Goal: Task Accomplishment & Management: Complete application form

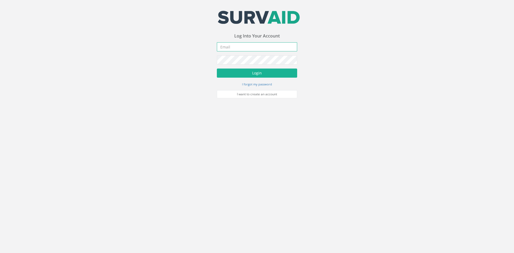
click at [230, 48] on input "email" at bounding box center [257, 46] width 80 height 9
click at [262, 45] on input "email" at bounding box center [257, 46] width 80 height 9
type input "[EMAIL_ADDRESS][DOMAIN_NAME]"
click at [217, 68] on button "Login" at bounding box center [257, 72] width 80 height 9
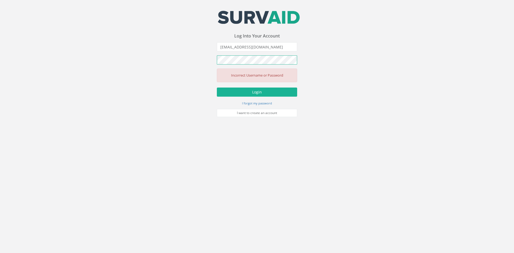
click at [217, 87] on button "Login" at bounding box center [257, 91] width 80 height 9
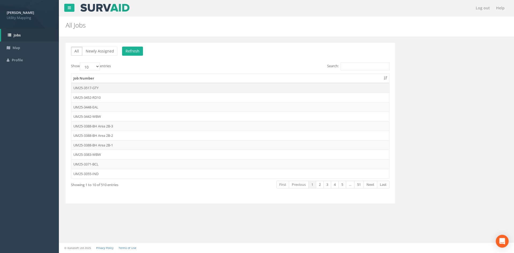
click at [95, 90] on td "UM25-3517-GTY" at bounding box center [230, 88] width 318 height 10
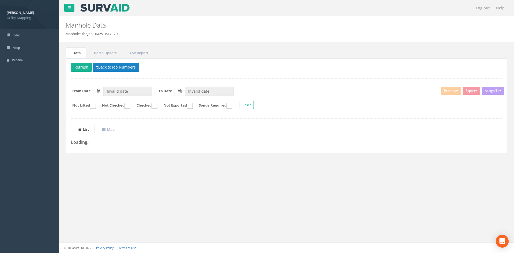
type input "25/09/2025"
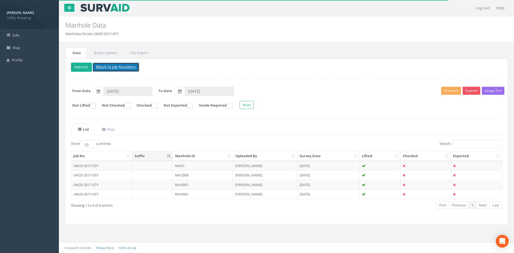
click at [117, 68] on button "Back to Job Numbers" at bounding box center [116, 67] width 47 height 9
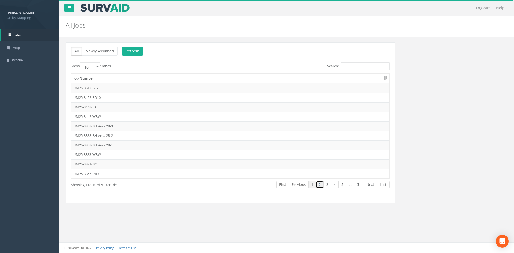
click at [321, 185] on link "2" at bounding box center [320, 185] width 8 height 8
click at [99, 87] on td "UM25-3354-GTY" at bounding box center [230, 88] width 318 height 10
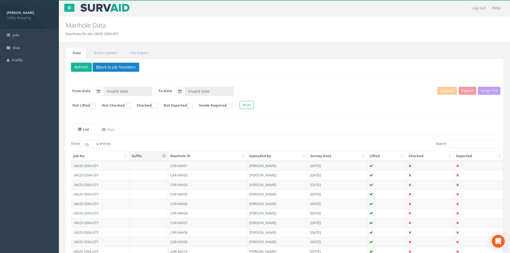
type input "[DATE]"
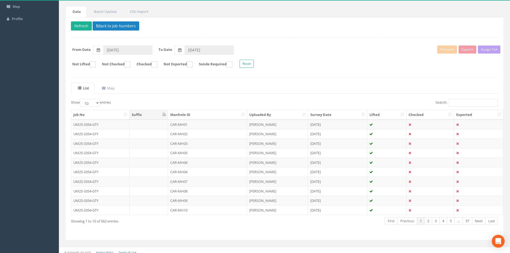
scroll to position [45, 0]
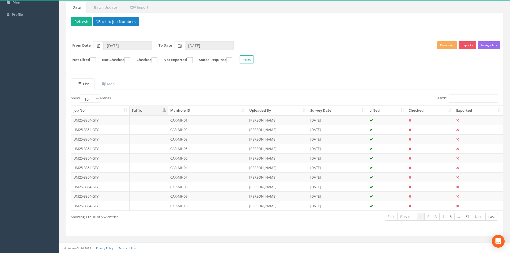
click at [191, 109] on th "Manhole ID" at bounding box center [207, 111] width 79 height 10
click at [194, 113] on th "Manhole ID" at bounding box center [207, 111] width 79 height 10
click at [432, 217] on link "3" at bounding box center [436, 217] width 8 height 8
click at [437, 216] on link "3" at bounding box center [436, 217] width 8 height 8
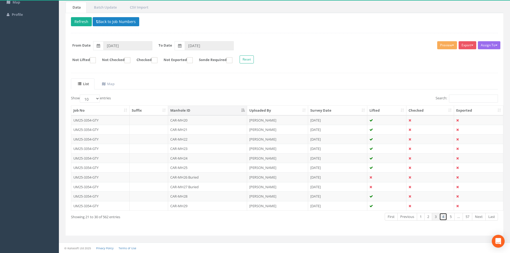
click at [445, 218] on link "4" at bounding box center [443, 217] width 8 height 8
click at [452, 219] on link "5" at bounding box center [451, 217] width 8 height 8
click at [419, 215] on link "1" at bounding box center [420, 217] width 8 height 8
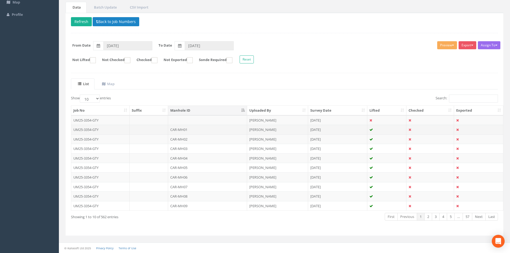
click at [168, 132] on td "CAR-MH01" at bounding box center [207, 130] width 79 height 10
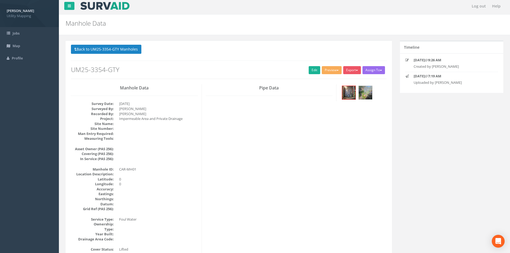
scroll to position [0, 0]
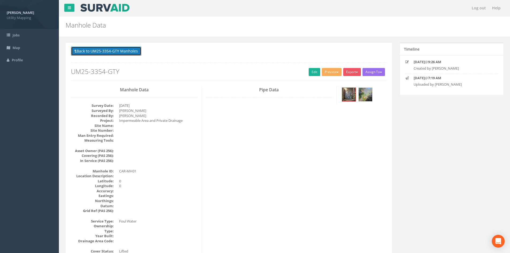
click at [109, 53] on button "Back to UM25-3354-GTY Manholes" at bounding box center [106, 51] width 70 height 9
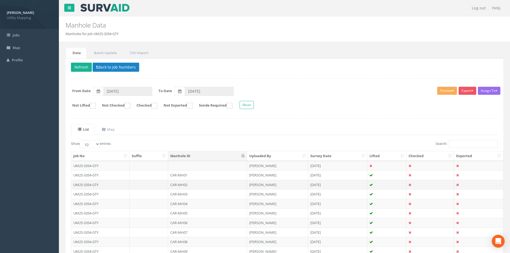
click at [243, 183] on td "CAR-MH02" at bounding box center [207, 185] width 79 height 10
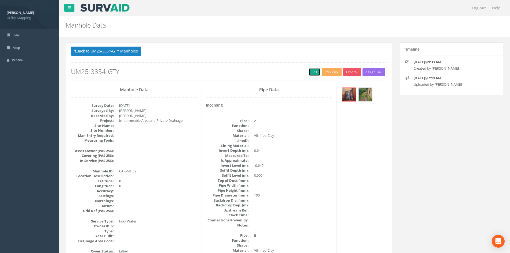
click at [311, 73] on link "Edit" at bounding box center [314, 72] width 12 height 8
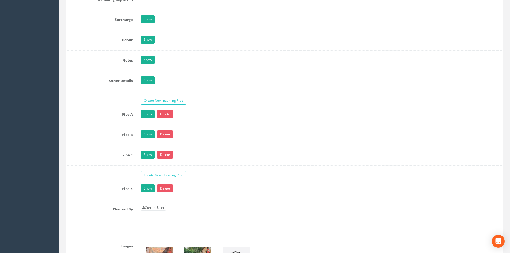
scroll to position [803, 0]
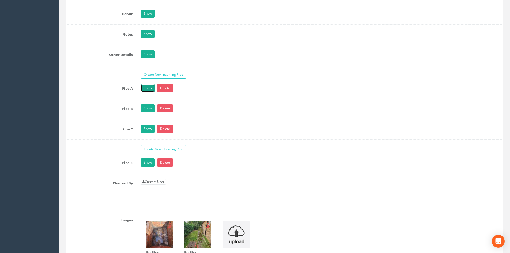
click at [145, 86] on link "Show" at bounding box center [148, 88] width 14 height 8
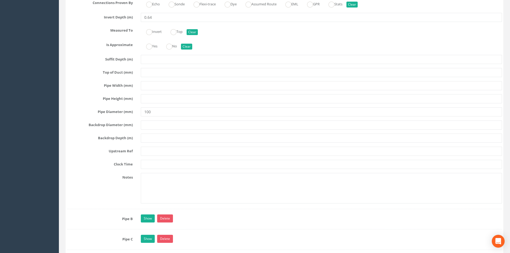
scroll to position [990, 0]
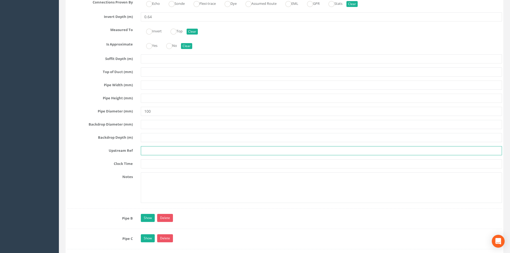
click at [165, 150] on input "text" at bounding box center [321, 150] width 361 height 9
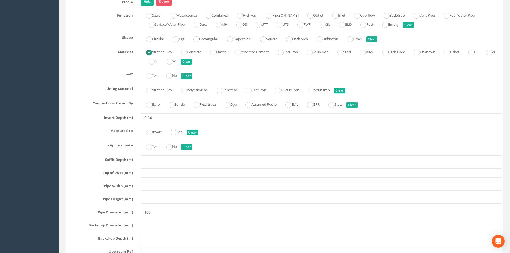
scroll to position [963, 0]
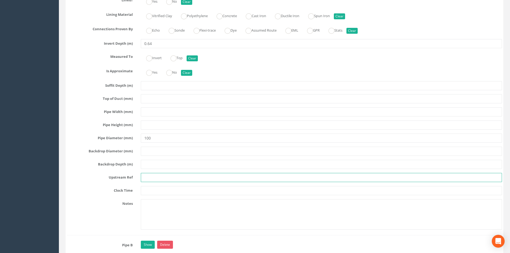
drag, startPoint x: 158, startPoint y: 177, endPoint x: 147, endPoint y: 177, distance: 11.5
click at [147, 177] on input "text" at bounding box center [321, 177] width 361 height 9
type input "u"
type input "U"
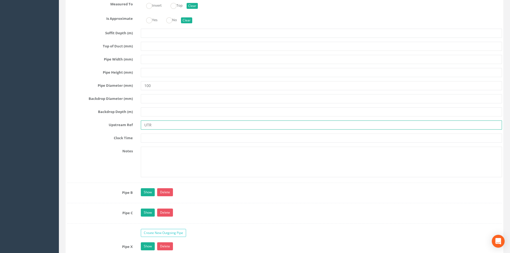
scroll to position [1043, 0]
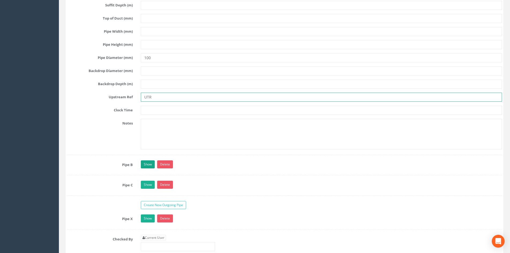
type input "UTR"
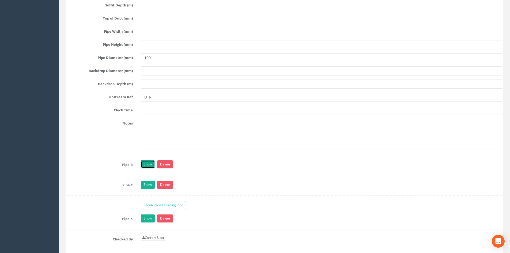
click at [143, 165] on link "Show" at bounding box center [148, 164] width 14 height 8
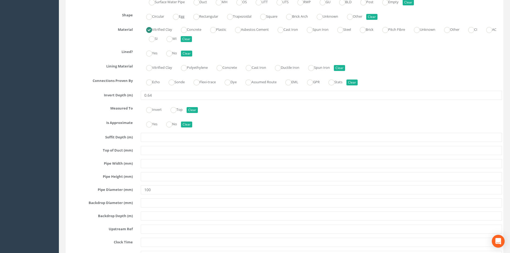
scroll to position [1284, 0]
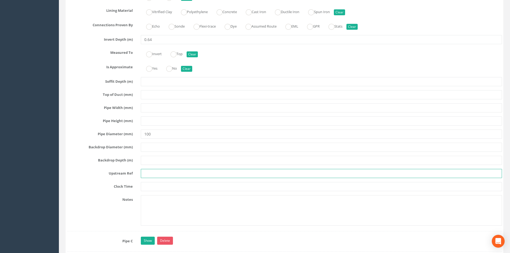
click at [166, 175] on input "text" at bounding box center [321, 173] width 361 height 9
type input "VP"
click at [149, 245] on div "Show Delete" at bounding box center [321, 241] width 369 height 9
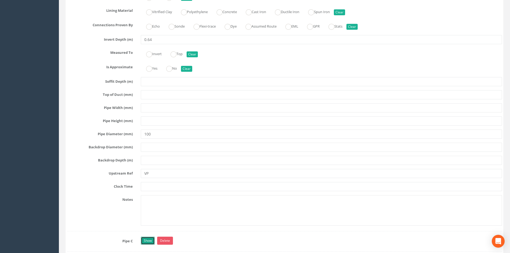
click at [148, 239] on link "Show" at bounding box center [148, 241] width 14 height 8
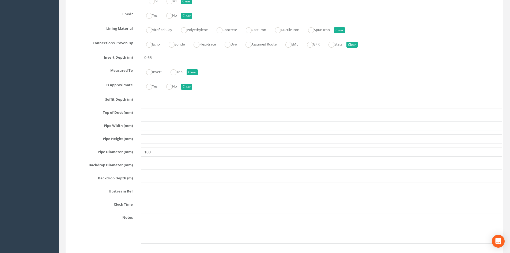
scroll to position [1632, 0]
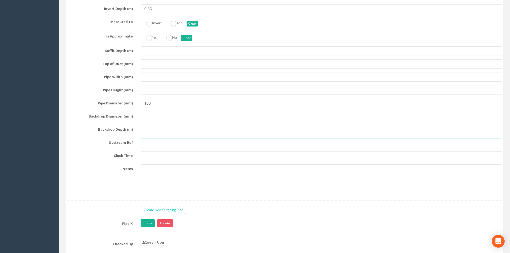
click at [151, 142] on input "text" at bounding box center [321, 142] width 361 height 9
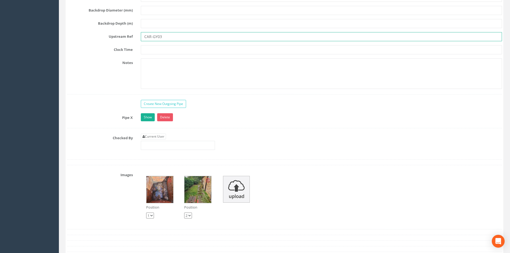
scroll to position [1739, 0]
type input "CAR-GY03"
click at [148, 116] on link "Show" at bounding box center [148, 116] width 14 height 8
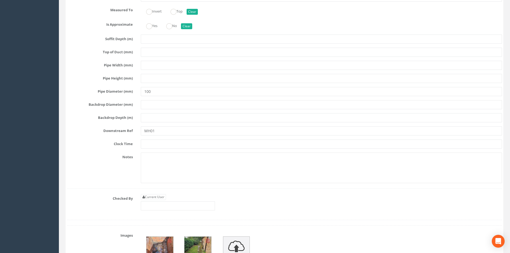
scroll to position [2007, 0]
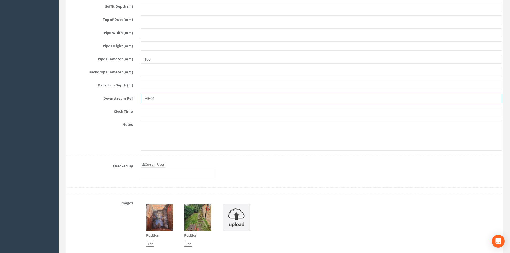
click at [143, 99] on input "MH01" at bounding box center [321, 98] width 361 height 9
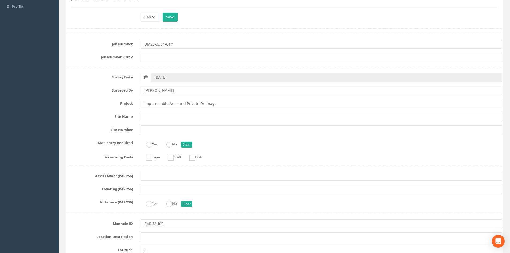
scroll to position [0, 0]
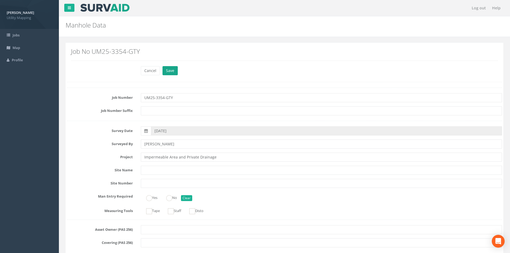
type input "CAR-MH01"
drag, startPoint x: 171, startPoint y: 72, endPoint x: 171, endPoint y: 68, distance: 3.7
click at [171, 71] on button "Save" at bounding box center [169, 70] width 15 height 9
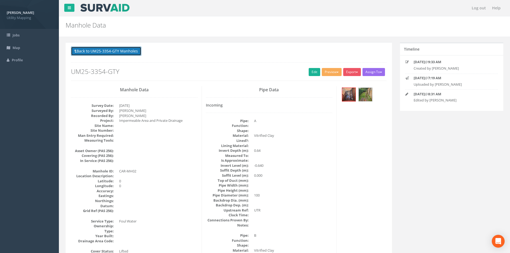
click at [113, 52] on button "Back to UM25-3354-GTY Manholes" at bounding box center [106, 51] width 70 height 9
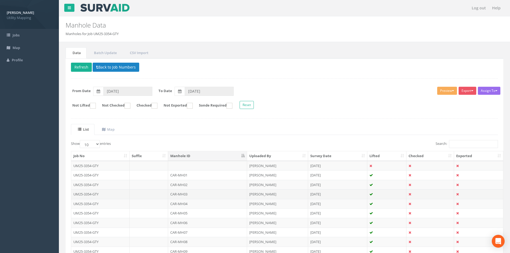
click at [197, 192] on td "CAR-MH03" at bounding box center [207, 194] width 79 height 10
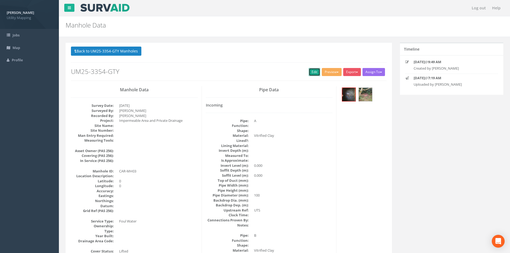
click at [308, 71] on link "Edit" at bounding box center [314, 72] width 12 height 8
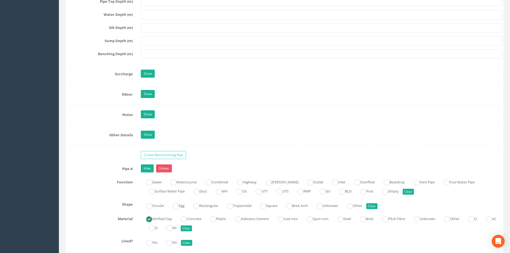
scroll to position [829, 0]
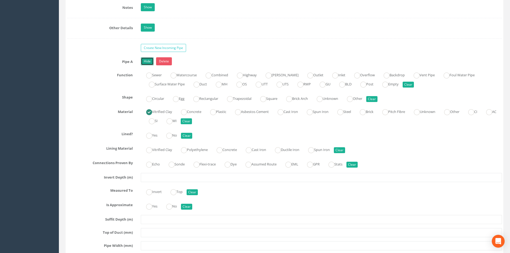
click at [144, 62] on link "Hide" at bounding box center [147, 61] width 13 height 8
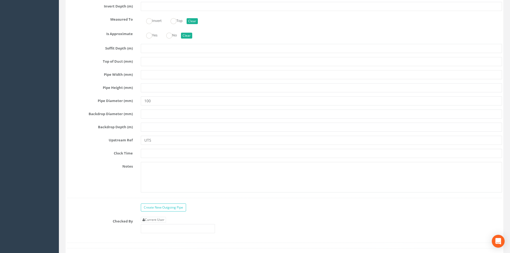
scroll to position [1043, 0]
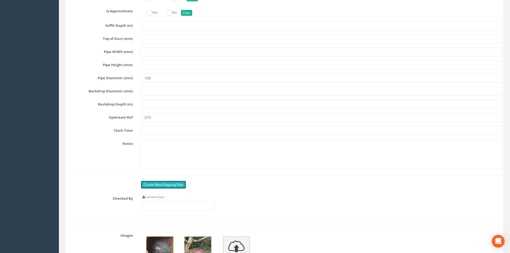
click at [162, 187] on link "Create New Outgoing Pipe" at bounding box center [163, 185] width 45 height 8
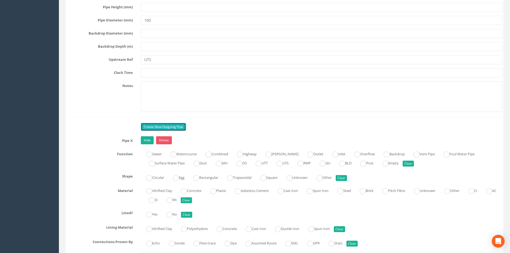
scroll to position [1151, 0]
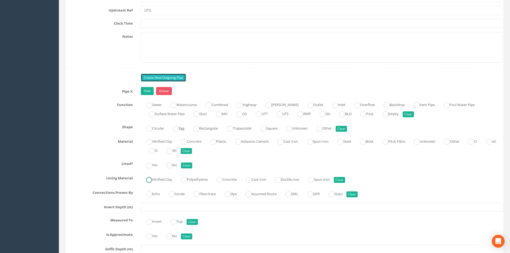
click at [149, 181] on ins at bounding box center [149, 180] width 6 height 6
radio input "true"
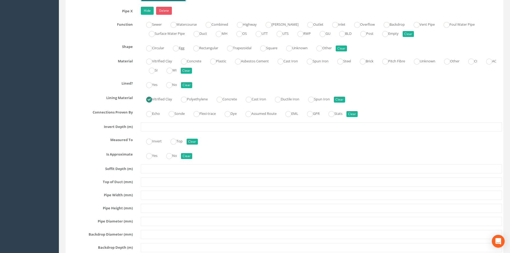
scroll to position [1365, 0]
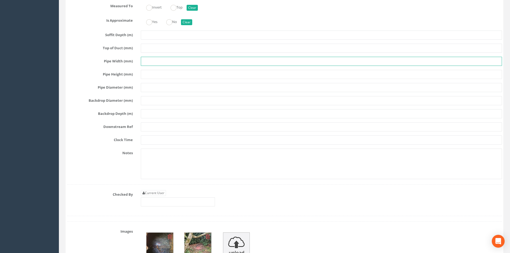
drag, startPoint x: 149, startPoint y: 65, endPoint x: 139, endPoint y: 65, distance: 10.2
click at [139, 64] on div at bounding box center [321, 61] width 369 height 9
type input "100"
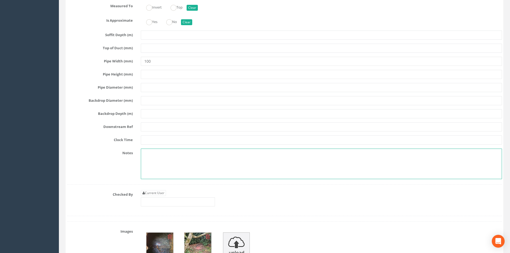
click at [163, 157] on textarea at bounding box center [321, 163] width 361 height 31
click at [153, 125] on input "text" at bounding box center [321, 126] width 361 height 9
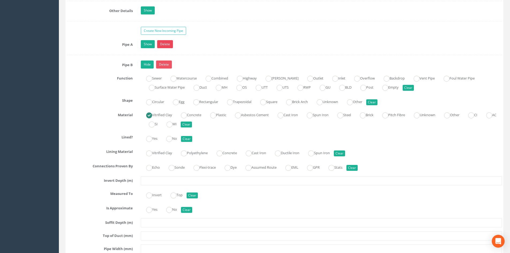
scroll to position [829, 0]
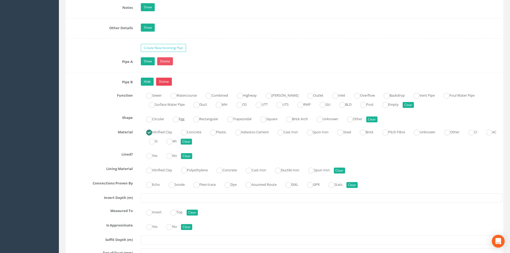
type input "CAR-MH04"
click at [166, 82] on link "Delete" at bounding box center [164, 82] width 16 height 8
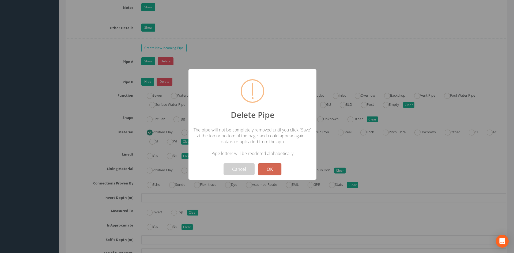
click at [267, 170] on button "OK" at bounding box center [269, 169] width 23 height 12
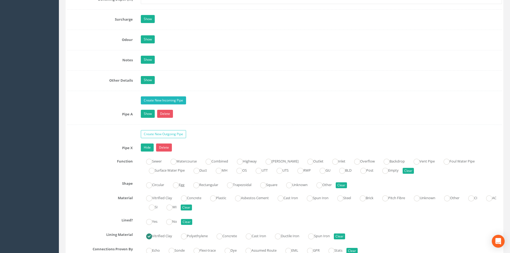
scroll to position [776, 0]
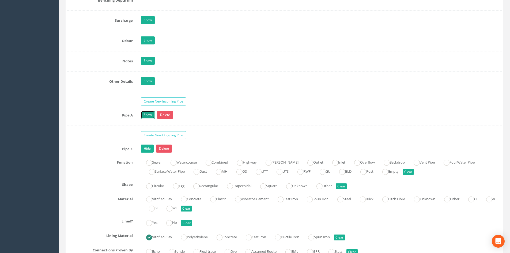
click at [147, 114] on link "Show" at bounding box center [148, 115] width 14 height 8
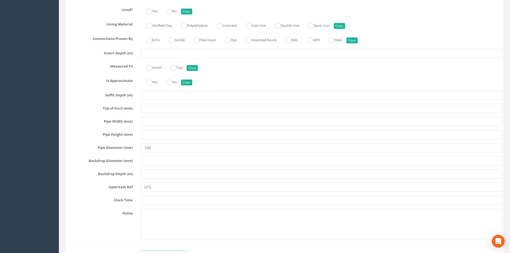
scroll to position [963, 0]
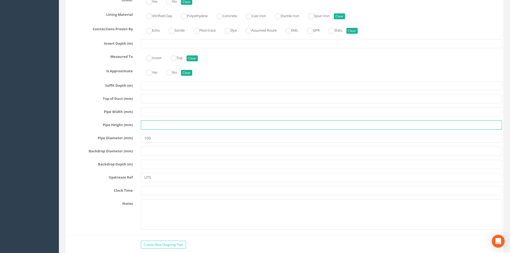
click at [149, 125] on input "text" at bounding box center [321, 124] width 361 height 9
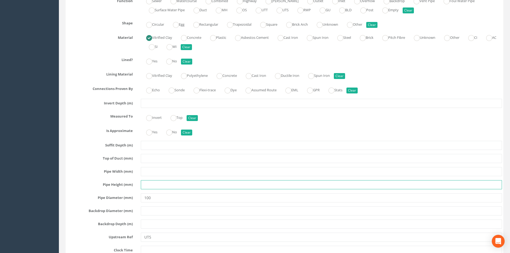
scroll to position [936, 0]
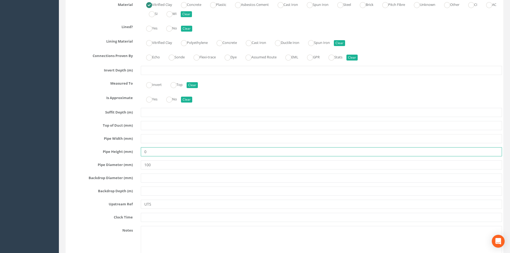
type input "0"
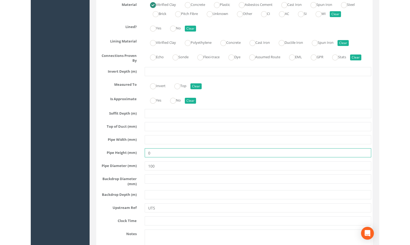
scroll to position [968, 0]
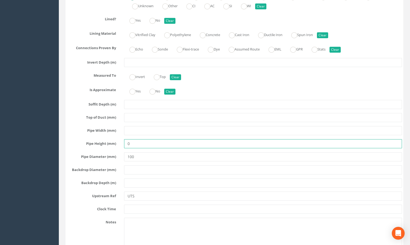
drag, startPoint x: 136, startPoint y: 154, endPoint x: 107, endPoint y: 155, distance: 28.6
click at [107, 148] on div "Pipe Height (mm) 0" at bounding box center [234, 143] width 343 height 9
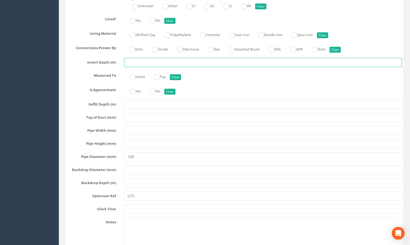
click at [142, 67] on input "text" at bounding box center [263, 62] width 278 height 9
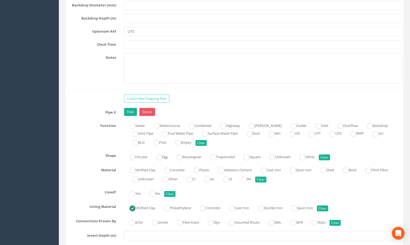
scroll to position [1182, 0]
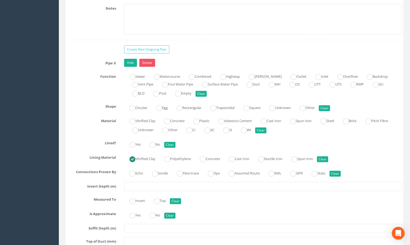
type input "0.73"
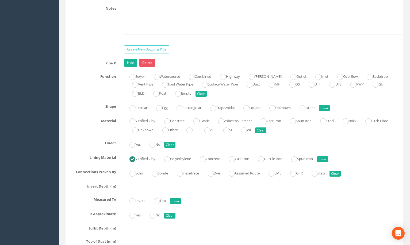
click at [133, 191] on input "text" at bounding box center [263, 186] width 278 height 9
type input "0.73"
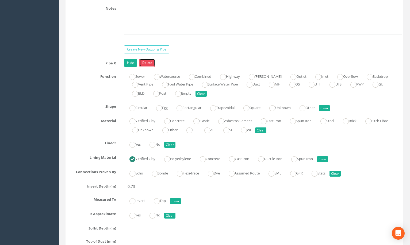
click at [151, 67] on link "Delete" at bounding box center [147, 63] width 16 height 8
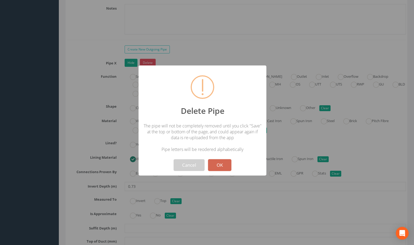
click at [220, 165] on button "OK" at bounding box center [219, 165] width 23 height 12
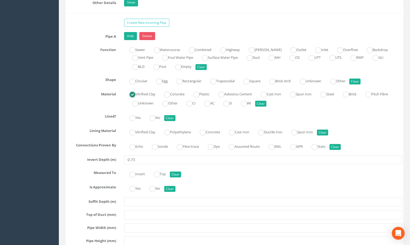
scroll to position [860, 0]
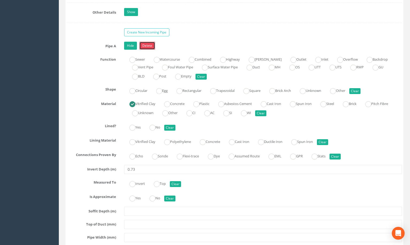
click at [150, 50] on link "Delete" at bounding box center [147, 46] width 16 height 8
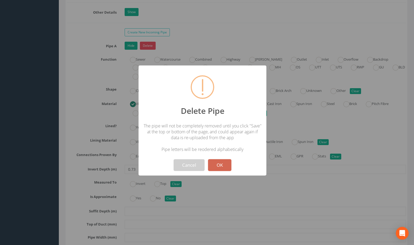
click at [226, 165] on button "OK" at bounding box center [219, 165] width 23 height 12
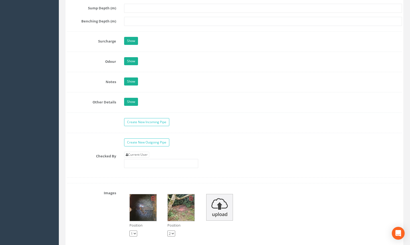
scroll to position [780, 0]
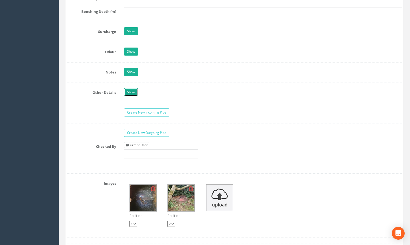
click at [134, 96] on link "Show" at bounding box center [131, 92] width 14 height 8
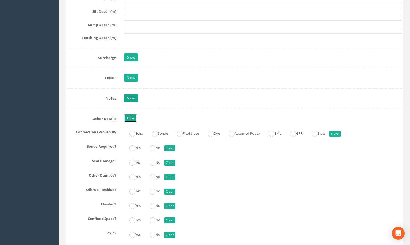
scroll to position [753, 0]
click at [131, 123] on link "Hide" at bounding box center [130, 119] width 13 height 8
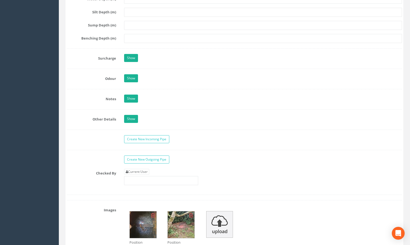
click at [133, 103] on link "Show" at bounding box center [131, 99] width 14 height 8
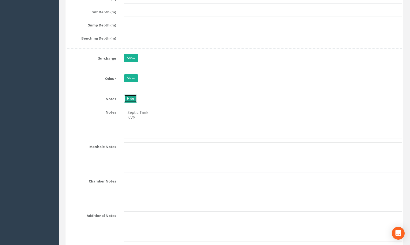
click at [129, 103] on link "Hide" at bounding box center [130, 99] width 13 height 8
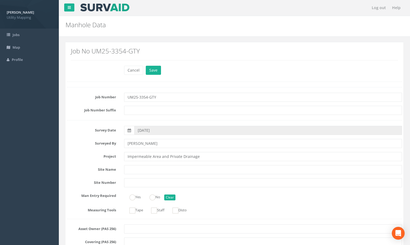
scroll to position [0, 0]
click at [155, 69] on button "Save" at bounding box center [153, 70] width 15 height 9
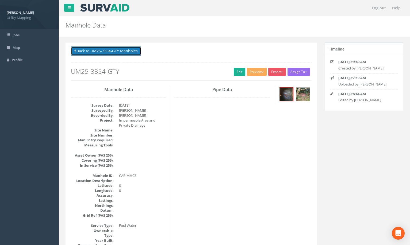
click at [119, 51] on button "Back to UM25-3354-GTY Manholes" at bounding box center [106, 51] width 70 height 9
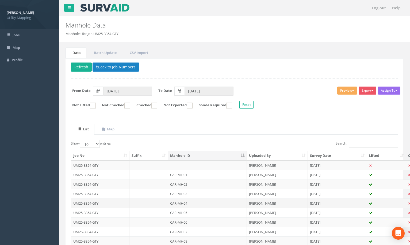
click at [185, 202] on td "CAR-MH04" at bounding box center [207, 204] width 79 height 10
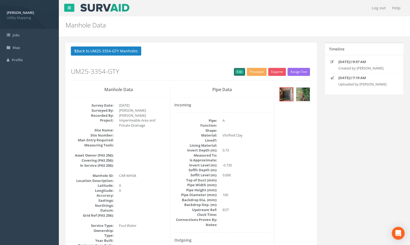
click at [234, 68] on link "Edit" at bounding box center [240, 72] width 12 height 8
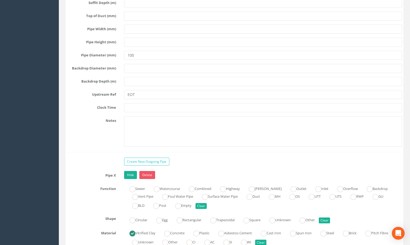
scroll to position [1097, 0]
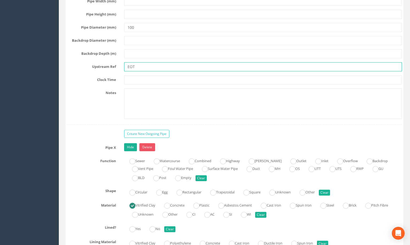
drag, startPoint x: 143, startPoint y: 74, endPoint x: 123, endPoint y: 77, distance: 20.2
click at [123, 71] on div "EOT" at bounding box center [263, 66] width 286 height 9
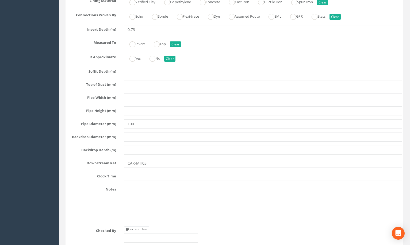
scroll to position [1365, 0]
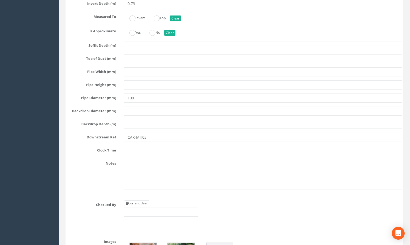
type input "CAR-MH03"
drag, startPoint x: 152, startPoint y: 144, endPoint x: 134, endPoint y: 145, distance: 18.5
click at [124, 142] on div "CAR-MH03" at bounding box center [263, 137] width 286 height 9
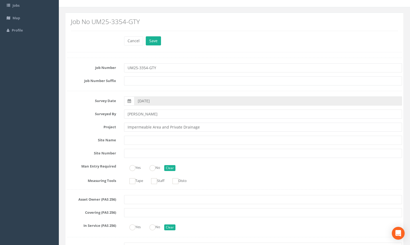
scroll to position [0, 0]
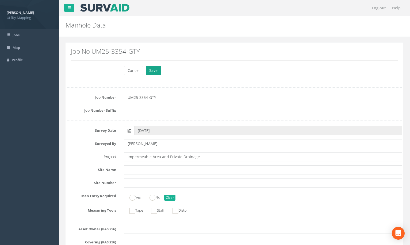
type input "EOT"
click at [151, 69] on button "Save" at bounding box center [153, 70] width 15 height 9
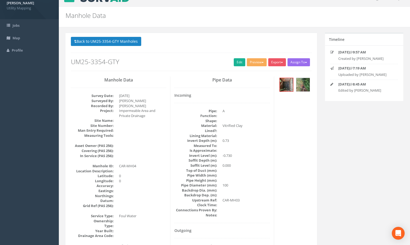
scroll to position [27, 0]
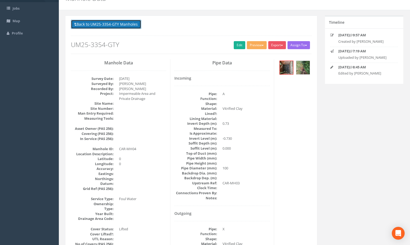
click at [102, 23] on button "Back to UM25-3354-GTY Manholes" at bounding box center [106, 24] width 70 height 9
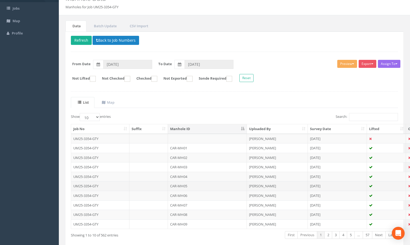
click at [200, 185] on td "CAR-MH05" at bounding box center [207, 186] width 79 height 10
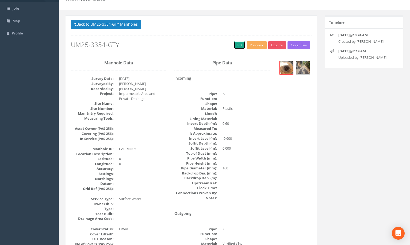
click at [234, 44] on link "Edit" at bounding box center [240, 45] width 12 height 8
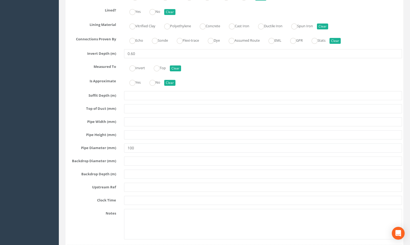
scroll to position [1017, 0]
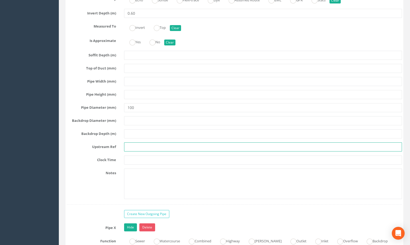
drag, startPoint x: 137, startPoint y: 156, endPoint x: 127, endPoint y: 154, distance: 10.1
click at [127, 152] on input "text" at bounding box center [263, 147] width 278 height 9
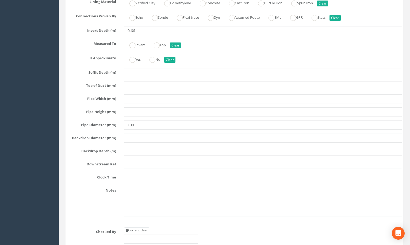
scroll to position [1338, 0]
type input "CAR-MH06"
click at [137, 169] on input "text" at bounding box center [263, 164] width 278 height 9
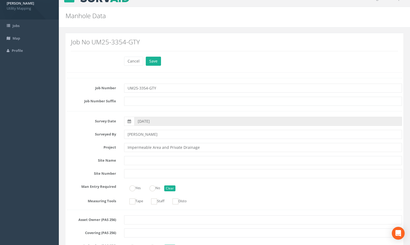
scroll to position [0, 0]
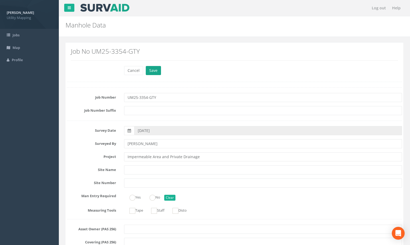
type input "CAR-MH10"
click at [154, 69] on button "Save" at bounding box center [153, 70] width 15 height 9
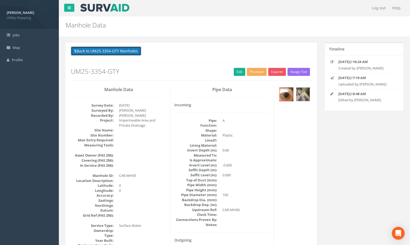
click at [121, 51] on button "Back to UM25-3354-GTY Manholes" at bounding box center [106, 51] width 70 height 9
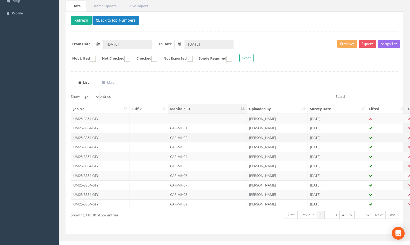
scroll to position [53, 0]
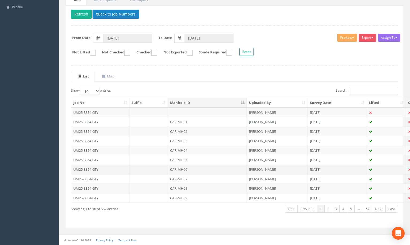
click at [191, 170] on td "CAR-MH06" at bounding box center [207, 170] width 79 height 10
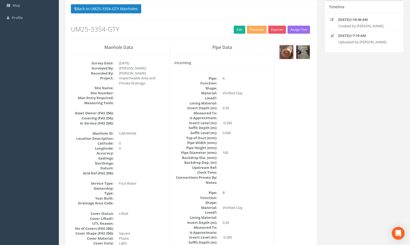
scroll to position [0, 0]
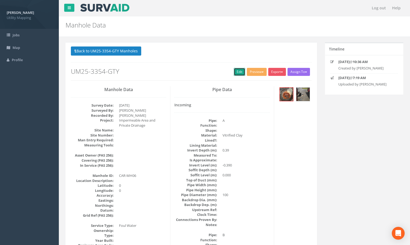
click at [241, 76] on link "Edit" at bounding box center [240, 72] width 12 height 8
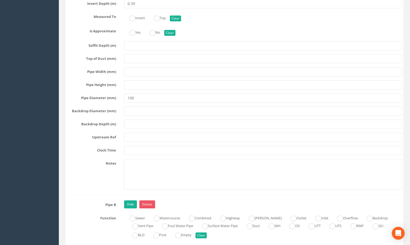
scroll to position [1017, 0]
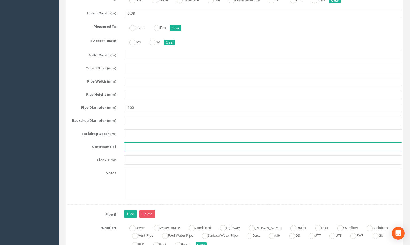
click at [146, 152] on input "text" at bounding box center [263, 147] width 278 height 9
drag, startPoint x: 145, startPoint y: 159, endPoint x: 123, endPoint y: 153, distance: 23.4
click at [123, 152] on div "BLDG" at bounding box center [263, 147] width 286 height 9
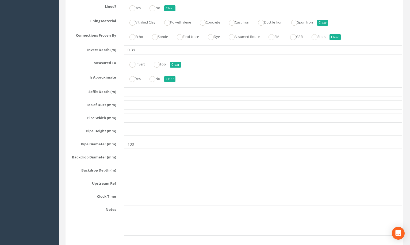
scroll to position [1311, 0]
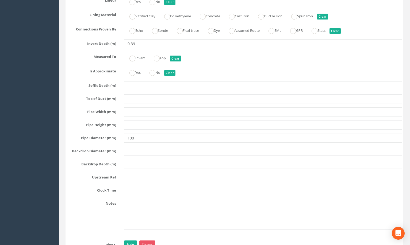
type input "DP"
click at [136, 182] on input "text" at bounding box center [263, 177] width 278 height 9
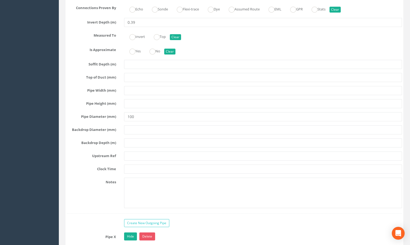
scroll to position [1686, 0]
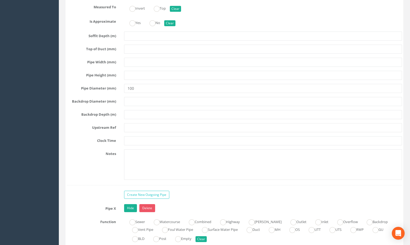
type input "BLDG"
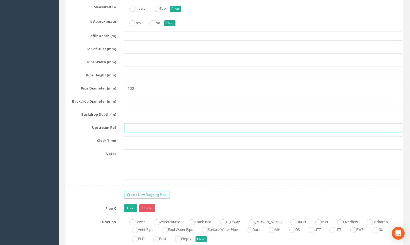
click at [128, 132] on input "text" at bounding box center [263, 127] width 278 height 9
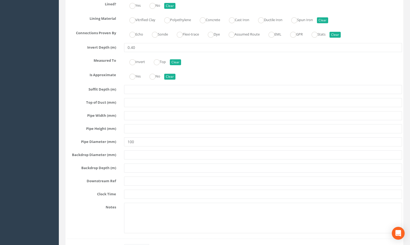
scroll to position [1980, 0]
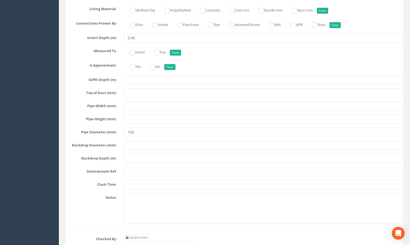
type input "BLDG"
click at [131, 176] on input "text" at bounding box center [263, 171] width 278 height 9
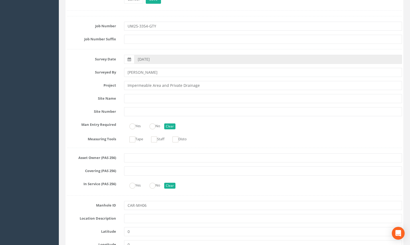
scroll to position [0, 0]
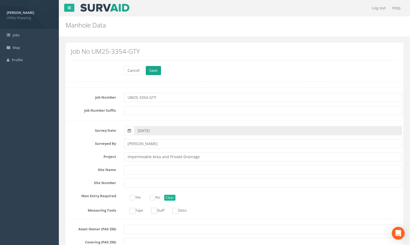
type input "CAR-MH05"
click at [153, 69] on button "Save" at bounding box center [153, 70] width 15 height 9
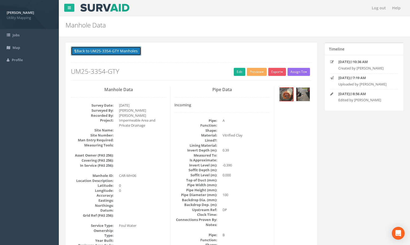
click at [112, 52] on button "Back to UM25-3354-GTY Manholes" at bounding box center [106, 51] width 70 height 9
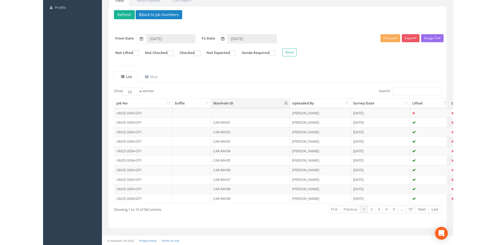
scroll to position [53, 0]
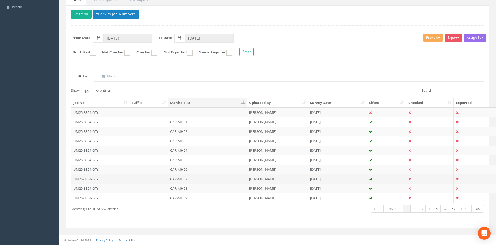
click at [173, 177] on td "CAR-MH07" at bounding box center [207, 179] width 79 height 10
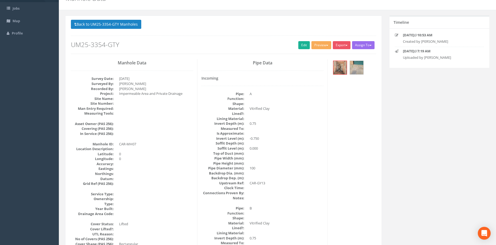
scroll to position [0, 0]
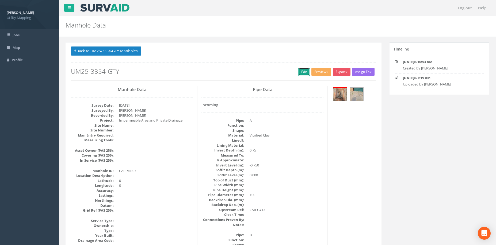
click at [301, 71] on link "Edit" at bounding box center [304, 72] width 12 height 8
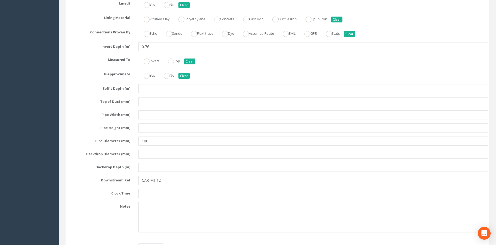
scroll to position [1926, 0]
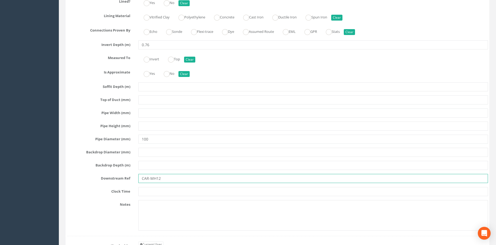
click at [192, 175] on input "CAR-MH12" at bounding box center [313, 178] width 350 height 9
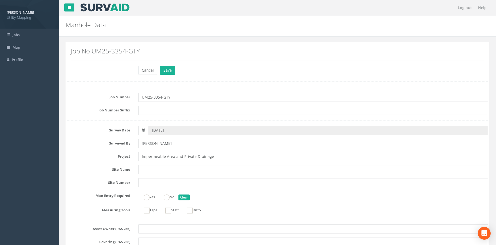
scroll to position [0, 0]
type input "CAR-MH13"
click at [170, 70] on button "Save" at bounding box center [167, 70] width 15 height 9
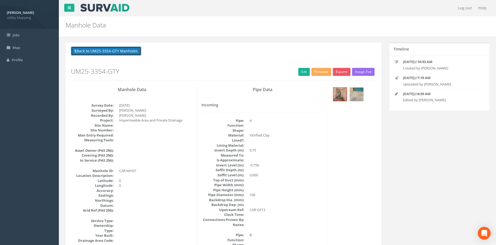
click at [126, 52] on button "Back to UM25-3354-GTY Manholes" at bounding box center [106, 51] width 70 height 9
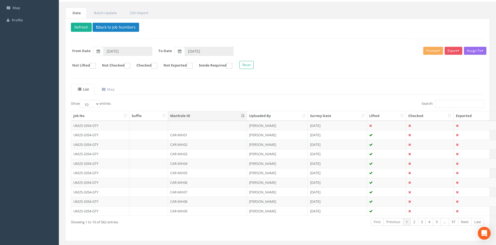
scroll to position [53, 0]
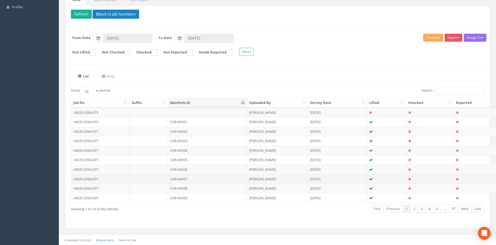
click at [184, 177] on td "CAR-MH07" at bounding box center [207, 179] width 79 height 10
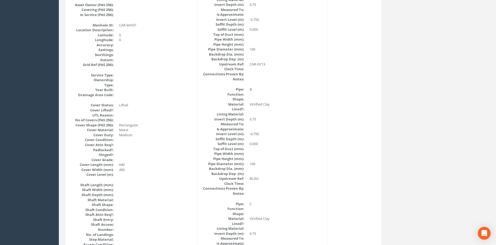
scroll to position [45, 0]
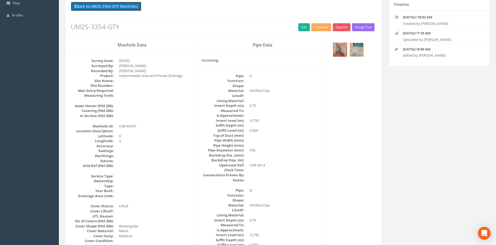
click at [124, 7] on button "Back to UM25-3354-GTY Manholes" at bounding box center [106, 6] width 70 height 9
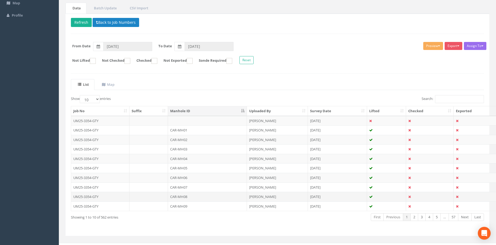
click at [180, 196] on td "CAR-MH08" at bounding box center [207, 197] width 79 height 10
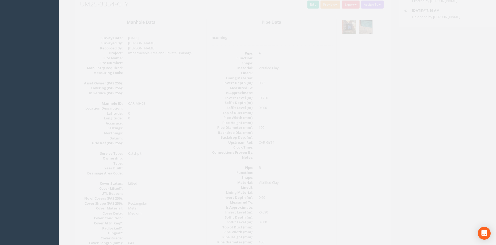
scroll to position [0, 0]
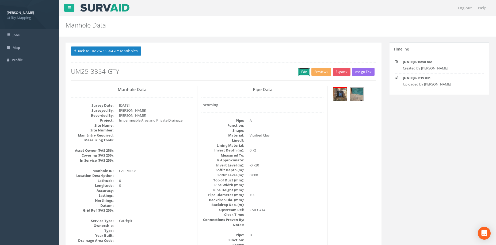
click at [302, 74] on link "Edit" at bounding box center [304, 72] width 12 height 8
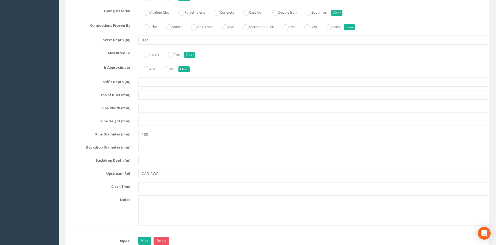
scroll to position [1293, 0]
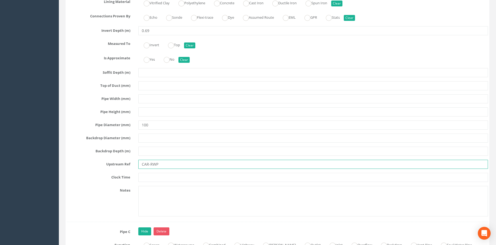
drag, startPoint x: 163, startPoint y: 166, endPoint x: 139, endPoint y: 165, distance: 24.6
click at [139, 165] on input "CAR-RWP" at bounding box center [313, 164] width 350 height 9
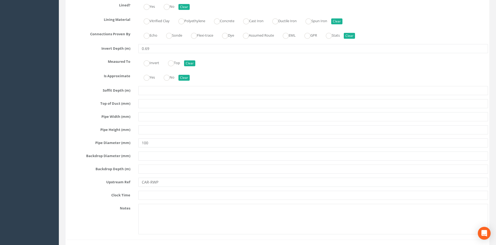
scroll to position [1605, 0]
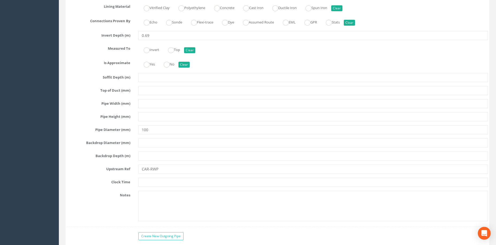
type input "EOT"
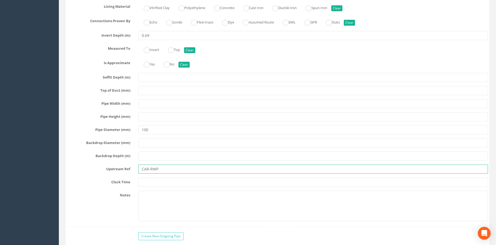
drag, startPoint x: 164, startPoint y: 169, endPoint x: 114, endPoint y: 172, distance: 50.1
click at [114, 172] on div "Upstream Ref CAR-RWP" at bounding box center [277, 169] width 429 height 9
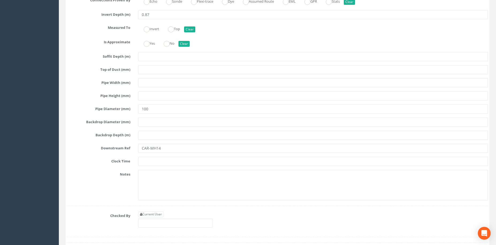
scroll to position [1962, 0]
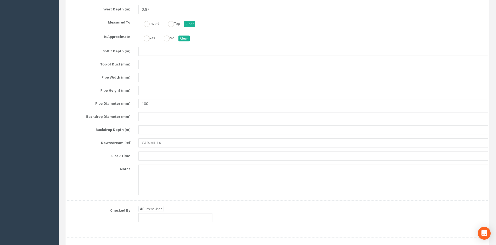
type input "EOT"
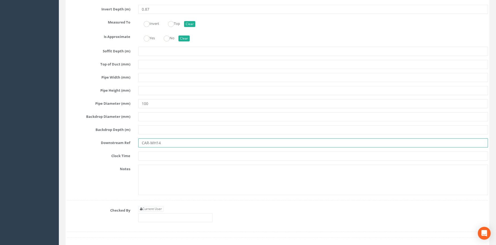
drag, startPoint x: 165, startPoint y: 144, endPoint x: 139, endPoint y: 141, distance: 25.7
click at [139, 141] on input "CAR-MH14" at bounding box center [313, 143] width 350 height 9
type input "EOT"
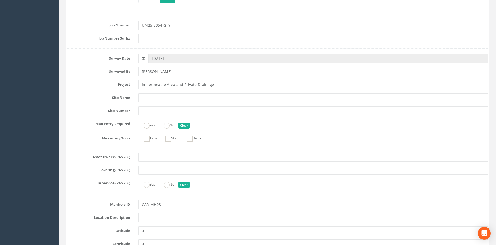
scroll to position [0, 0]
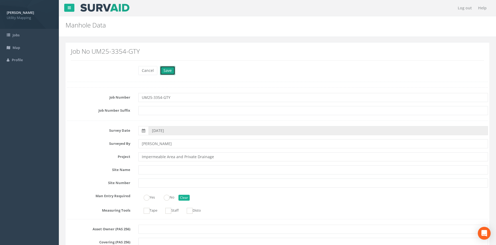
click at [169, 71] on button "Save" at bounding box center [167, 70] width 15 height 9
click at [170, 71] on button "Save" at bounding box center [169, 70] width 19 height 9
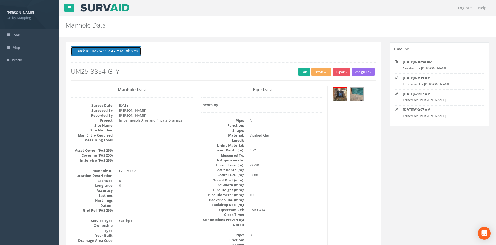
click at [122, 51] on button "Back to UM25-3354-GTY Manholes" at bounding box center [106, 51] width 70 height 9
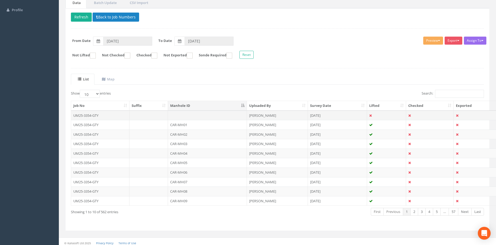
scroll to position [53, 0]
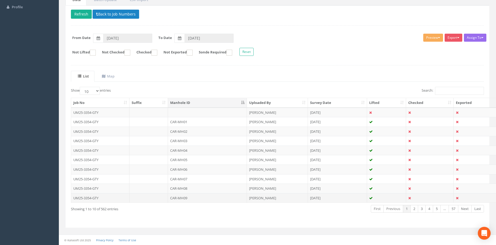
click at [193, 200] on td "CAR-MH09" at bounding box center [207, 198] width 79 height 10
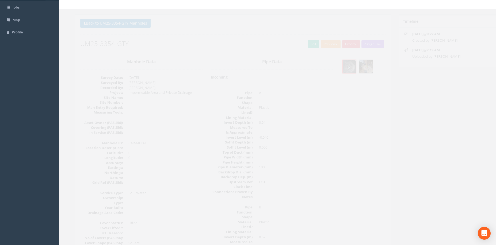
scroll to position [0, 0]
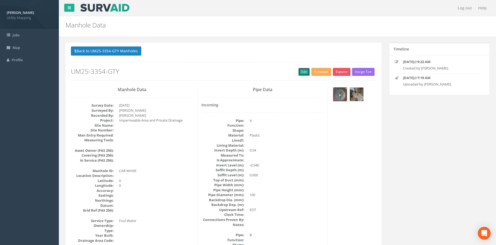
click at [298, 73] on link "Edit" at bounding box center [304, 72] width 12 height 8
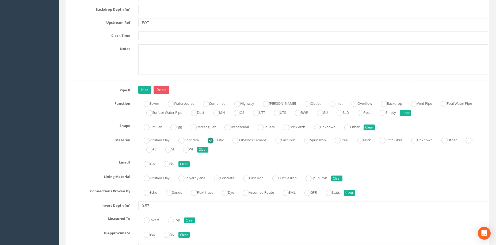
scroll to position [1204, 0]
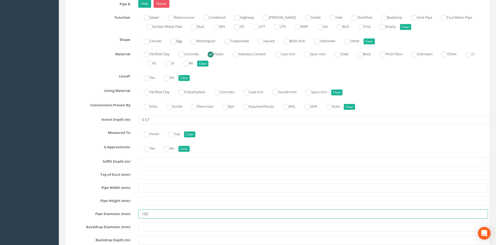
drag, startPoint x: 156, startPoint y: 212, endPoint x: 134, endPoint y: 212, distance: 21.9
click at [134, 212] on div "Pipe Diameter (mm) 100" at bounding box center [277, 214] width 429 height 9
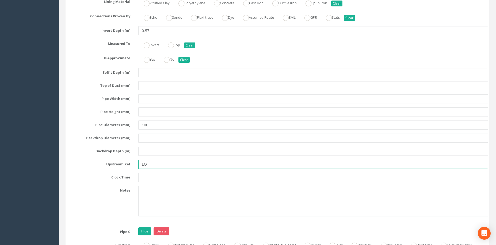
drag, startPoint x: 148, startPoint y: 165, endPoint x: 126, endPoint y: 165, distance: 21.9
click at [126, 165] on div "Upstream Ref EOT" at bounding box center [277, 164] width 429 height 9
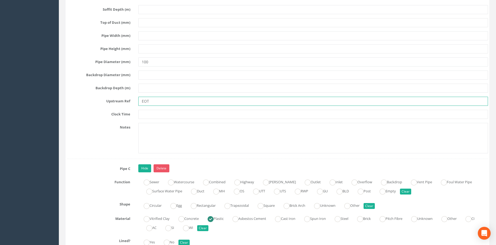
scroll to position [1338, 0]
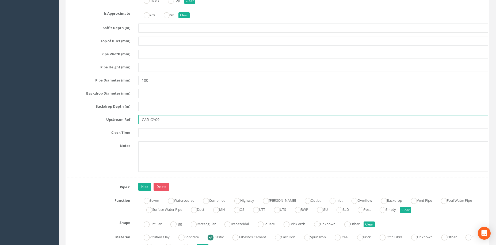
type input "CAR-GY09"
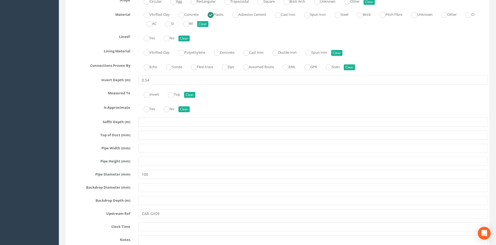
scroll to position [1650, 0]
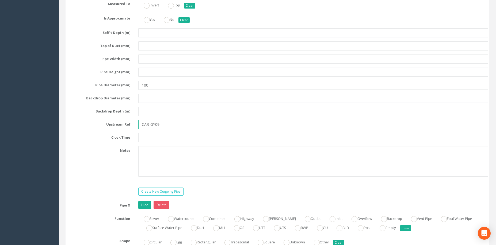
drag, startPoint x: 163, startPoint y: 126, endPoint x: 138, endPoint y: 122, distance: 25.7
click at [138, 122] on div "CAR-GY09" at bounding box center [313, 124] width 358 height 9
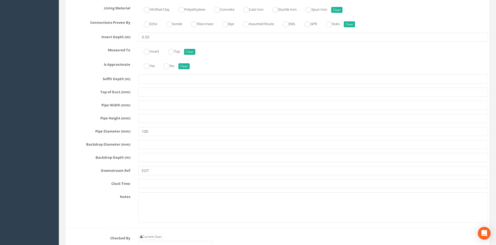
scroll to position [1962, 0]
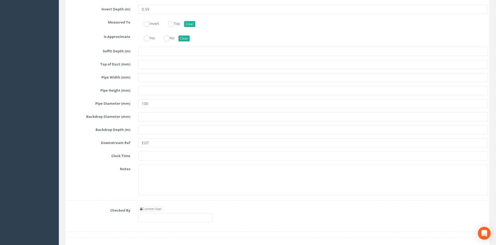
type input "EOT"
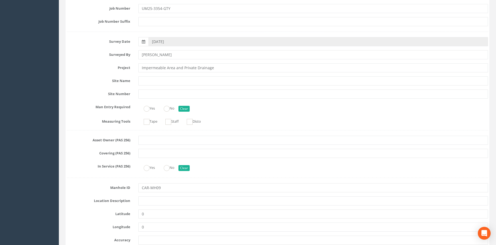
scroll to position [0, 0]
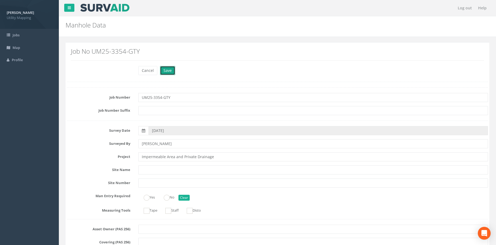
click at [169, 71] on button "Save" at bounding box center [167, 70] width 15 height 9
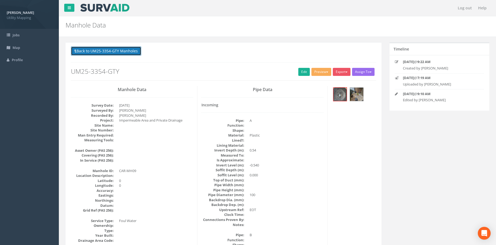
click at [125, 53] on button "Back to UM25-3354-GTY Manholes" at bounding box center [106, 51] width 70 height 9
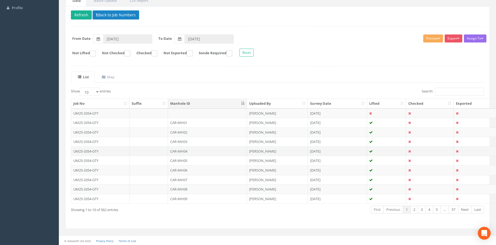
scroll to position [53, 0]
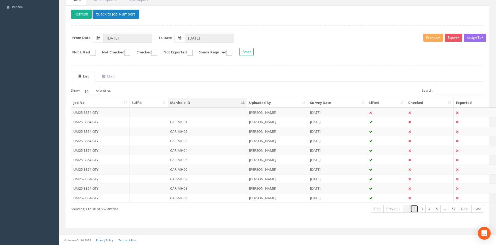
click at [416, 210] on link "2" at bounding box center [414, 209] width 8 height 8
click at [405, 209] on link "1" at bounding box center [407, 209] width 8 height 8
click at [208, 111] on td at bounding box center [207, 113] width 79 height 10
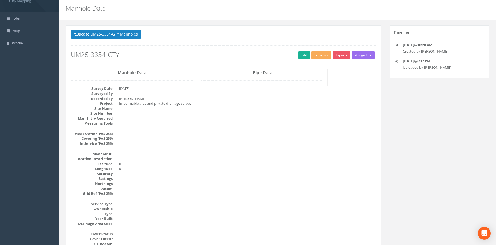
scroll to position [0, 0]
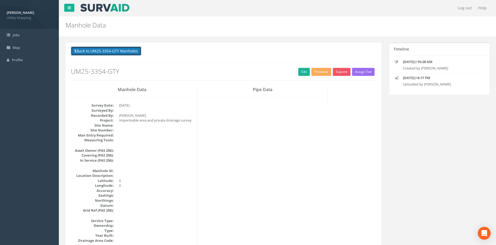
click at [129, 53] on button "Back to UM25-3354-GTY Manholes" at bounding box center [106, 51] width 70 height 9
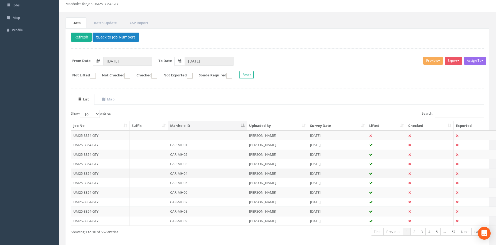
scroll to position [53, 0]
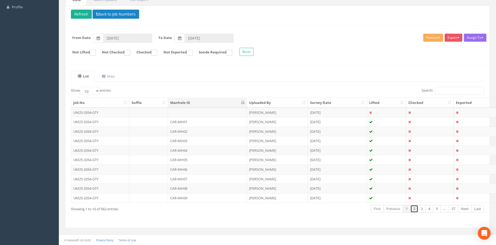
click at [414, 209] on link "2" at bounding box center [414, 209] width 8 height 8
click at [191, 112] on td "CAR-MH10" at bounding box center [207, 113] width 79 height 10
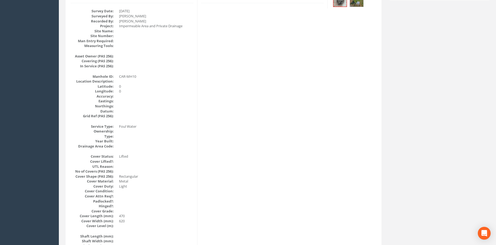
scroll to position [0, 0]
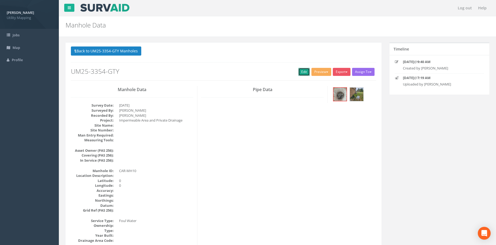
click at [304, 74] on link "Edit" at bounding box center [304, 72] width 12 height 8
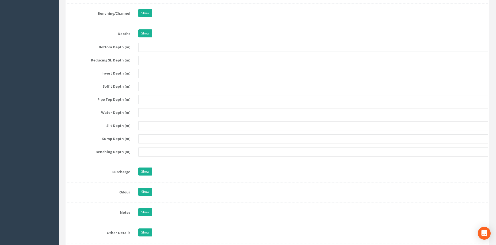
scroll to position [669, 0]
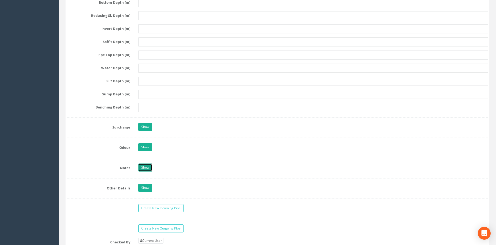
click at [147, 165] on link "Show" at bounding box center [145, 168] width 14 height 8
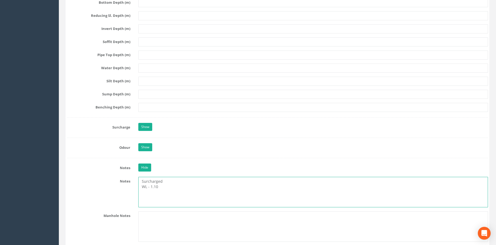
click at [167, 190] on textarea "Surcharged WL - 1.10" at bounding box center [313, 192] width 350 height 31
click at [166, 195] on textarea "Surcharged WL - 1.10" at bounding box center [313, 192] width 350 height 31
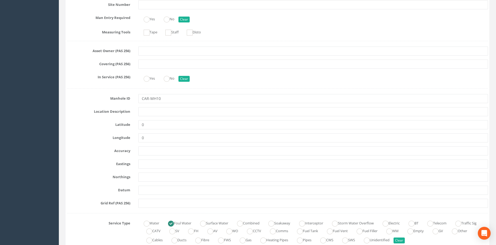
scroll to position [0, 0]
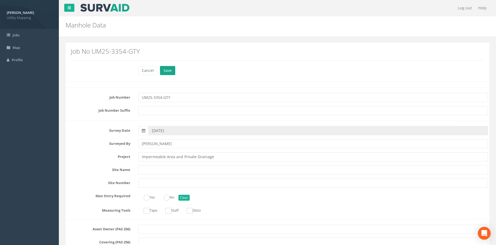
type textarea "Surcharged WL - 1.10 NVP"
click at [173, 71] on button "Save" at bounding box center [167, 70] width 15 height 9
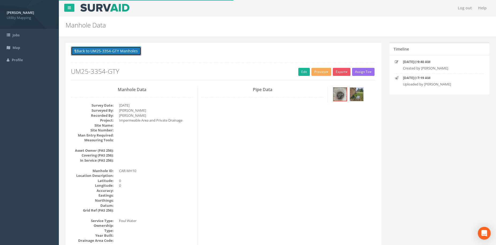
click at [116, 52] on button "Back to UM25-3354-GTY Manholes" at bounding box center [106, 51] width 70 height 9
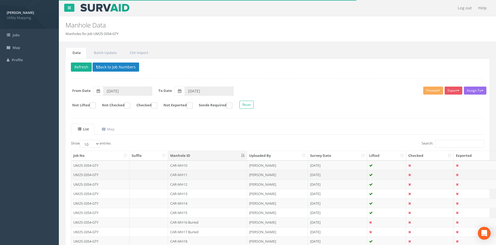
click at [210, 175] on td "CAR-MH11" at bounding box center [207, 175] width 79 height 10
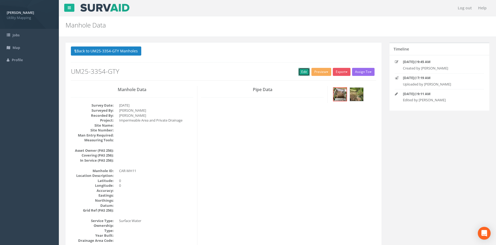
click at [303, 71] on link "Edit" at bounding box center [304, 72] width 12 height 8
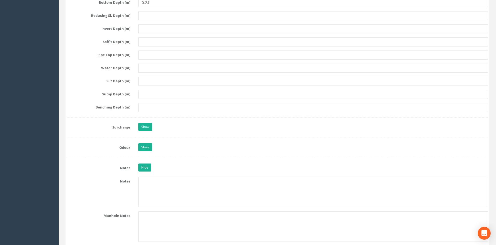
scroll to position [714, 0]
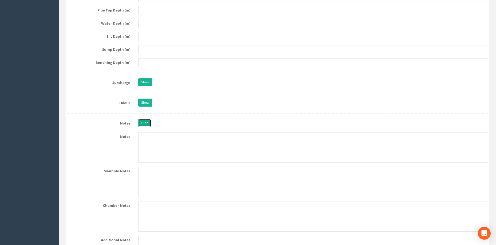
click at [146, 125] on link "Hide" at bounding box center [144, 123] width 13 height 8
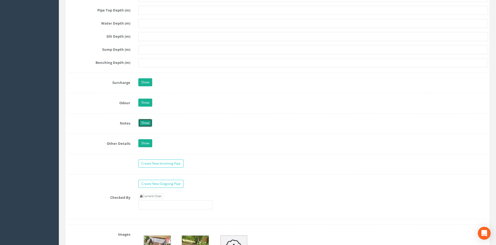
click at [146, 125] on link "Show" at bounding box center [145, 123] width 14 height 8
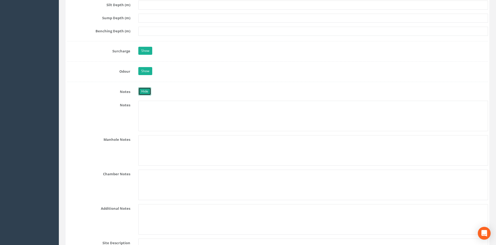
scroll to position [758, 0]
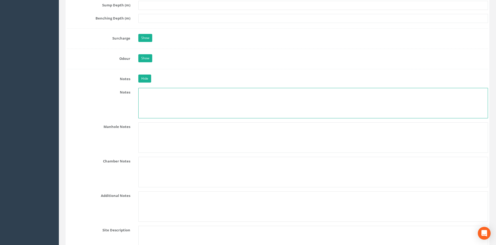
click at [159, 107] on textarea at bounding box center [313, 103] width 350 height 31
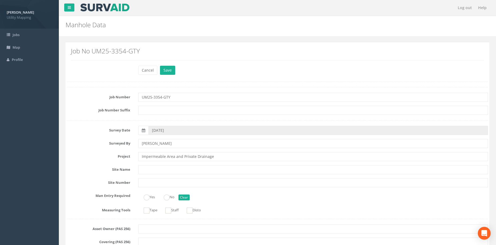
scroll to position [0, 0]
type textarea "NVP Silted"
click at [166, 73] on button "Save" at bounding box center [167, 70] width 15 height 9
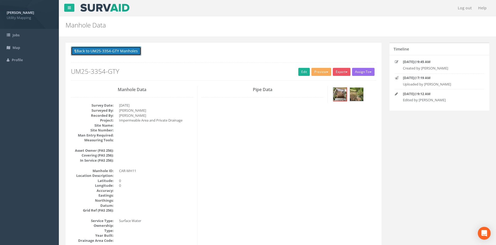
click at [128, 51] on button "Back to UM25-3354-GTY Manholes" at bounding box center [106, 51] width 70 height 9
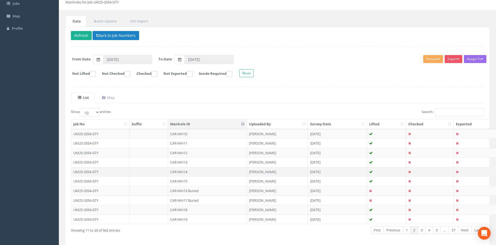
scroll to position [45, 0]
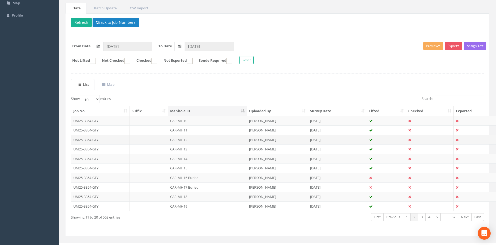
click at [187, 142] on td "CAR-MH12" at bounding box center [207, 140] width 79 height 10
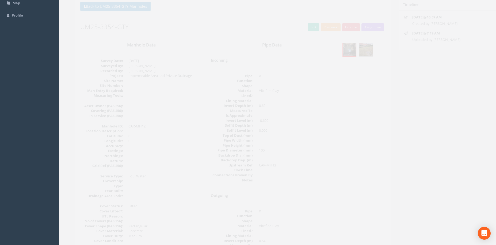
scroll to position [0, 0]
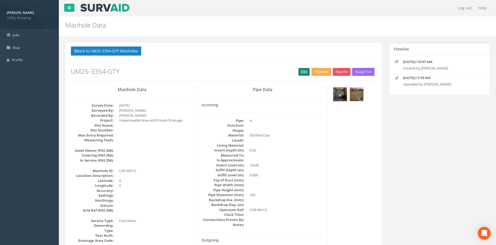
click at [299, 71] on link "Edit" at bounding box center [304, 72] width 12 height 8
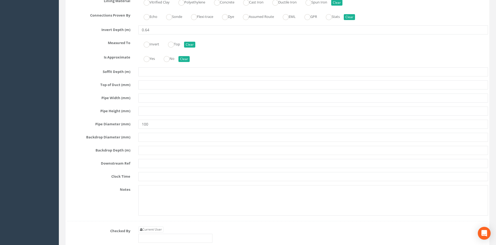
scroll to position [1516, 0]
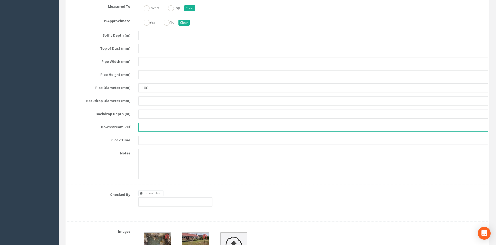
click at [150, 131] on input "text" at bounding box center [313, 127] width 350 height 9
type input "CAR-MH14"
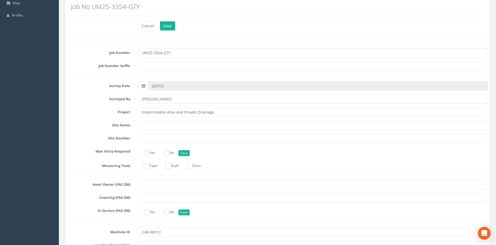
scroll to position [0, 0]
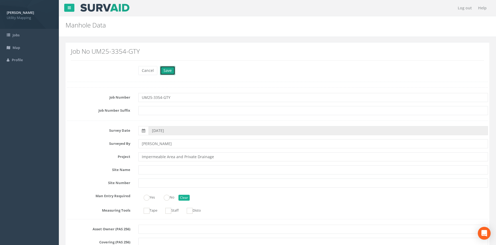
click at [168, 71] on button "Save" at bounding box center [167, 70] width 15 height 9
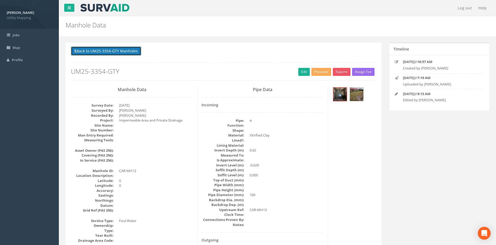
click at [134, 49] on button "Back to UM25-3354-GTY Manholes" at bounding box center [106, 51] width 70 height 9
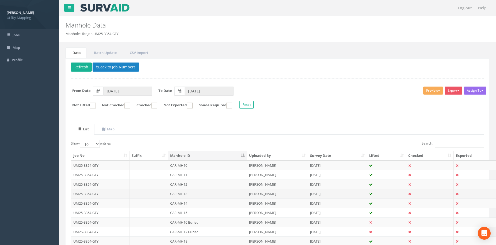
click at [198, 197] on td "CAR-MH13" at bounding box center [207, 194] width 79 height 10
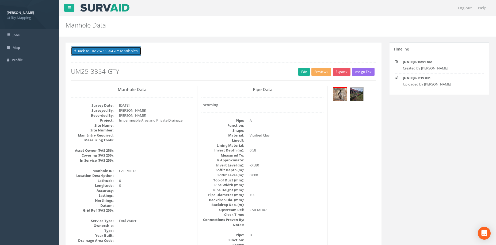
click at [125, 53] on button "Back to UM25-3354-GTY Manholes" at bounding box center [106, 51] width 70 height 9
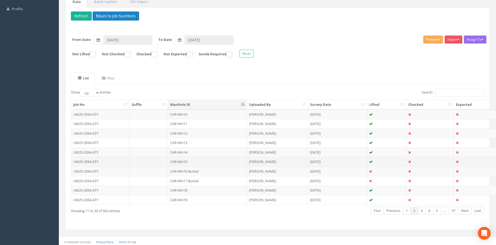
scroll to position [53, 0]
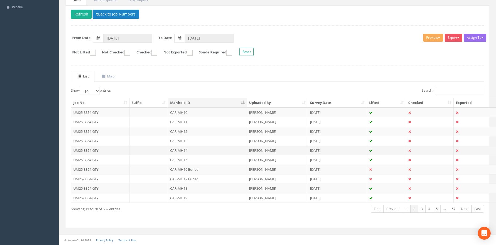
click at [189, 152] on td "CAR-MH14" at bounding box center [207, 151] width 79 height 10
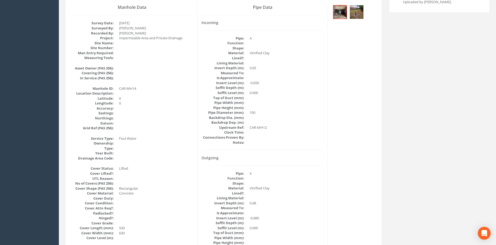
scroll to position [0, 0]
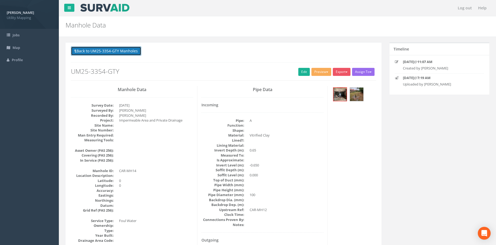
click at [114, 49] on button "Back to UM25-3354-GTY Manholes" at bounding box center [106, 51] width 70 height 9
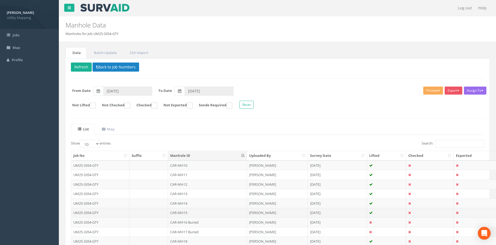
click at [190, 212] on td "CAR-MH15" at bounding box center [207, 213] width 79 height 10
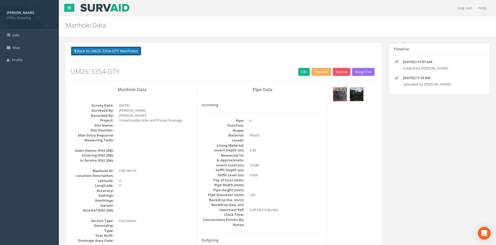
click at [132, 48] on button "Back to UM25-3354-GTY Manholes" at bounding box center [106, 51] width 70 height 9
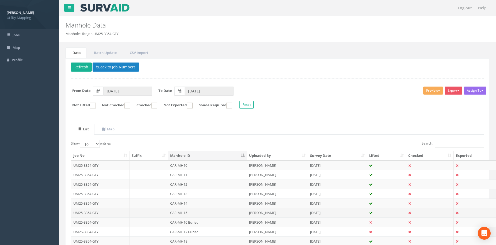
scroll to position [45, 0]
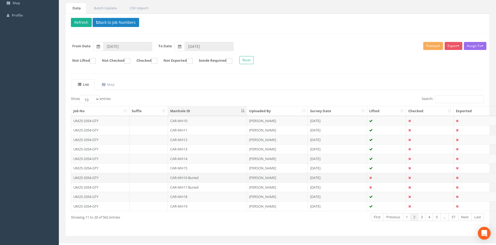
click at [201, 179] on td "CAR-MH16 Buried" at bounding box center [207, 178] width 79 height 10
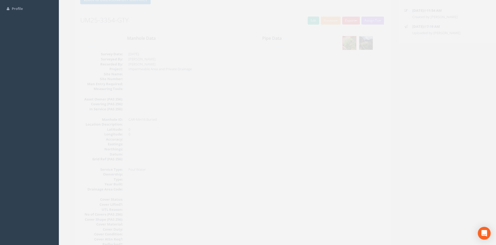
scroll to position [0, 0]
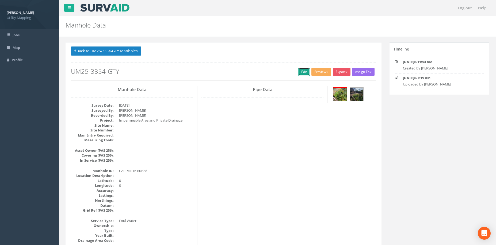
click at [301, 72] on link "Edit" at bounding box center [304, 72] width 12 height 8
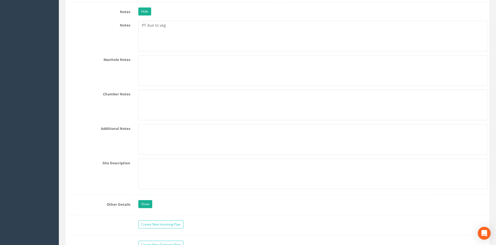
scroll to position [803, 0]
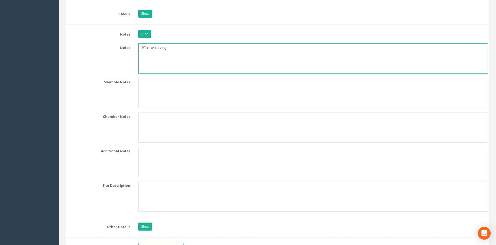
drag, startPoint x: 183, startPoint y: 48, endPoint x: 109, endPoint y: 44, distance: 74.5
click at [109, 44] on div "Notes PT due to veg" at bounding box center [277, 58] width 429 height 31
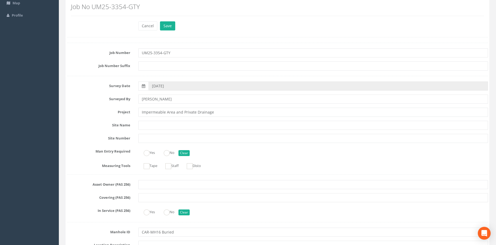
scroll to position [0, 0]
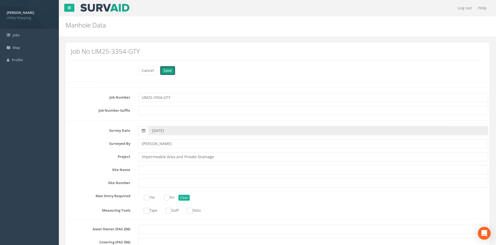
click at [166, 72] on button "Save" at bounding box center [167, 70] width 15 height 9
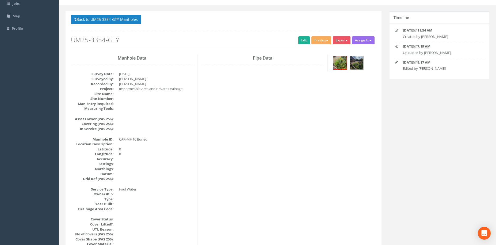
scroll to position [45, 0]
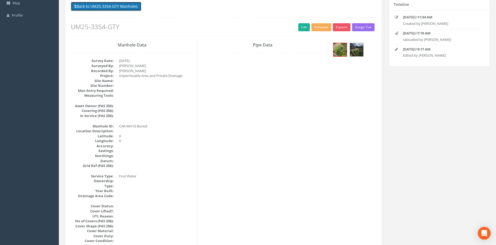
click at [126, 7] on button "Back to UM25-3354-GTY Manholes" at bounding box center [106, 6] width 70 height 9
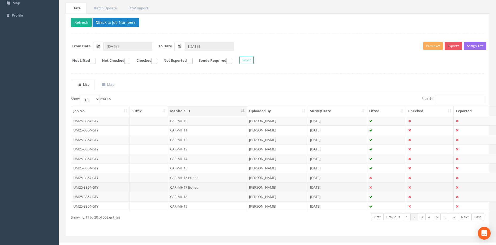
click at [189, 187] on td "CAR-MH17 Buried" at bounding box center [207, 188] width 79 height 10
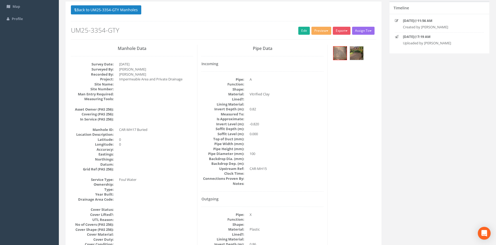
scroll to position [38, 0]
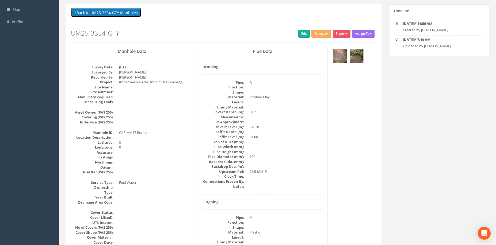
click at [130, 14] on button "Back to UM25-3354-GTY Manholes" at bounding box center [106, 12] width 70 height 9
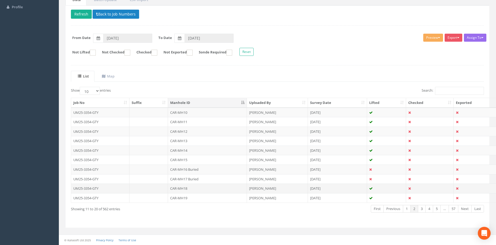
click at [210, 190] on td "CAR-MH18" at bounding box center [207, 189] width 79 height 10
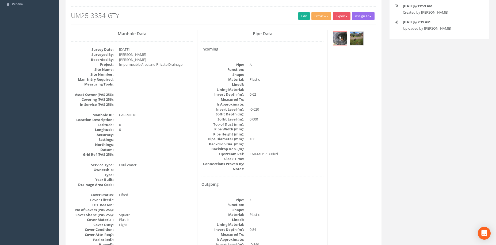
scroll to position [0, 0]
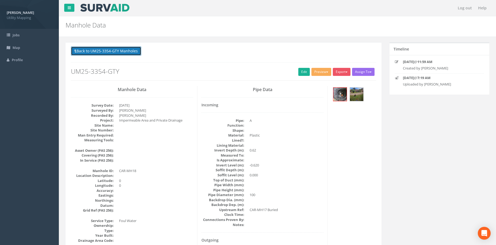
click at [132, 53] on button "Back to UM25-3354-GTY Manholes" at bounding box center [106, 51] width 70 height 9
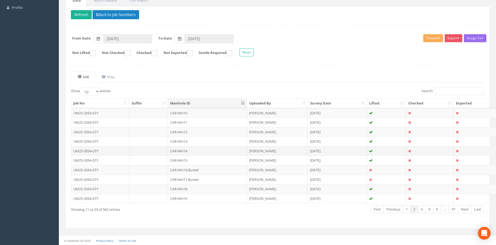
scroll to position [53, 0]
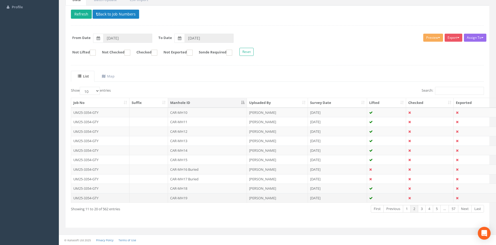
click at [188, 201] on td "CAR-MH19" at bounding box center [207, 198] width 79 height 10
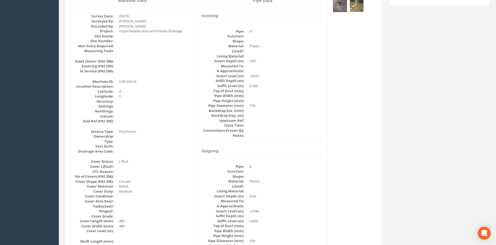
scroll to position [45, 0]
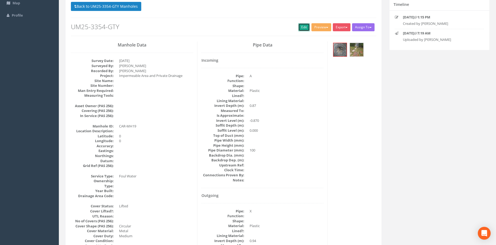
click at [300, 28] on link "Edit" at bounding box center [304, 27] width 12 height 8
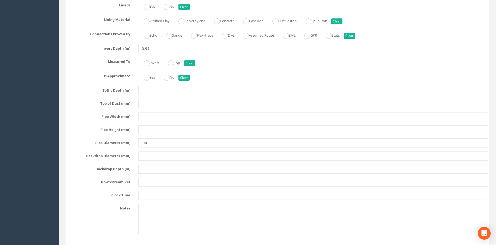
scroll to position [1472, 0]
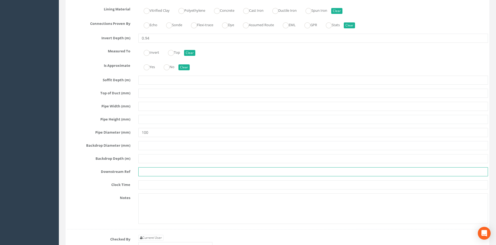
click at [152, 171] on input "text" at bounding box center [313, 171] width 350 height 9
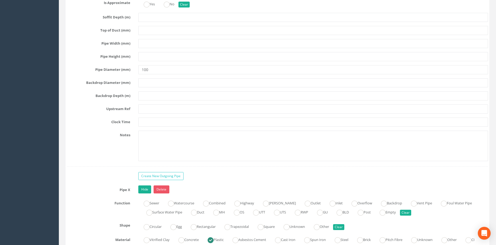
type input "CAR-MH28"
click at [147, 110] on input "text" at bounding box center [313, 109] width 350 height 9
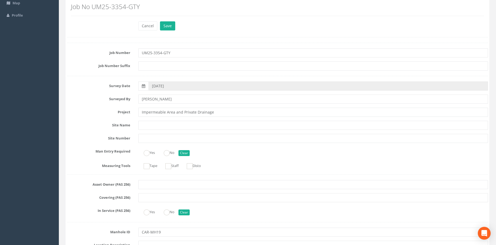
scroll to position [0, 0]
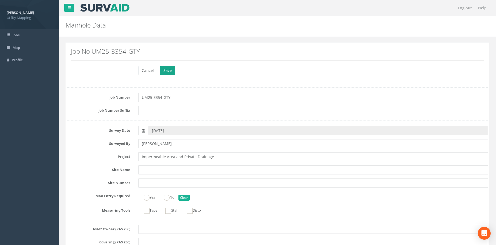
type input "CAR-MH21"
click at [169, 73] on button "Save" at bounding box center [167, 70] width 15 height 9
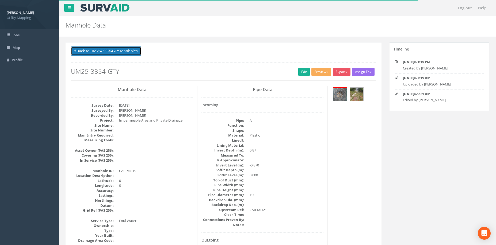
click at [134, 52] on button "Back to UM25-3354-GTY Manholes" at bounding box center [106, 51] width 70 height 9
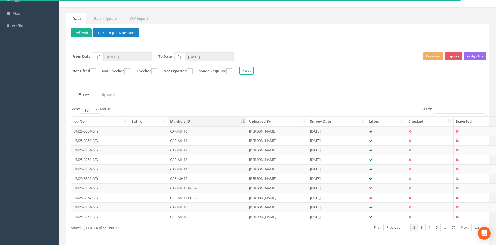
scroll to position [53, 0]
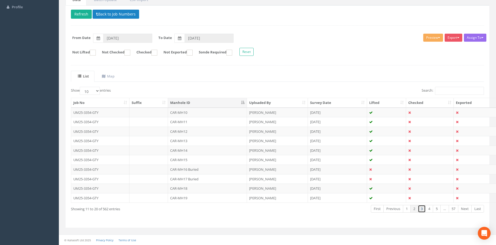
click at [421, 208] on link "3" at bounding box center [422, 209] width 8 height 8
click at [195, 113] on td "CAR-MH20" at bounding box center [207, 113] width 79 height 10
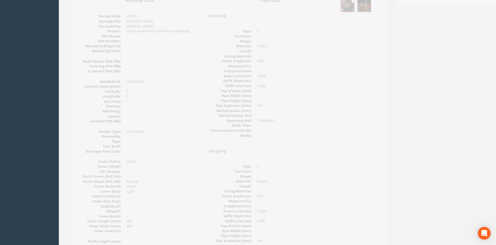
scroll to position [0, 0]
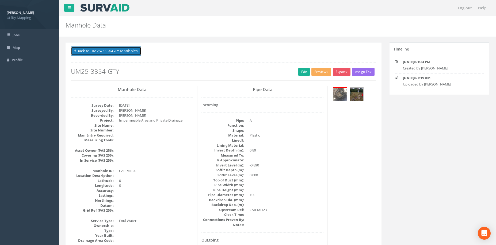
click at [131, 52] on button "Back to UM25-3354-GTY Manholes" at bounding box center [106, 51] width 70 height 9
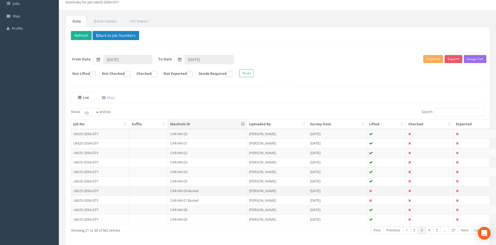
scroll to position [45, 0]
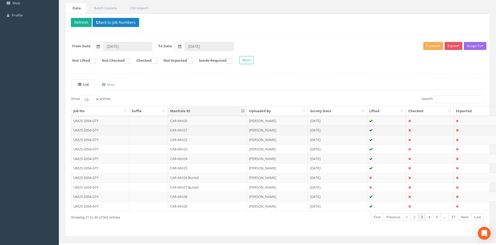
click at [187, 130] on td "CAR-MH21" at bounding box center [207, 130] width 79 height 10
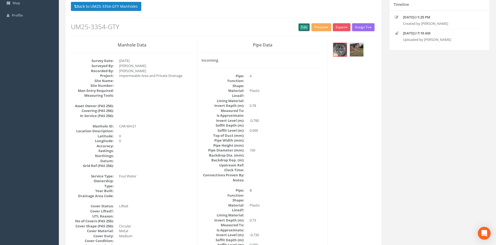
click at [301, 31] on link "Edit" at bounding box center [304, 27] width 12 height 8
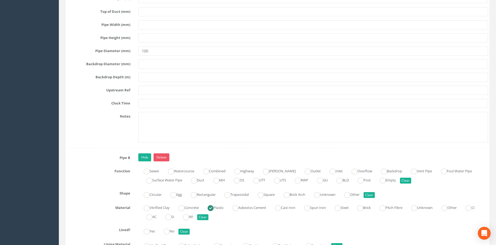
scroll to position [1249, 0]
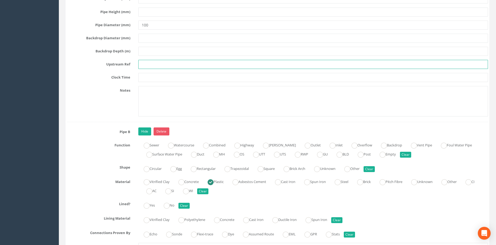
click at [146, 67] on input "text" at bounding box center [313, 64] width 350 height 9
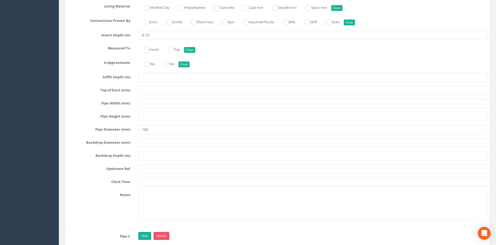
scroll to position [1472, 0]
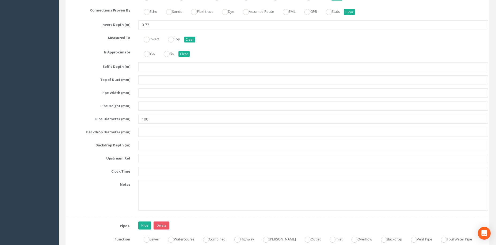
type input "CAR-MH26 Buried"
click at [148, 158] on input "text" at bounding box center [313, 158] width 350 height 9
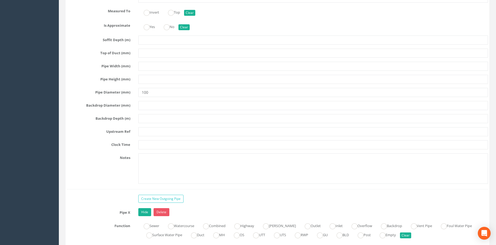
scroll to position [1828, 0]
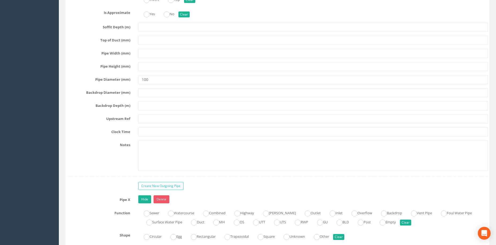
type input "EOT CAPPED"
click at [148, 122] on input "text" at bounding box center [313, 119] width 350 height 9
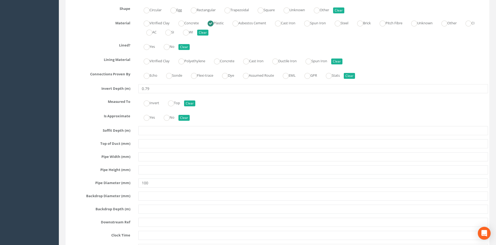
scroll to position [2096, 0]
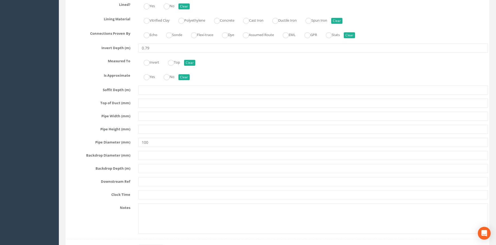
type input "CAR-MH27"
click at [143, 182] on input "text" at bounding box center [313, 181] width 350 height 9
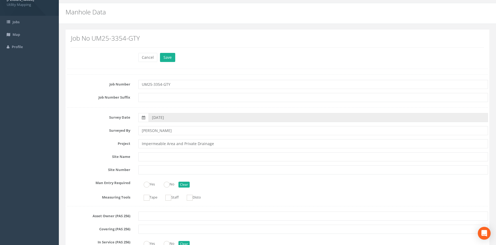
scroll to position [0, 0]
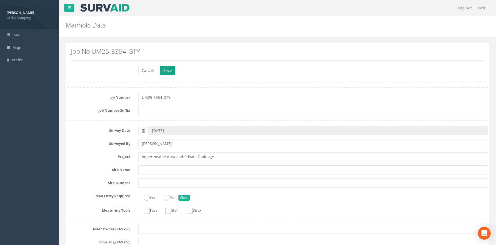
type input "CAR-MH19"
click at [166, 67] on button "Save" at bounding box center [167, 70] width 15 height 9
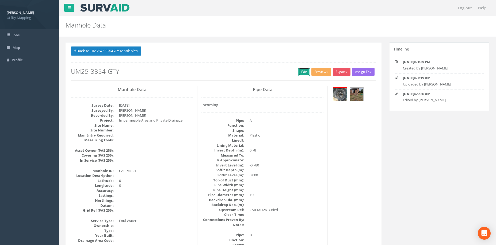
click at [301, 70] on link "Edit" at bounding box center [304, 72] width 12 height 8
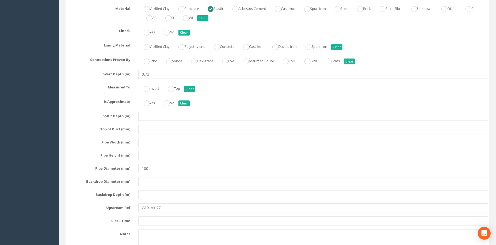
scroll to position [1784, 0]
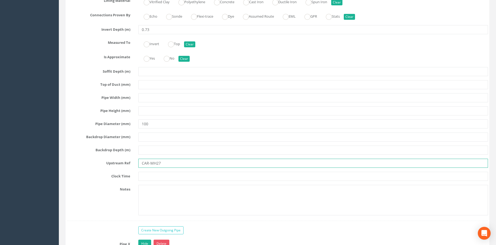
click at [172, 164] on input "CAR-MH27" at bounding box center [313, 163] width 350 height 9
type input "CAR-MH27 Buried"
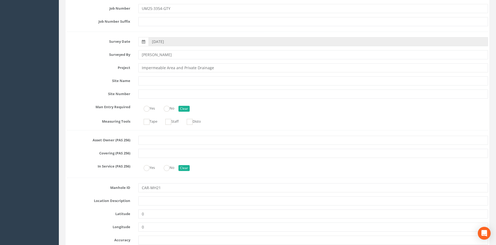
scroll to position [0, 0]
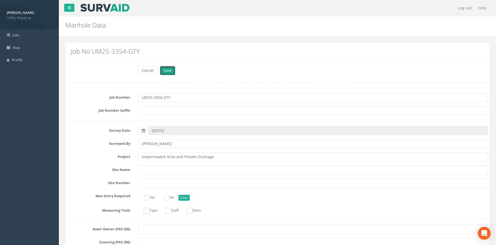
click at [167, 72] on button "Save" at bounding box center [167, 70] width 15 height 9
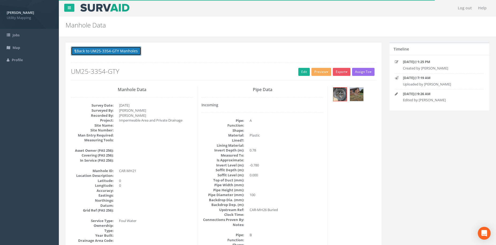
click at [120, 50] on button "Back to UM25-3354-GTY Manholes" at bounding box center [106, 51] width 70 height 9
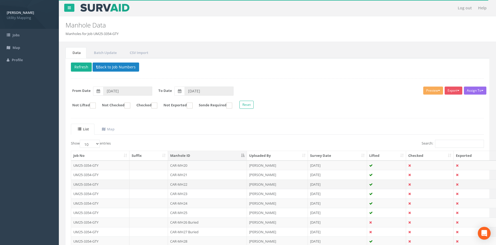
click at [199, 185] on td "CAR-MH22" at bounding box center [207, 185] width 79 height 10
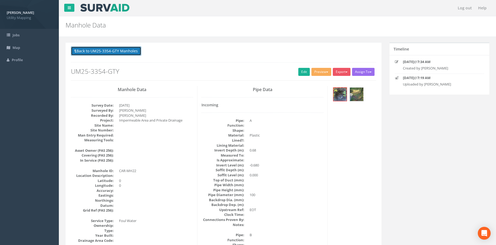
click at [132, 48] on button "Back to UM25-3354-GTY Manholes" at bounding box center [106, 51] width 70 height 9
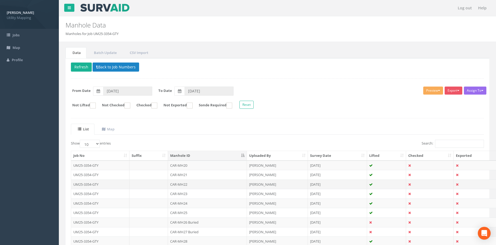
scroll to position [45, 0]
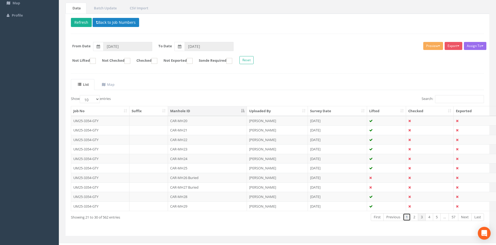
click at [408, 219] on link "1" at bounding box center [407, 218] width 8 height 8
click at [209, 158] on td "CAR-MH04" at bounding box center [207, 159] width 79 height 10
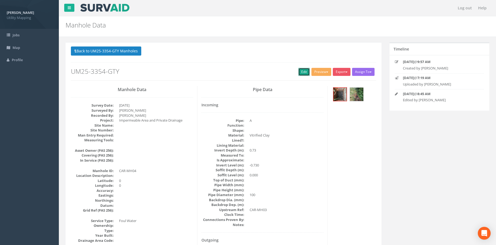
click at [299, 72] on link "Edit" at bounding box center [304, 72] width 12 height 8
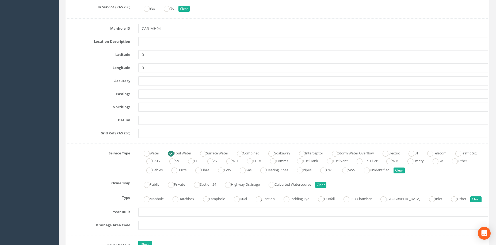
scroll to position [268, 0]
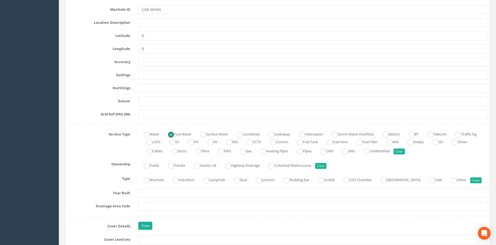
click at [178, 132] on label "Foul Water" at bounding box center [177, 134] width 29 height 8
click at [173, 135] on ins at bounding box center [171, 135] width 6 height 6
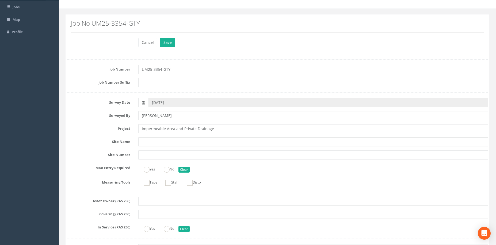
scroll to position [0, 0]
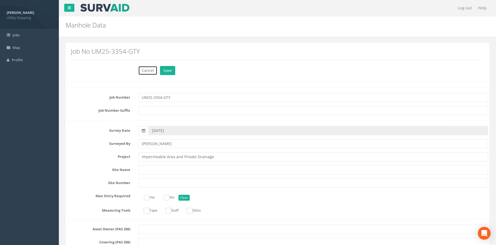
click at [144, 70] on button "Cancel" at bounding box center [147, 70] width 19 height 9
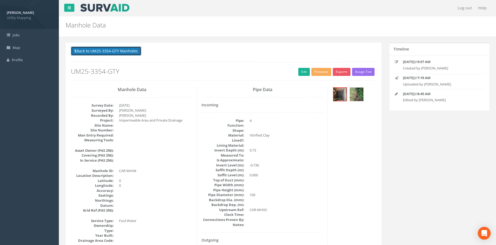
click at [131, 52] on button "Back to UM25-3354-GTY Manholes" at bounding box center [106, 51] width 70 height 9
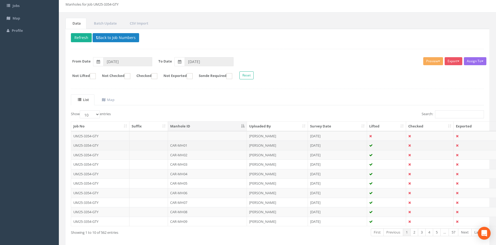
scroll to position [53, 0]
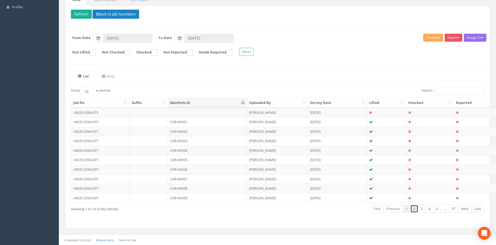
click at [417, 208] on link "2" at bounding box center [414, 209] width 8 height 8
click at [199, 188] on td "CAR-MH18" at bounding box center [207, 189] width 79 height 10
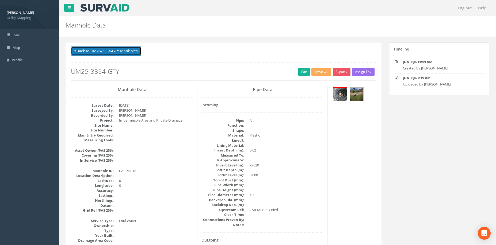
click at [123, 49] on button "Back to UM25-3354-GTY Manholes" at bounding box center [106, 51] width 70 height 9
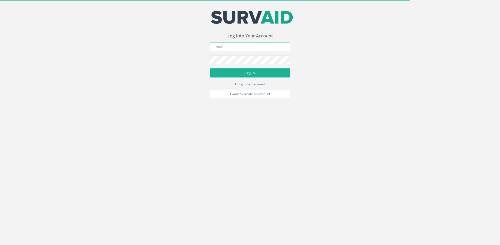
drag, startPoint x: 242, startPoint y: 44, endPoint x: 242, endPoint y: 47, distance: 3.0
click at [242, 44] on input "email" at bounding box center [250, 46] width 80 height 9
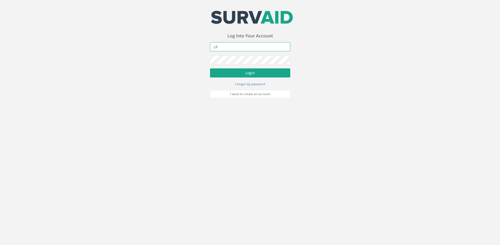
type input "L"
click at [210, 68] on button "Login" at bounding box center [250, 72] width 80 height 9
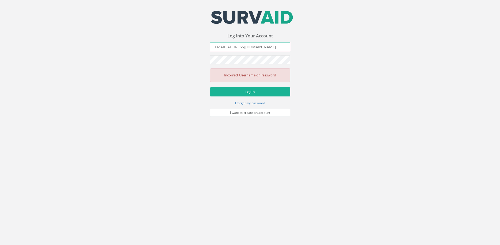
click at [217, 49] on input "leadburn@u-map.co.uk" at bounding box center [250, 46] width 80 height 9
type input "[EMAIL_ADDRESS][DOMAIN_NAME]"
click at [210, 87] on button "Login" at bounding box center [250, 91] width 80 height 9
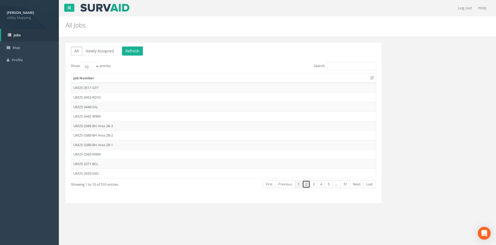
click at [307, 184] on link "2" at bounding box center [306, 185] width 8 height 8
click at [108, 89] on td "UM25-3354-GTY" at bounding box center [223, 88] width 305 height 10
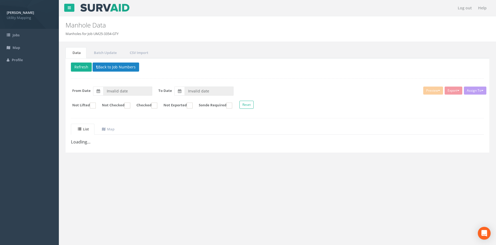
type input "[DATE]"
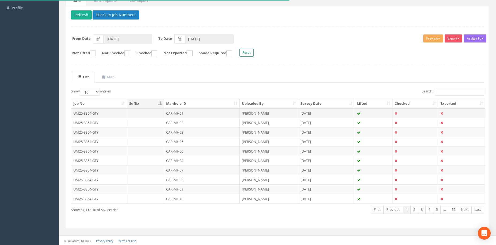
scroll to position [53, 0]
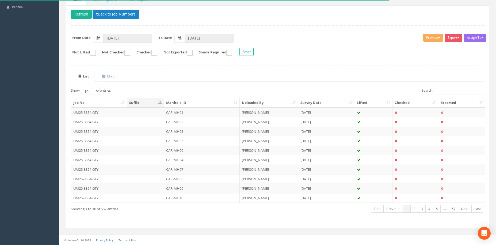
click at [181, 101] on th "Manhole ID" at bounding box center [202, 103] width 76 height 10
click at [187, 106] on th "Manhole ID" at bounding box center [202, 103] width 76 height 10
click at [189, 152] on td "CAR-MH04" at bounding box center [202, 151] width 76 height 10
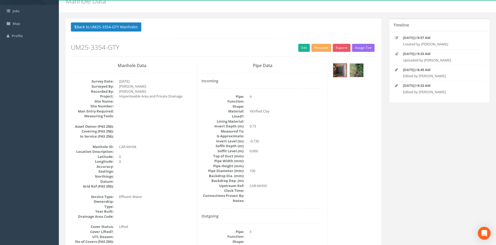
scroll to position [0, 0]
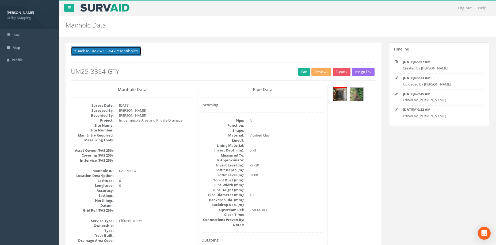
click at [124, 54] on button "Back to UM25-3354-GTY Manholes" at bounding box center [106, 51] width 70 height 9
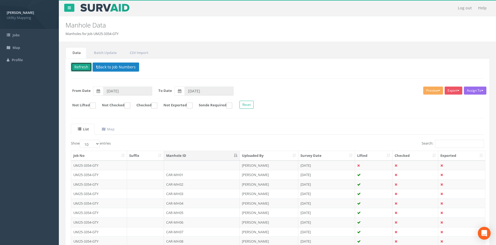
click at [85, 65] on button "Refresh" at bounding box center [81, 67] width 21 height 9
click at [82, 65] on button "Refresh" at bounding box center [81, 67] width 21 height 9
click at [184, 205] on td "CAR-MH04" at bounding box center [202, 204] width 76 height 10
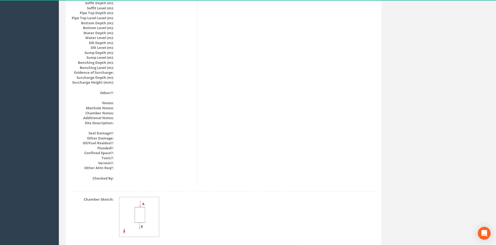
scroll to position [580, 0]
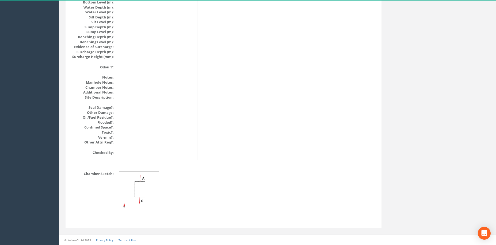
click at [142, 186] on img at bounding box center [139, 192] width 40 height 40
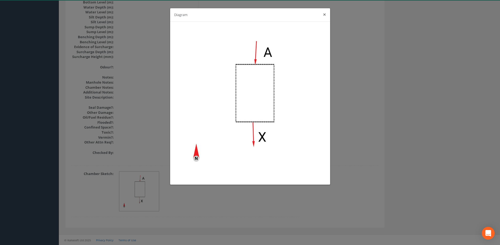
click at [325, 15] on button "×" at bounding box center [324, 15] width 3 height 6
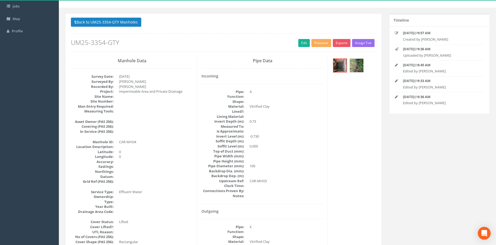
scroll to position [0, 0]
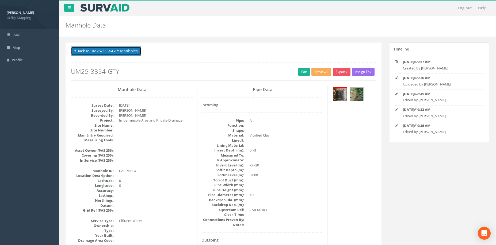
click at [125, 51] on button "Back to UM25-3354-GTY Manholes" at bounding box center [106, 51] width 70 height 9
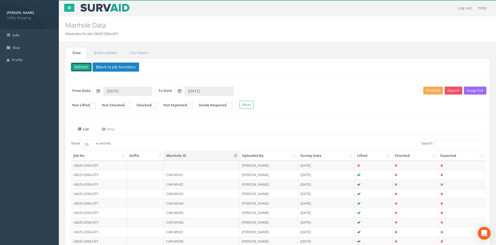
click at [87, 64] on button "Refresh" at bounding box center [81, 67] width 21 height 9
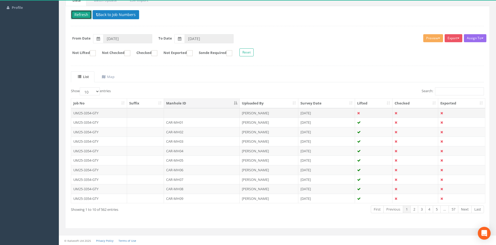
scroll to position [53, 0]
click at [180, 105] on th "Manhole ID" at bounding box center [202, 103] width 76 height 10
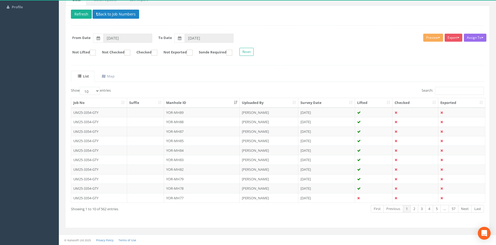
click at [180, 105] on th "Manhole ID" at bounding box center [202, 103] width 76 height 10
click at [82, 13] on button "Refresh" at bounding box center [81, 14] width 21 height 9
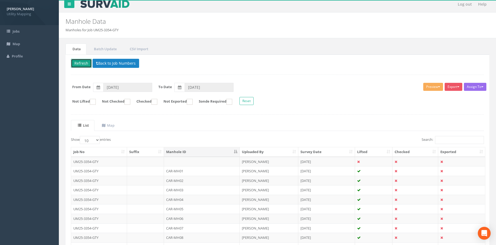
scroll to position [0, 0]
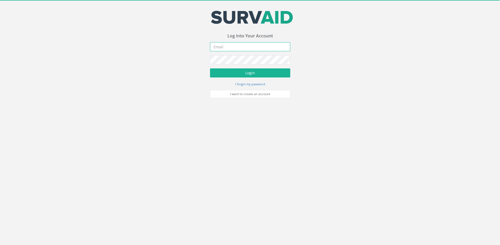
click at [224, 50] on input "email" at bounding box center [250, 46] width 80 height 9
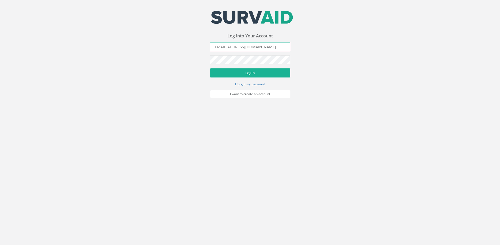
type input "[EMAIL_ADDRESS][DOMAIN_NAME]"
click at [210, 68] on button "Login" at bounding box center [250, 72] width 80 height 9
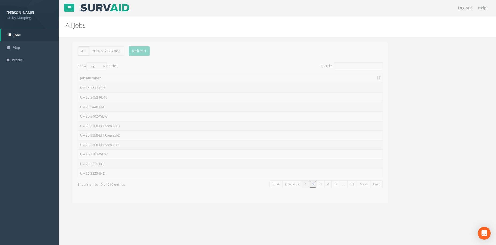
click at [307, 184] on link "2" at bounding box center [306, 185] width 8 height 8
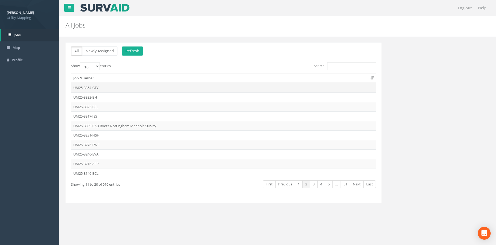
click at [104, 90] on td "UM25-3354-GTY" at bounding box center [223, 88] width 305 height 10
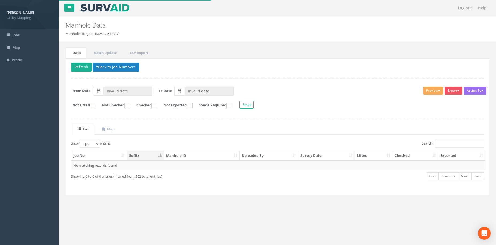
type input "[DATE]"
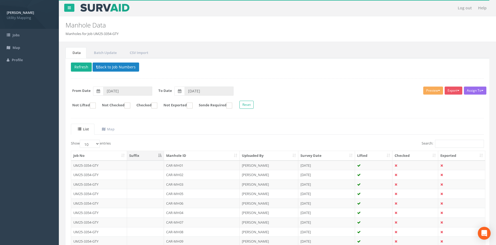
click at [181, 155] on th "Manhole ID" at bounding box center [202, 156] width 76 height 10
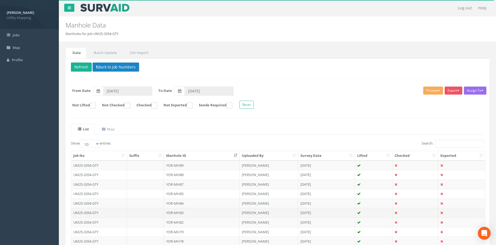
scroll to position [53, 0]
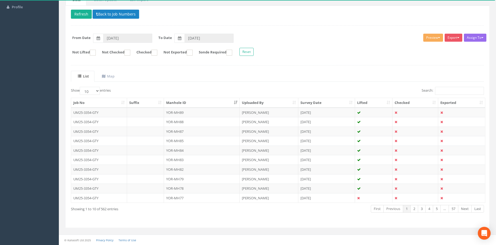
click at [195, 102] on th "Manhole ID" at bounding box center [202, 103] width 76 height 10
click at [256, 103] on th "Uploaded By" at bounding box center [269, 103] width 59 height 10
click at [254, 104] on th "Uploaded By" at bounding box center [269, 103] width 59 height 10
click at [307, 104] on th "Survey Date" at bounding box center [326, 103] width 57 height 10
click at [311, 103] on th "Survey Date" at bounding box center [326, 103] width 57 height 10
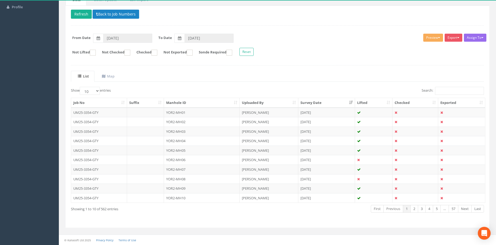
click at [311, 103] on th "Survey Date" at bounding box center [326, 103] width 57 height 10
click at [208, 104] on th "Manhole ID" at bounding box center [202, 103] width 76 height 10
click at [192, 153] on td "CAR-MH04" at bounding box center [202, 151] width 76 height 10
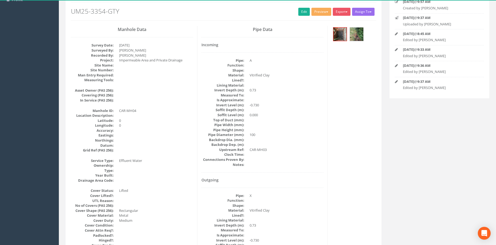
scroll to position [0, 0]
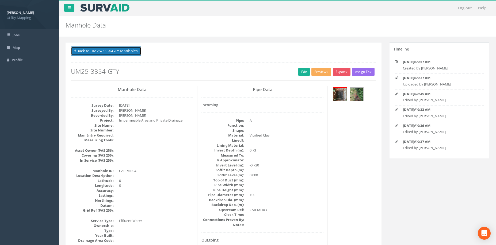
click at [127, 54] on button "Back to UM25-3354-GTY Manholes" at bounding box center [106, 51] width 70 height 9
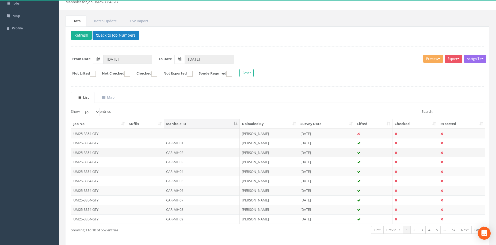
scroll to position [45, 0]
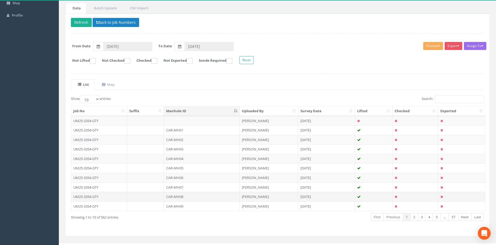
click at [186, 195] on td "CAR-MH08" at bounding box center [202, 197] width 76 height 10
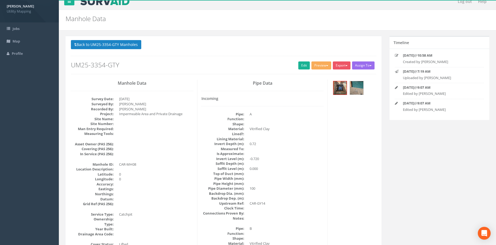
scroll to position [0, 0]
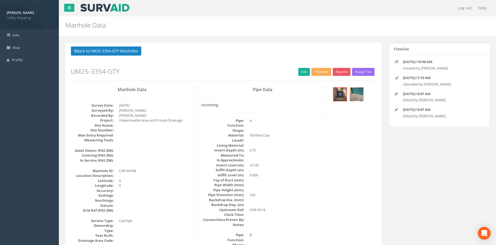
click at [112, 49] on button "Back to UM25-3354-GTY Manholes" at bounding box center [106, 51] width 70 height 9
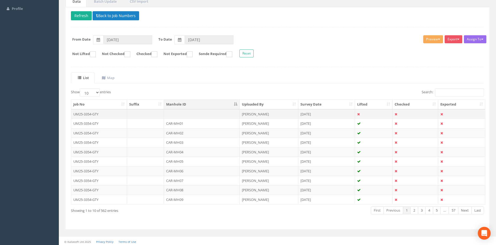
scroll to position [53, 0]
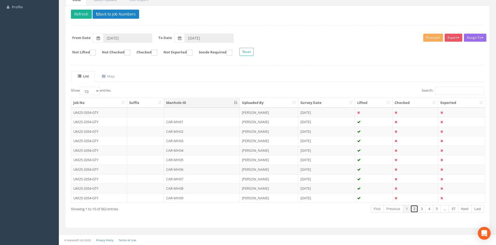
click at [412, 210] on link "2" at bounding box center [414, 209] width 8 height 8
click at [215, 188] on td "CAR-MH18" at bounding box center [202, 189] width 76 height 10
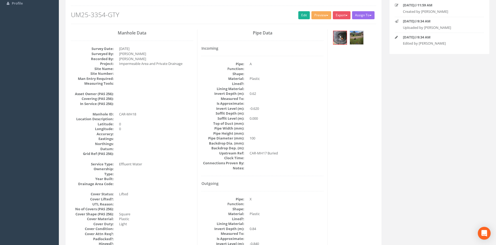
scroll to position [0, 0]
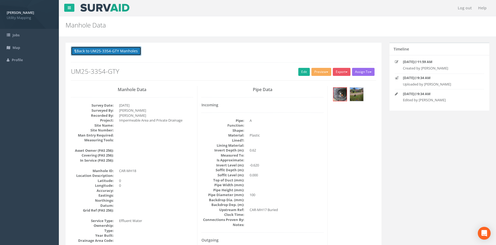
click at [130, 50] on button "Back to UM25-3354-GTY Manholes" at bounding box center [106, 51] width 70 height 9
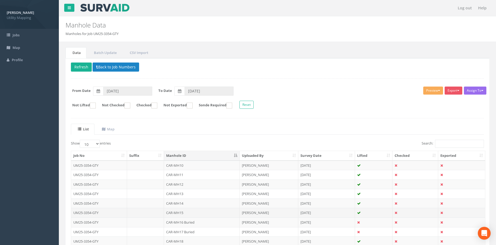
scroll to position [53, 0]
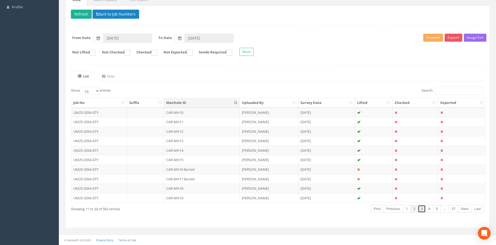
click at [424, 210] on link "3" at bounding box center [422, 209] width 8 height 8
click at [209, 139] on td "CAR-MH23" at bounding box center [202, 141] width 76 height 10
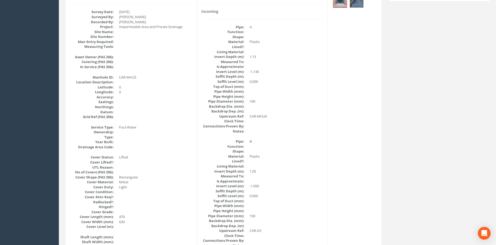
scroll to position [45, 0]
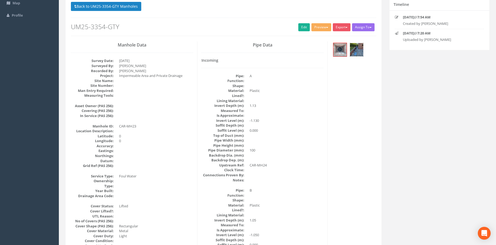
click at [357, 51] on img at bounding box center [356, 49] width 13 height 13
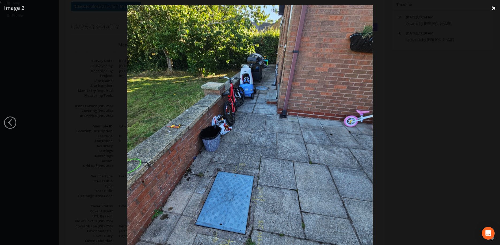
click at [493, 9] on link "×" at bounding box center [493, 8] width 13 height 16
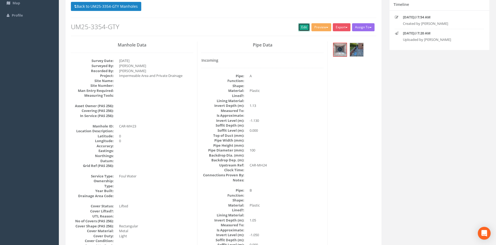
click at [298, 28] on link "Edit" at bounding box center [304, 27] width 12 height 8
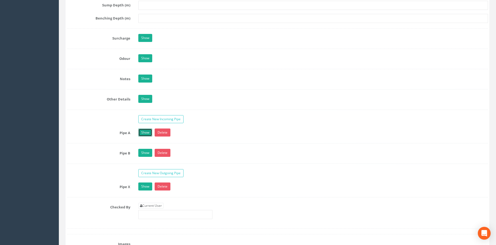
click at [146, 133] on link "Show" at bounding box center [145, 133] width 14 height 8
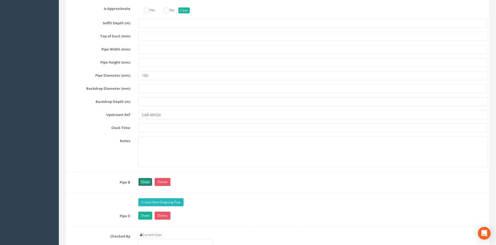
scroll to position [1159, 0]
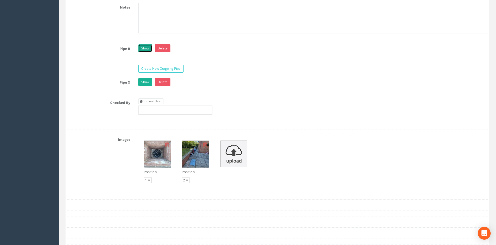
click at [149, 47] on link "Show" at bounding box center [145, 48] width 14 height 8
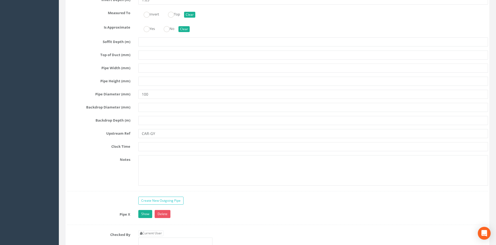
scroll to position [1338, 0]
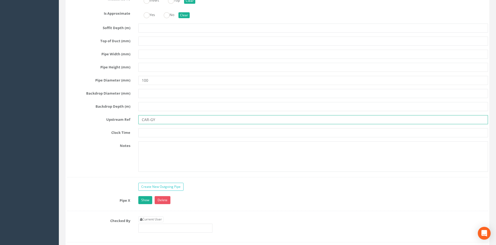
click at [167, 121] on input "CAR-GY" at bounding box center [313, 119] width 350 height 9
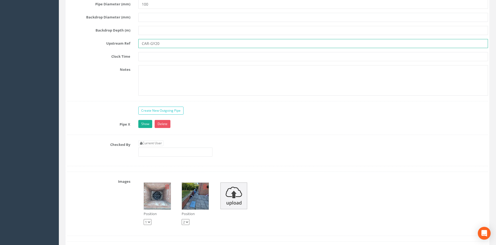
scroll to position [1427, 0]
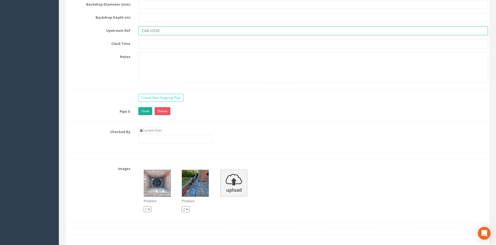
type input "CAR-GY20"
click at [143, 117] on div "Pipe X Show Delete Function Sewer Watercourse Combined Highway [PERSON_NAME] Ou…" at bounding box center [277, 114] width 421 height 15
click at [143, 113] on link "Show" at bounding box center [145, 111] width 14 height 8
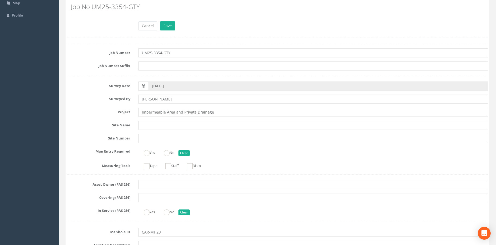
scroll to position [0, 0]
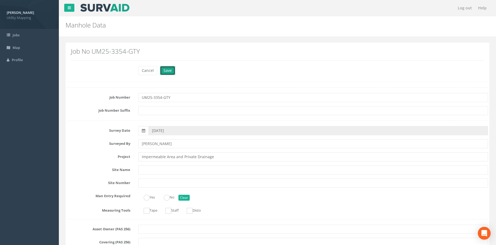
click at [169, 71] on button "Save" at bounding box center [167, 70] width 15 height 9
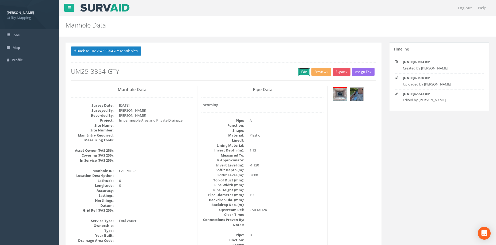
click at [298, 74] on link "Edit" at bounding box center [304, 72] width 12 height 8
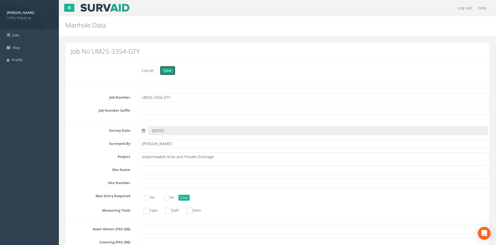
click at [173, 73] on button "Save" at bounding box center [167, 70] width 15 height 9
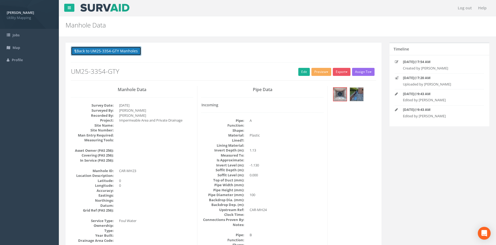
click at [116, 51] on button "Back to UM25-3354-GTY Manholes" at bounding box center [106, 51] width 70 height 9
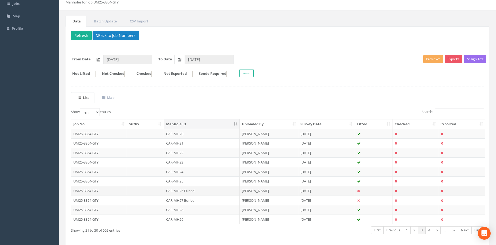
scroll to position [45, 0]
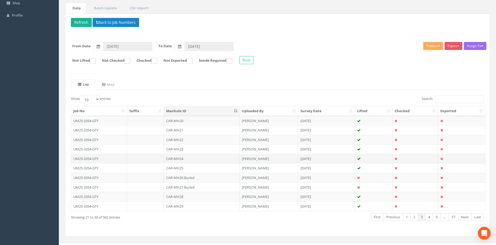
click at [189, 156] on td "CAR-MH24" at bounding box center [202, 159] width 76 height 10
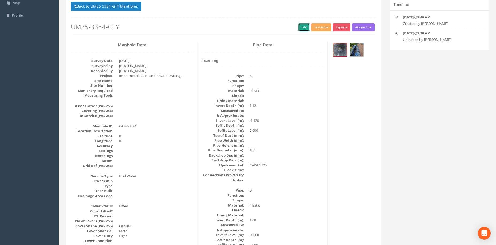
click at [302, 30] on link "Edit" at bounding box center [304, 27] width 12 height 8
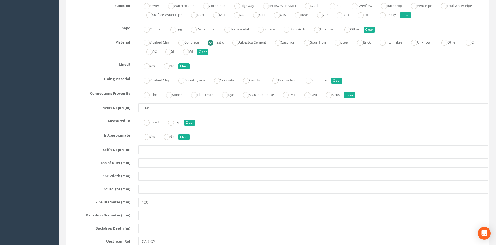
scroll to position [1249, 0]
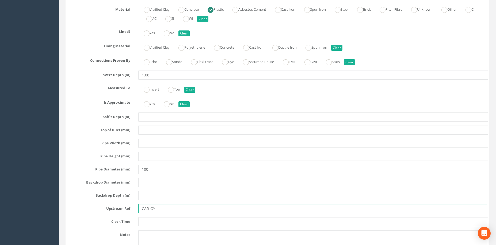
click at [161, 210] on input "CAR-GY" at bounding box center [313, 208] width 350 height 9
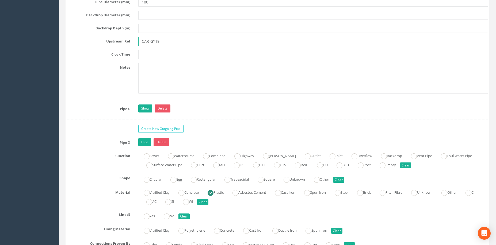
scroll to position [1427, 0]
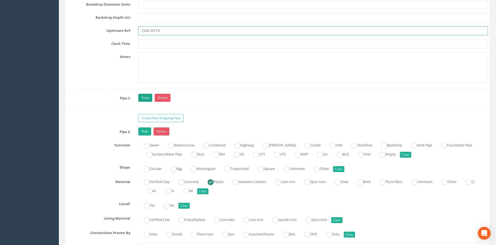
type input "CAR-GY19"
click at [147, 100] on link "Show" at bounding box center [145, 98] width 14 height 8
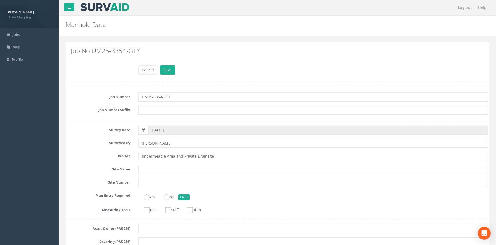
scroll to position [0, 0]
click at [171, 73] on button "Save" at bounding box center [167, 70] width 15 height 9
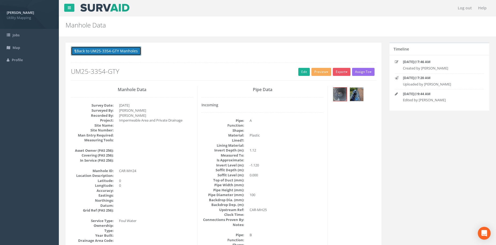
click at [119, 50] on button "Back to UM25-3354-GTY Manholes" at bounding box center [106, 51] width 70 height 9
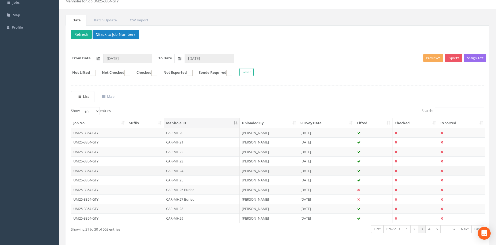
scroll to position [45, 0]
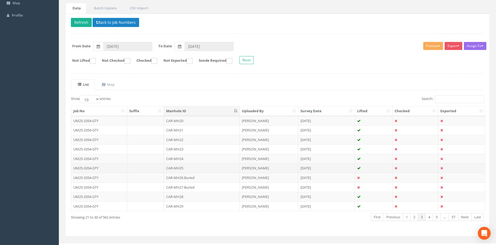
click at [205, 168] on td "CAR-MH25" at bounding box center [202, 168] width 76 height 10
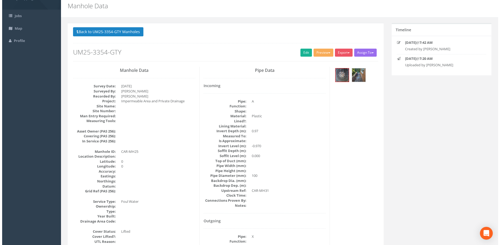
scroll to position [0, 0]
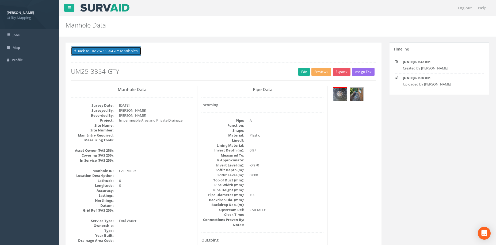
click at [123, 54] on button "Back to UM25-3354-GTY Manholes" at bounding box center [106, 51] width 70 height 9
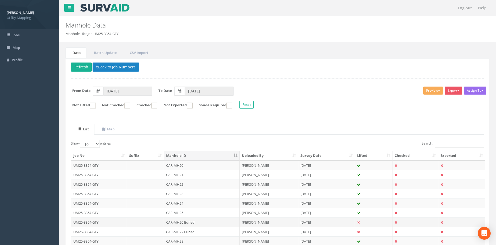
click at [213, 222] on td "CAR-MH26 Buried" at bounding box center [202, 223] width 76 height 10
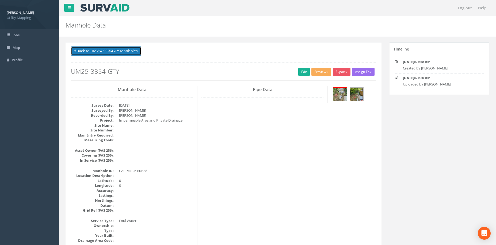
click at [125, 52] on button "Back to UM25-3354-GTY Manholes" at bounding box center [106, 51] width 70 height 9
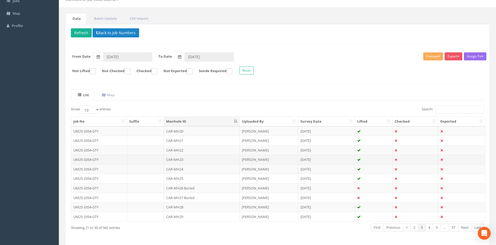
scroll to position [53, 0]
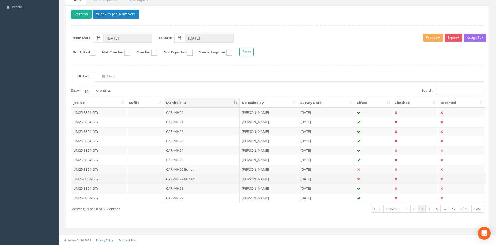
click at [200, 179] on td "CAR-MH27 Buried" at bounding box center [202, 179] width 76 height 10
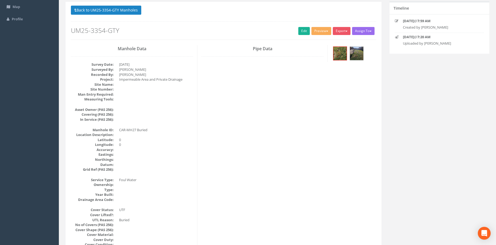
scroll to position [0, 0]
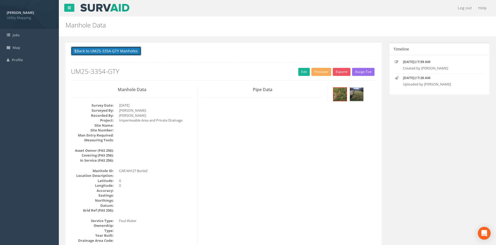
click at [118, 53] on button "Back to UM25-3354-GTY Manholes" at bounding box center [106, 51] width 70 height 9
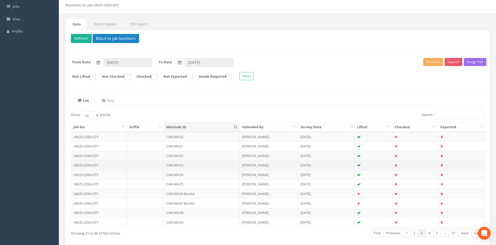
scroll to position [53, 0]
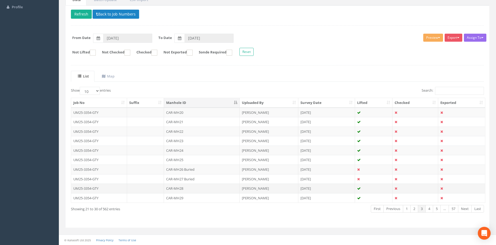
click at [195, 188] on td "CAR-MH28" at bounding box center [202, 189] width 76 height 10
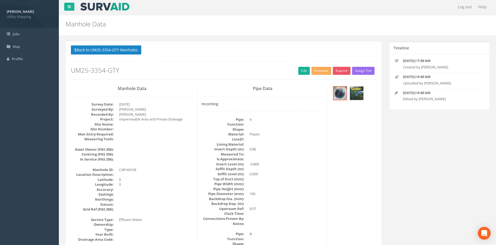
scroll to position [0, 0]
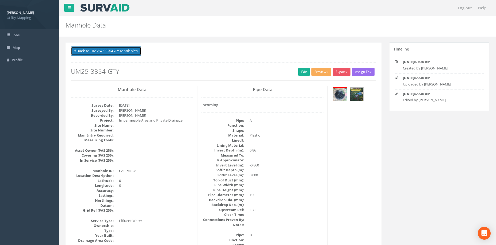
click at [131, 52] on button "Back to UM25-3354-GTY Manholes" at bounding box center [106, 51] width 70 height 9
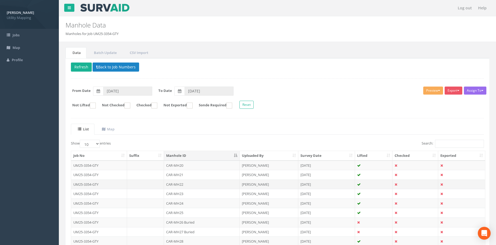
scroll to position [45, 0]
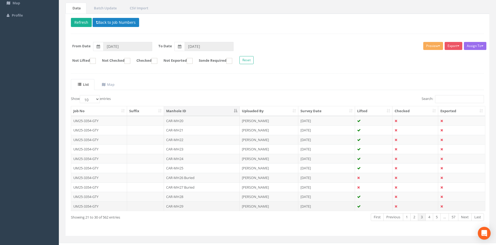
click at [208, 208] on td "CAR-MH29" at bounding box center [202, 207] width 76 height 10
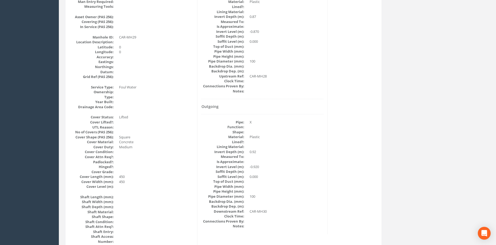
scroll to position [0, 0]
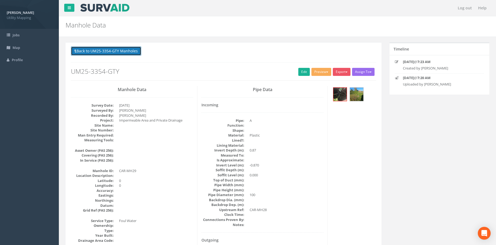
click at [120, 53] on button "Back to UM25-3354-GTY Manholes" at bounding box center [106, 51] width 70 height 9
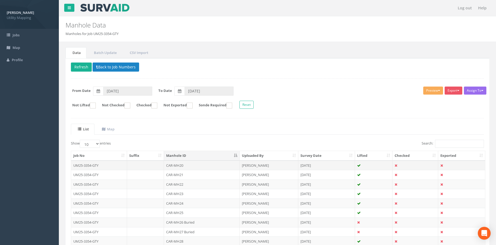
scroll to position [53, 0]
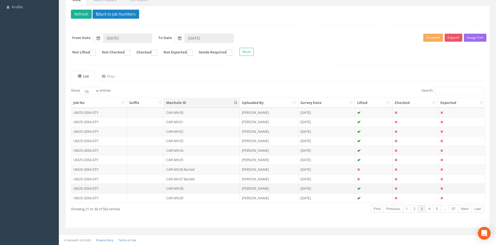
click at [274, 187] on td "[PERSON_NAME]" at bounding box center [269, 189] width 59 height 10
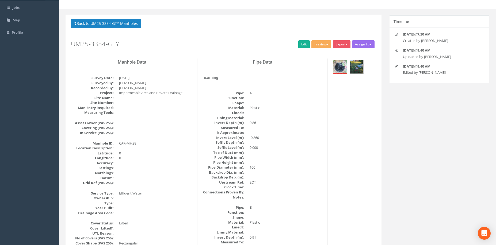
scroll to position [0, 0]
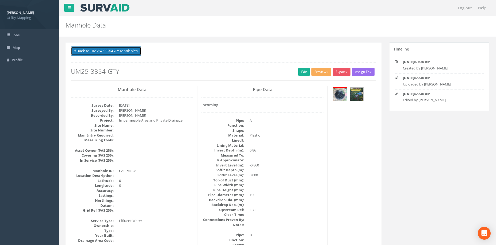
click at [125, 53] on button "Back to UM25-3354-GTY Manholes" at bounding box center [106, 51] width 70 height 9
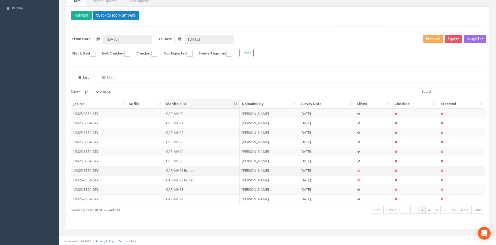
scroll to position [53, 0]
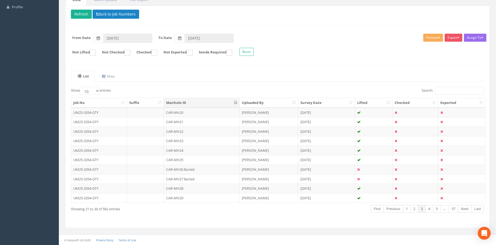
click at [205, 196] on td "CAR-MH29" at bounding box center [202, 198] width 76 height 10
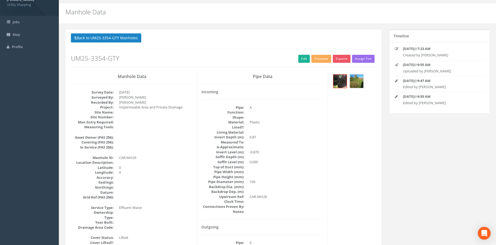
scroll to position [0, 0]
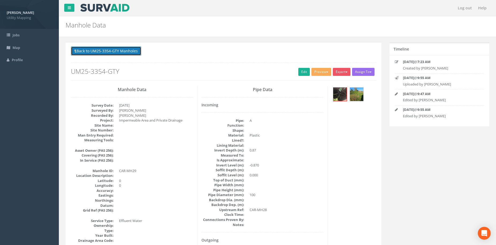
click at [126, 52] on button "Back to UM25-3354-GTY Manholes" at bounding box center [106, 51] width 70 height 9
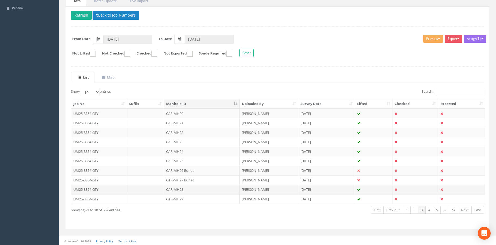
scroll to position [53, 0]
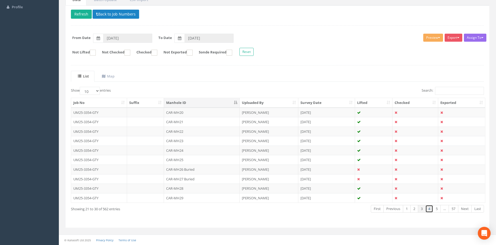
click at [426, 211] on link "4" at bounding box center [429, 209] width 8 height 8
click at [195, 110] on td "CAR-MH30" at bounding box center [202, 113] width 76 height 10
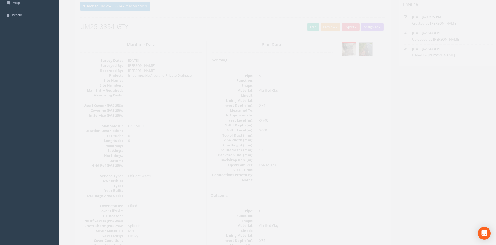
scroll to position [45, 0]
click at [302, 29] on link "Edit" at bounding box center [304, 27] width 12 height 8
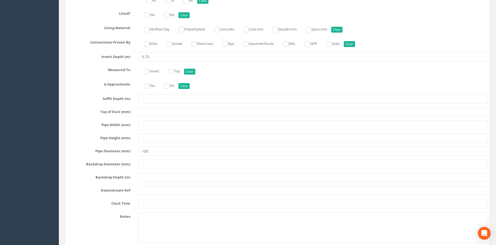
scroll to position [1293, 0]
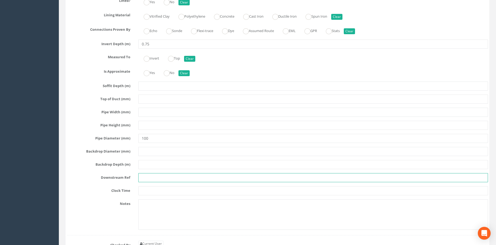
click at [172, 180] on input "text" at bounding box center [313, 177] width 350 height 9
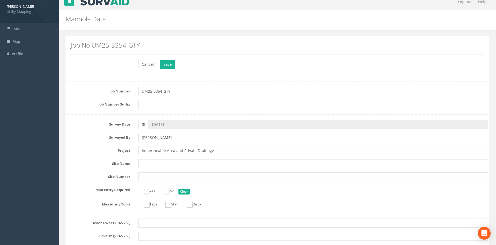
scroll to position [0, 0]
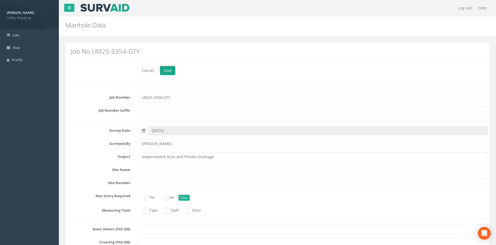
type input "CHH-MH01"
click at [165, 72] on button "Save" at bounding box center [167, 70] width 15 height 9
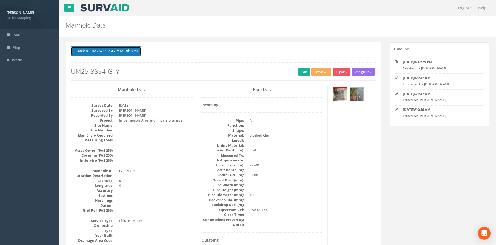
click at [133, 48] on button "Back to UM25-3354-GTY Manholes" at bounding box center [106, 51] width 70 height 9
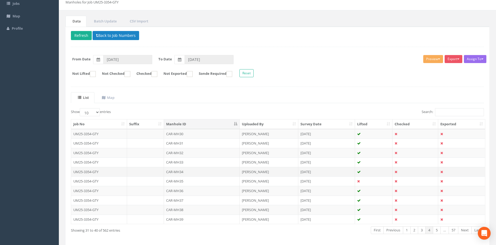
scroll to position [45, 0]
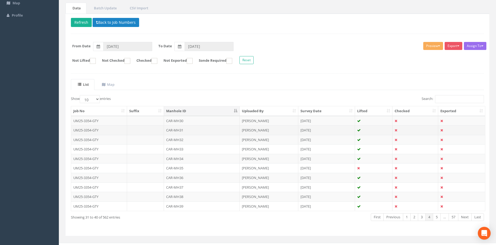
click at [206, 130] on td "CAR-MH31" at bounding box center [202, 130] width 76 height 10
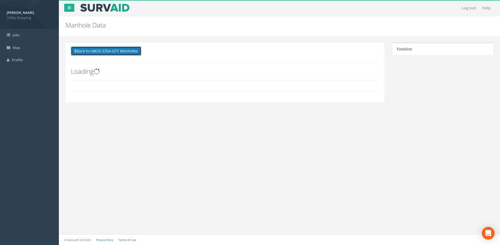
click at [106, 54] on button "Back to UM25-3354-GTY Manholes" at bounding box center [106, 51] width 70 height 9
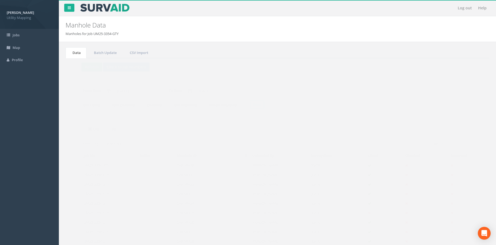
click at [185, 174] on td "CAR-MH31" at bounding box center [202, 175] width 76 height 10
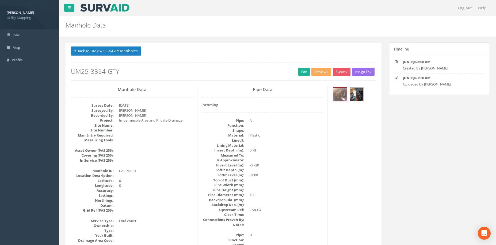
scroll to position [45, 0]
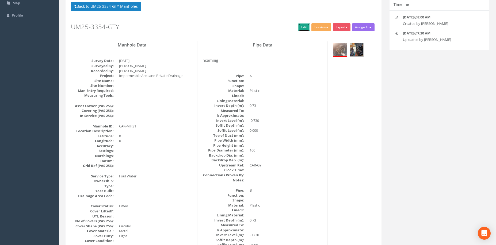
click at [299, 29] on link "Edit" at bounding box center [304, 27] width 12 height 8
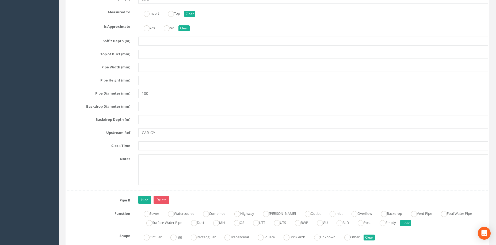
scroll to position [1026, 0]
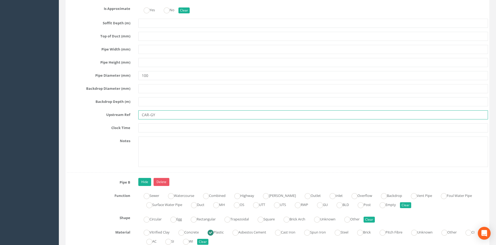
click at [163, 117] on input "CAR-GY" at bounding box center [313, 115] width 350 height 9
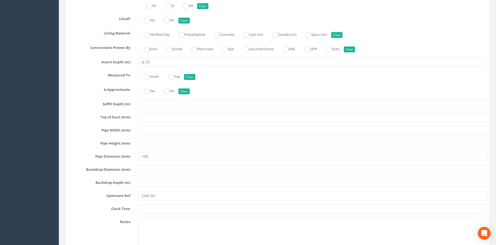
scroll to position [1249, 0]
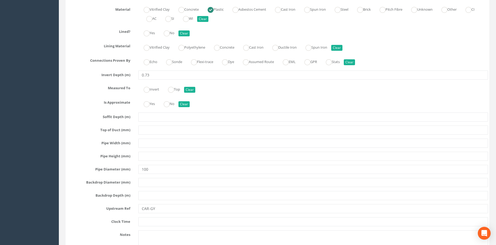
type input "CAR-GY27"
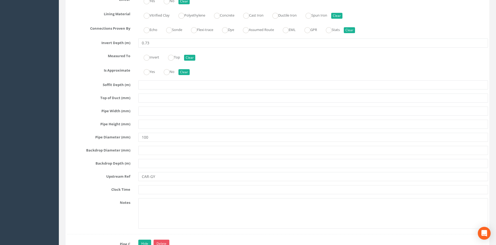
scroll to position [1293, 0]
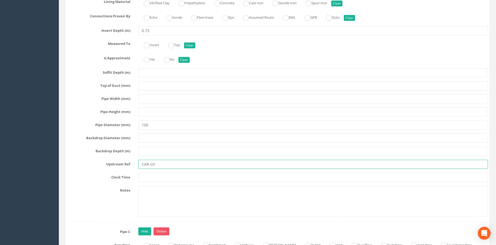
click at [162, 163] on input "CAR-GY" at bounding box center [313, 164] width 350 height 9
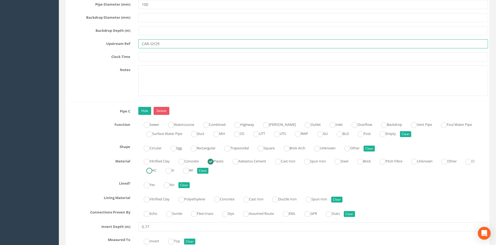
scroll to position [1427, 0]
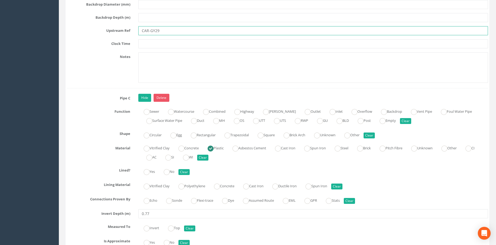
type input "CAR-GY29"
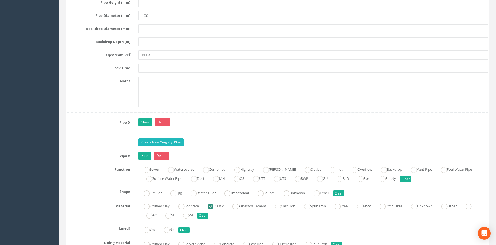
scroll to position [1739, 0]
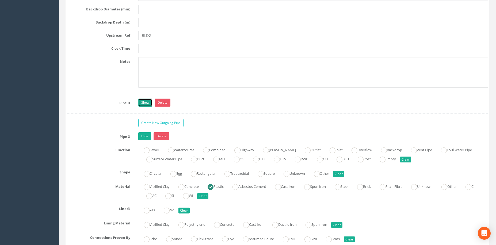
click at [147, 101] on link "Show" at bounding box center [145, 103] width 14 height 8
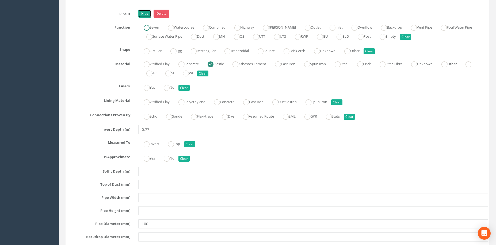
scroll to position [1918, 0]
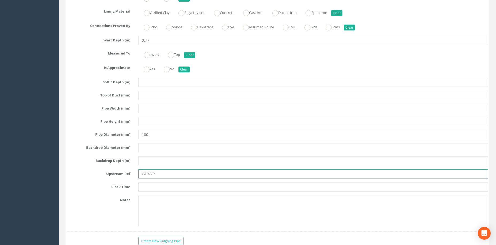
drag, startPoint x: 150, startPoint y: 173, endPoint x: 135, endPoint y: 174, distance: 14.8
click at [135, 174] on div "CAR-VP" at bounding box center [313, 174] width 358 height 9
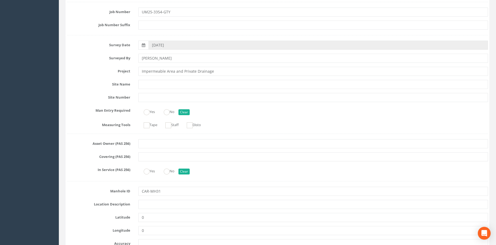
scroll to position [0, 0]
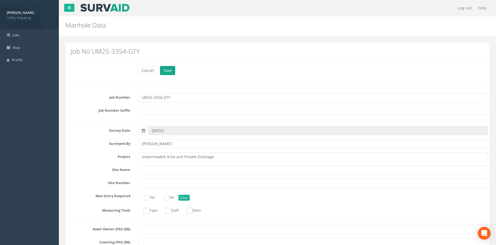
type input "VP"
click at [169, 73] on button "Save" at bounding box center [167, 70] width 15 height 9
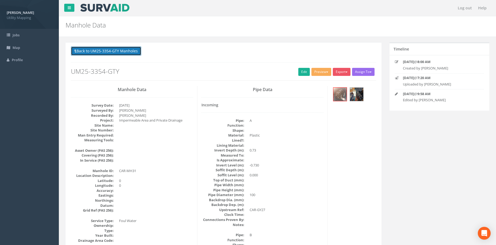
click at [123, 53] on button "Back to UM25-3354-GTY Manholes" at bounding box center [106, 51] width 70 height 9
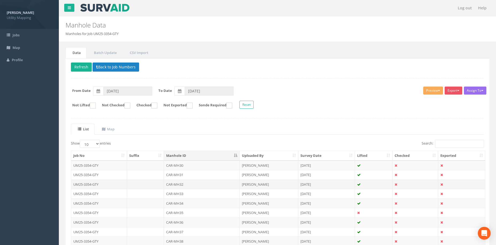
click at [192, 185] on td "CAR-MH32" at bounding box center [202, 185] width 76 height 10
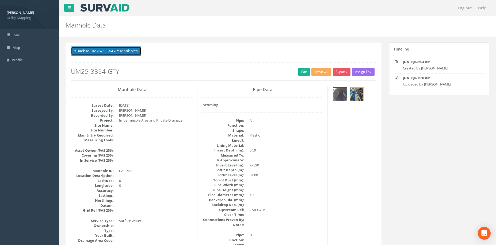
click at [128, 53] on button "Back to UM25-3354-GTY Manholes" at bounding box center [106, 51] width 70 height 9
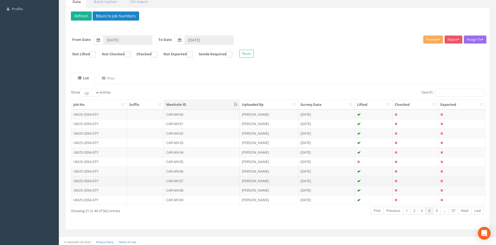
scroll to position [53, 0]
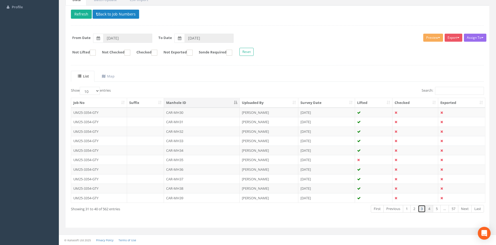
click at [420, 208] on link "3" at bounding box center [422, 209] width 8 height 8
click at [208, 170] on td "CAR-MH26 Buried" at bounding box center [202, 170] width 76 height 10
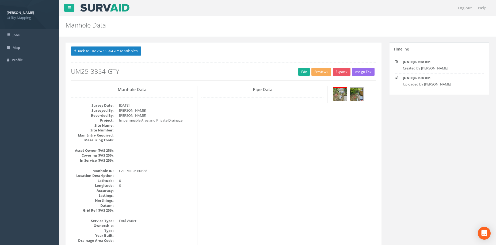
click at [304, 64] on div "Back to UM25-3354-GTY Manholes Back to Map Assign To [PERSON_NAME] Land Surveyo…" at bounding box center [223, 64] width 305 height 34
click at [301, 70] on link "Edit" at bounding box center [304, 72] width 12 height 8
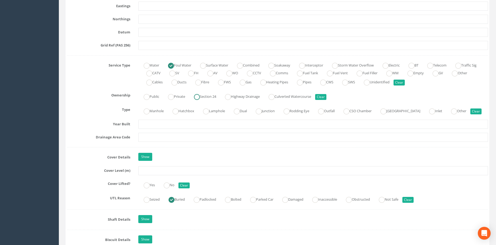
scroll to position [357, 0]
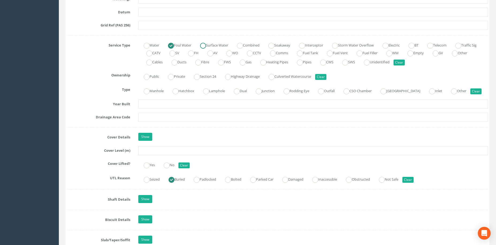
click at [205, 45] on ins at bounding box center [203, 46] width 6 height 6
radio input "false"
radio input "true"
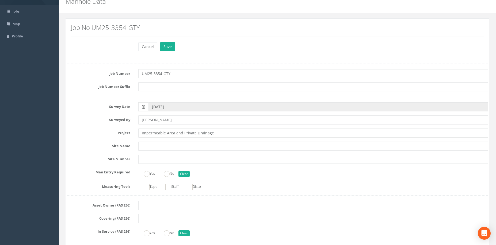
scroll to position [0, 0]
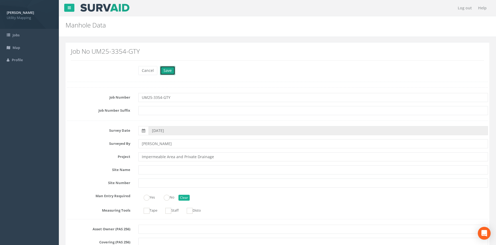
click at [172, 67] on button "Save" at bounding box center [167, 70] width 15 height 9
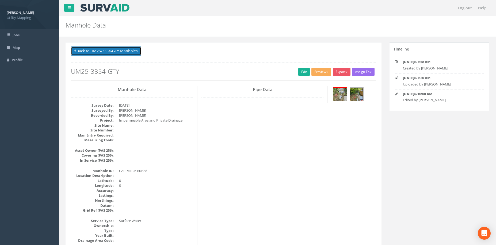
click at [128, 54] on button "Back to UM25-3354-GTY Manholes" at bounding box center [106, 51] width 70 height 9
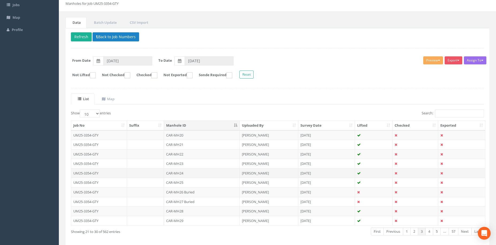
scroll to position [53, 0]
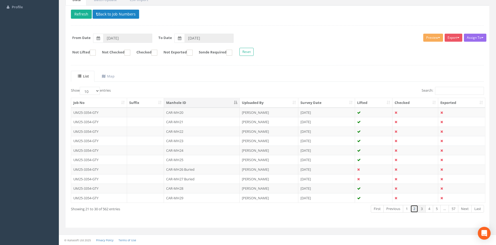
click at [415, 208] on link "2" at bounding box center [414, 209] width 8 height 8
click at [252, 196] on td "[PERSON_NAME]" at bounding box center [269, 198] width 59 height 10
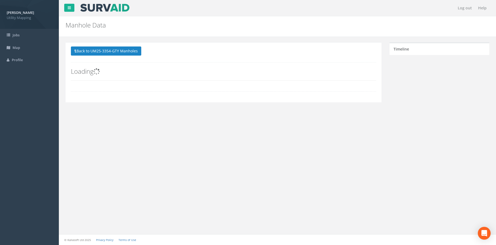
scroll to position [0, 0]
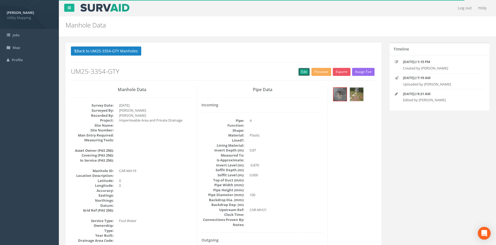
click at [301, 72] on link "Edit" at bounding box center [304, 72] width 12 height 8
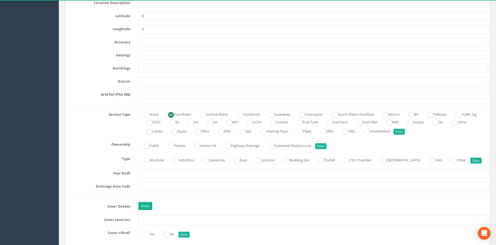
scroll to position [312, 0]
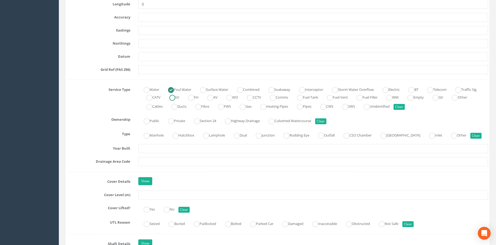
click at [179, 93] on label "SV" at bounding box center [171, 97] width 15 height 8
radio input "false"
radio input "true"
click at [206, 91] on ins at bounding box center [203, 90] width 6 height 6
radio input "true"
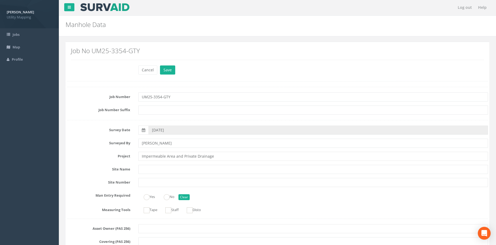
scroll to position [0, 0]
click at [168, 70] on button "Save" at bounding box center [167, 70] width 15 height 9
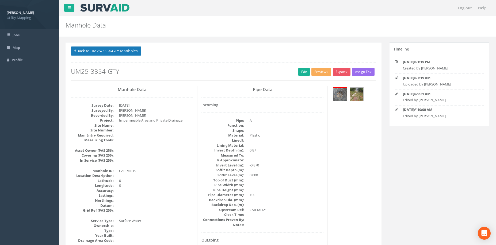
click at [127, 56] on p "Back to UM25-3354-GTY Manholes Back to Map" at bounding box center [223, 52] width 305 height 10
click at [127, 54] on button "Back to UM25-3354-GTY Manholes" at bounding box center [106, 51] width 70 height 9
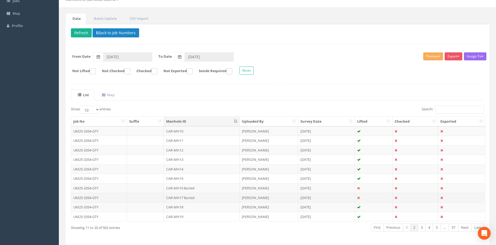
scroll to position [53, 0]
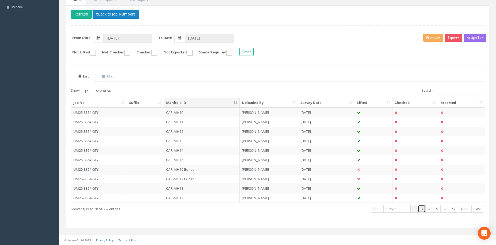
click at [421, 209] on link "3" at bounding box center [422, 209] width 8 height 8
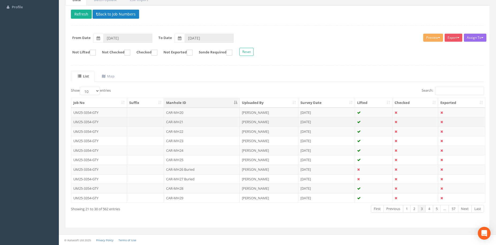
click at [188, 122] on td "CAR-MH21" at bounding box center [202, 122] width 76 height 10
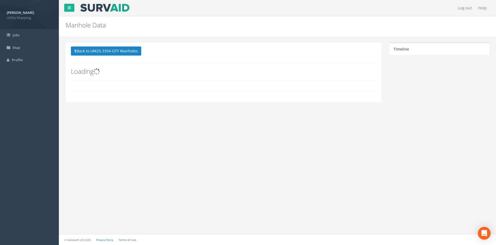
scroll to position [0, 0]
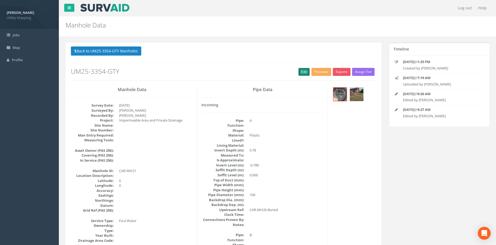
click at [300, 72] on link "Edit" at bounding box center [304, 72] width 12 height 8
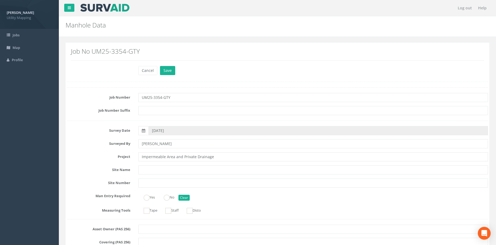
scroll to position [312, 0]
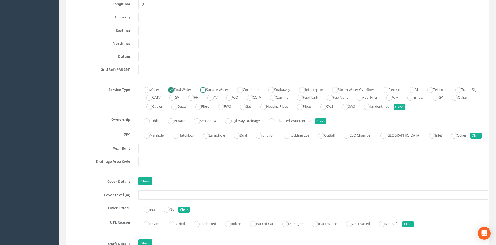
click at [209, 90] on label "Surface Water" at bounding box center [211, 89] width 33 height 8
radio input "false"
radio input "true"
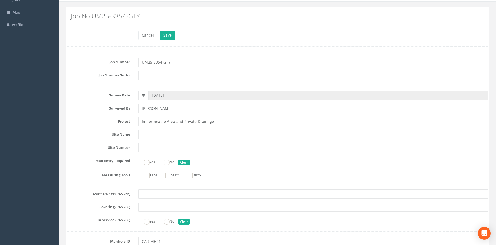
scroll to position [0, 0]
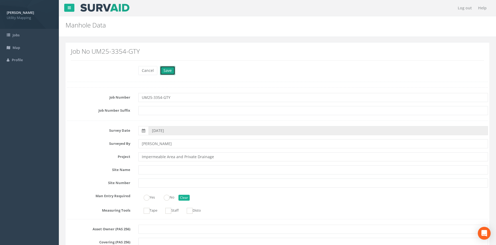
click at [165, 68] on button "Save" at bounding box center [167, 70] width 15 height 9
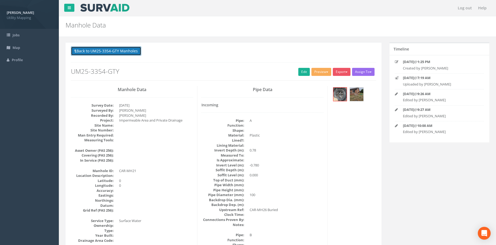
click at [136, 53] on button "Back to UM25-3354-GTY Manholes" at bounding box center [106, 51] width 70 height 9
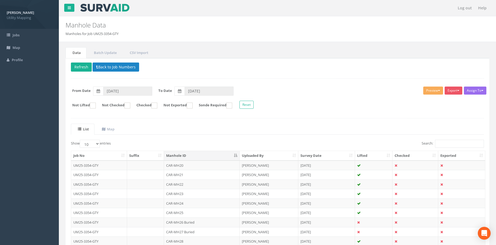
drag, startPoint x: 214, startPoint y: 222, endPoint x: 215, endPoint y: 219, distance: 3.6
click at [214, 222] on td "CAR-MH26 Buried" at bounding box center [202, 223] width 76 height 10
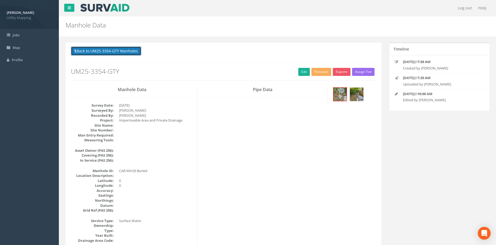
click at [128, 55] on button "Back to UM25-3354-GTY Manholes" at bounding box center [106, 51] width 70 height 9
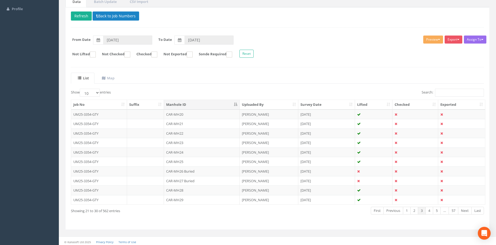
scroll to position [53, 0]
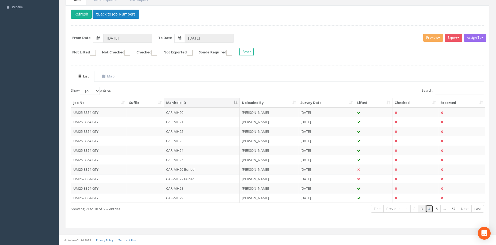
click at [430, 209] on link "4" at bounding box center [429, 209] width 8 height 8
click at [219, 140] on td "CAR-MH33" at bounding box center [202, 141] width 76 height 10
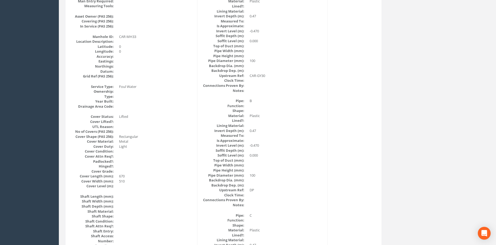
scroll to position [0, 0]
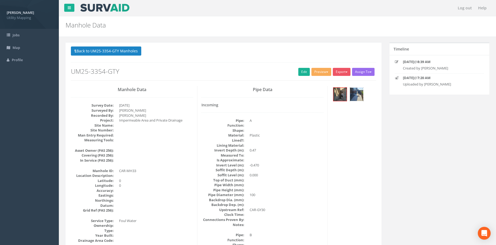
click at [356, 95] on img at bounding box center [356, 94] width 13 height 13
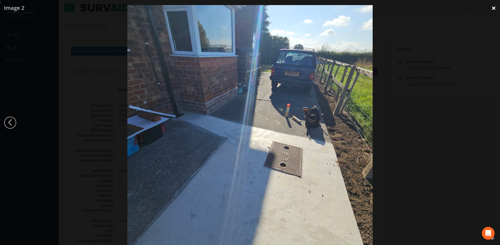
click at [493, 12] on link "×" at bounding box center [493, 8] width 13 height 16
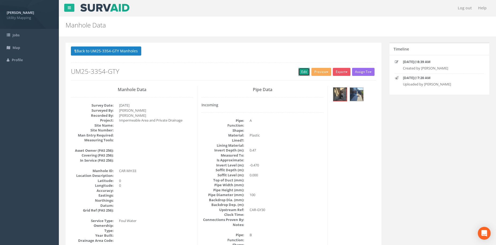
click at [300, 73] on link "Edit" at bounding box center [304, 72] width 12 height 8
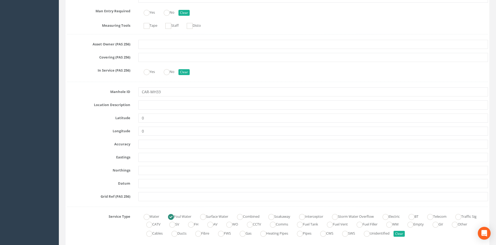
scroll to position [223, 0]
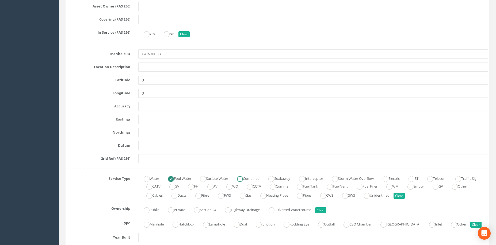
click at [258, 177] on label "Combined" at bounding box center [246, 178] width 28 height 8
radio input "false"
radio input "true"
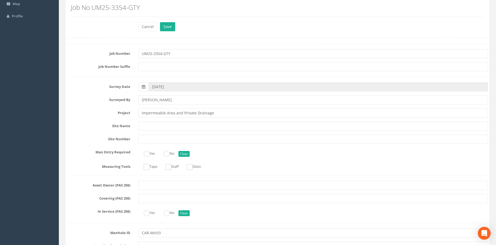
scroll to position [0, 0]
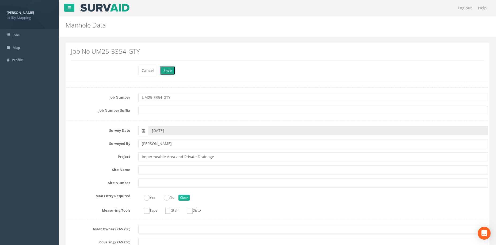
click at [169, 71] on button "Save" at bounding box center [167, 70] width 15 height 9
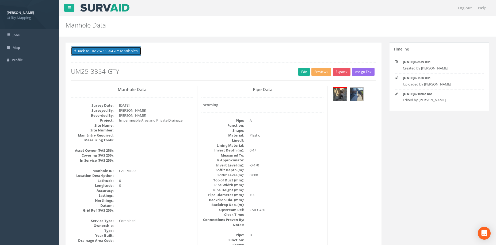
click at [110, 52] on button "Back to UM25-3354-GTY Manholes" at bounding box center [106, 51] width 70 height 9
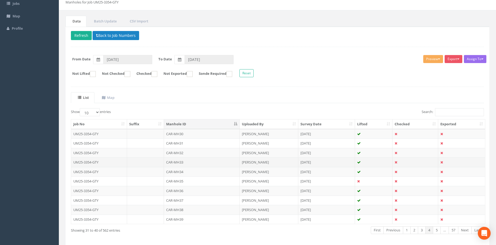
scroll to position [45, 0]
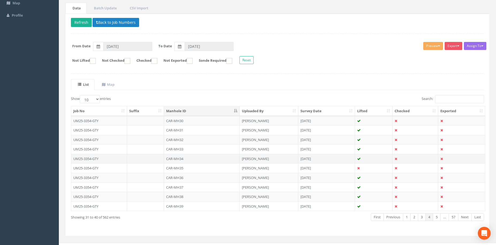
click at [196, 158] on td "CAR-MH34" at bounding box center [202, 159] width 76 height 10
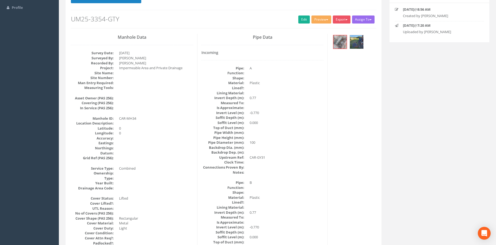
scroll to position [0, 0]
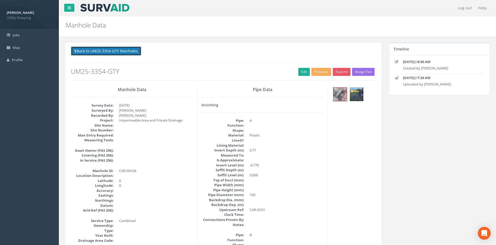
click at [126, 49] on button "Back to UM25-3354-GTY Manholes" at bounding box center [106, 51] width 70 height 9
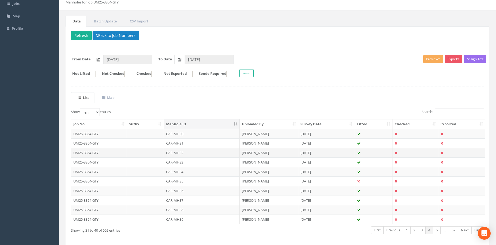
scroll to position [45, 0]
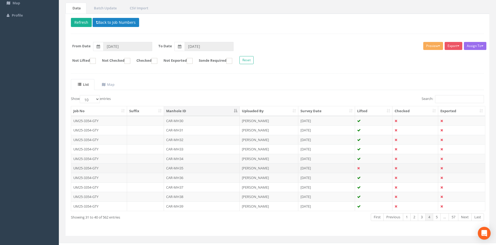
click at [188, 166] on td "CAR-MH35" at bounding box center [202, 168] width 76 height 10
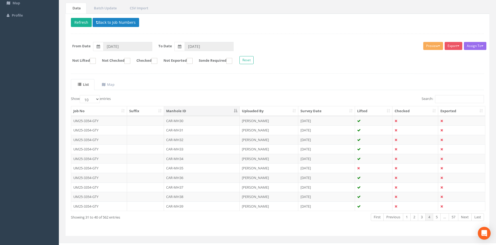
scroll to position [0, 0]
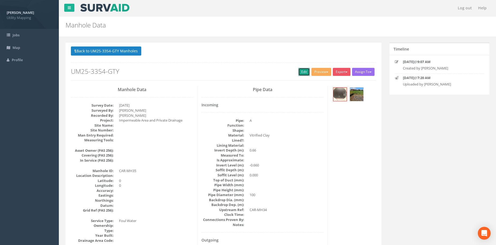
click at [302, 73] on link "Edit" at bounding box center [304, 72] width 12 height 8
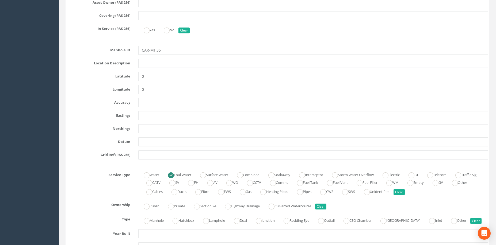
scroll to position [268, 0]
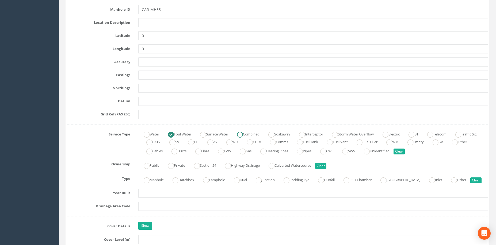
click at [243, 134] on ins at bounding box center [240, 135] width 6 height 6
radio input "false"
radio input "true"
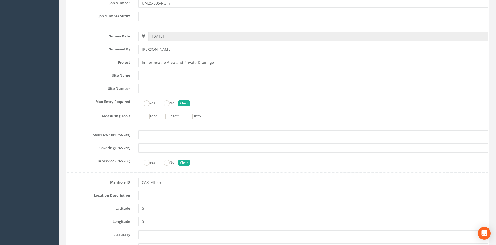
scroll to position [0, 0]
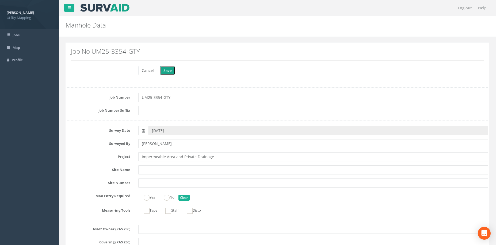
click at [168, 72] on button "Save" at bounding box center [167, 70] width 15 height 9
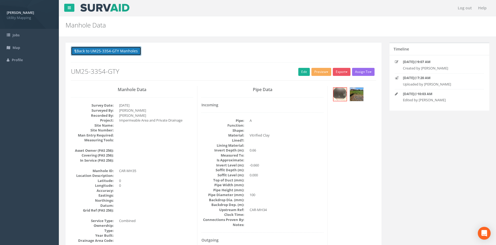
click at [128, 54] on button "Back to UM25-3354-GTY Manholes" at bounding box center [106, 51] width 70 height 9
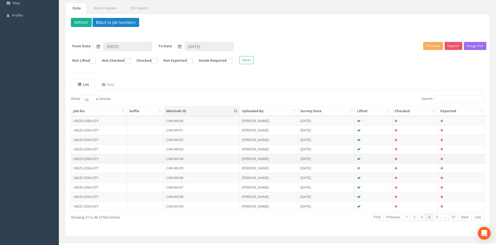
scroll to position [53, 0]
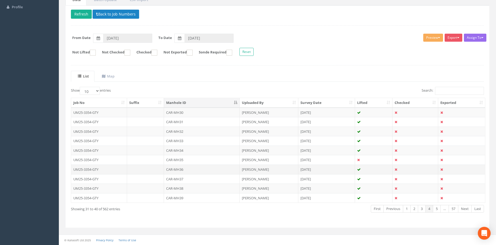
click at [187, 168] on td "CAR-MH36" at bounding box center [202, 170] width 76 height 10
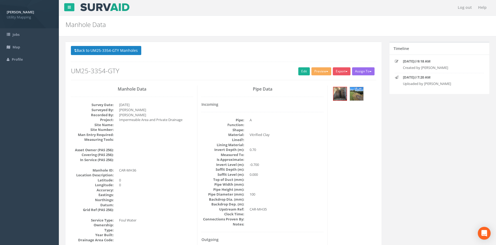
scroll to position [0, 0]
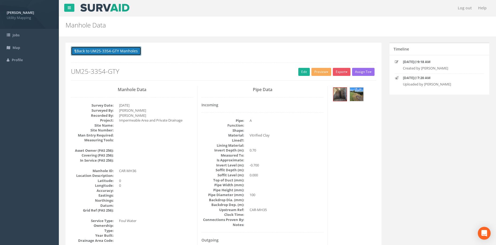
click at [122, 53] on button "Back to UM25-3354-GTY Manholes" at bounding box center [106, 51] width 70 height 9
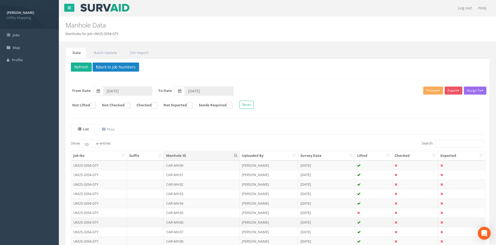
click at [194, 221] on td "CAR-MH36" at bounding box center [202, 223] width 76 height 10
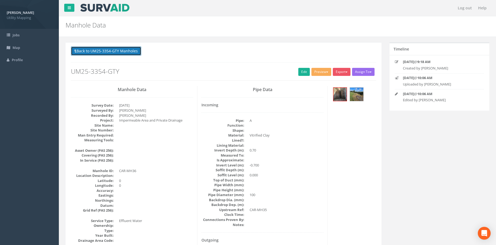
click at [122, 53] on button "Back to UM25-3354-GTY Manholes" at bounding box center [106, 51] width 70 height 9
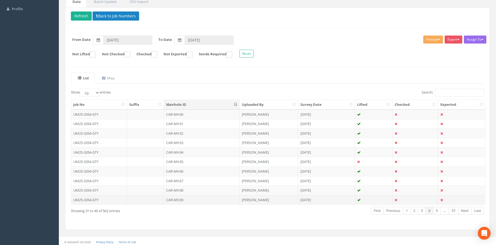
scroll to position [53, 0]
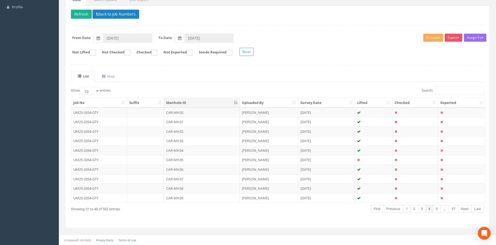
click at [213, 100] on th "Manhole ID" at bounding box center [202, 103] width 76 height 10
click at [189, 143] on td "YOR-MH85" at bounding box center [202, 141] width 76 height 10
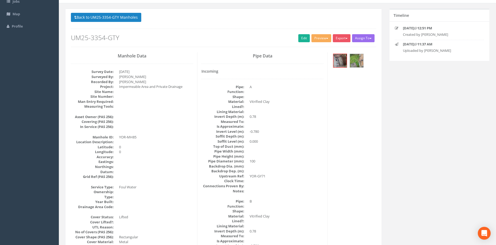
scroll to position [0, 0]
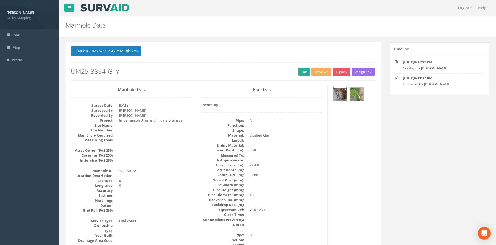
click at [342, 96] on img at bounding box center [339, 94] width 13 height 13
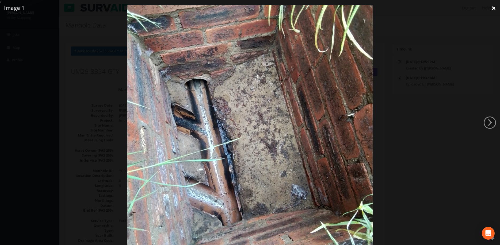
click at [495, 6] on link "×" at bounding box center [493, 8] width 13 height 16
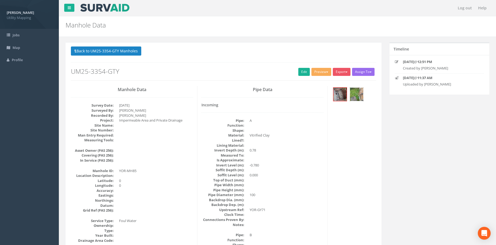
click at [355, 96] on img at bounding box center [356, 94] width 13 height 13
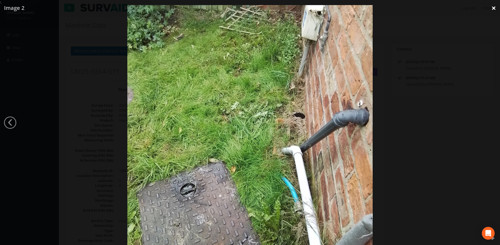
click at [494, 12] on link "×" at bounding box center [493, 8] width 13 height 16
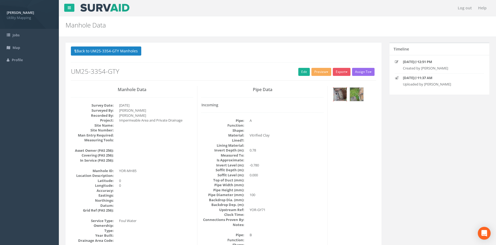
click at [338, 96] on img at bounding box center [339, 94] width 13 height 13
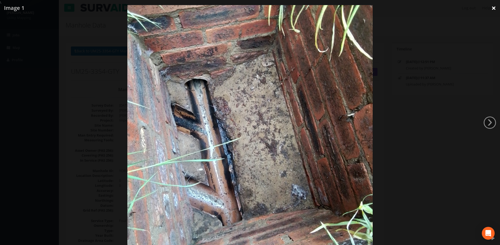
click at [494, 10] on link "×" at bounding box center [493, 8] width 13 height 16
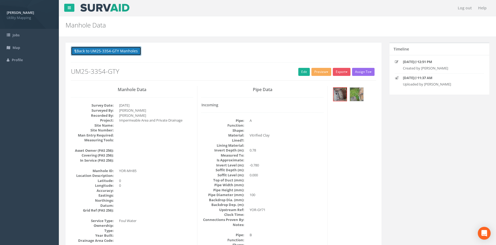
click at [132, 51] on button "Back to UM25-3354-GTY Manholes" at bounding box center [106, 51] width 70 height 9
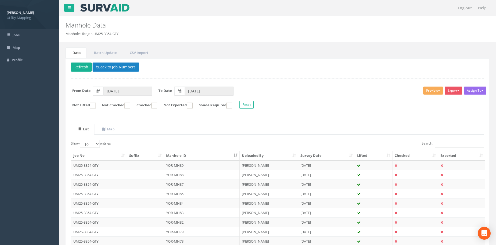
click at [199, 155] on th "Manhole ID" at bounding box center [202, 156] width 76 height 10
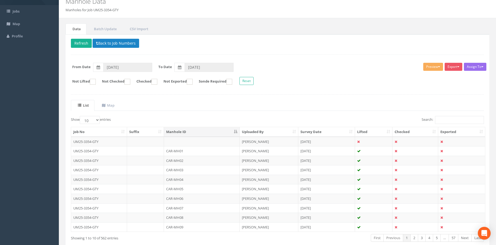
scroll to position [53, 0]
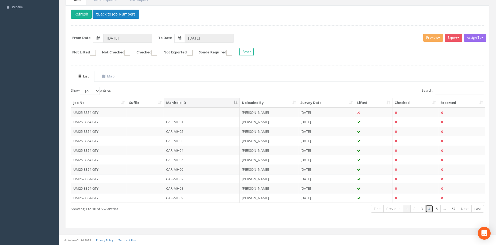
click at [427, 210] on link "4" at bounding box center [429, 209] width 8 height 8
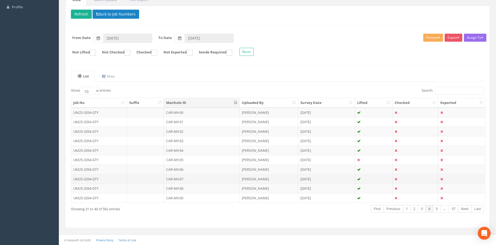
click at [208, 175] on td "CAR-MH37" at bounding box center [202, 179] width 76 height 10
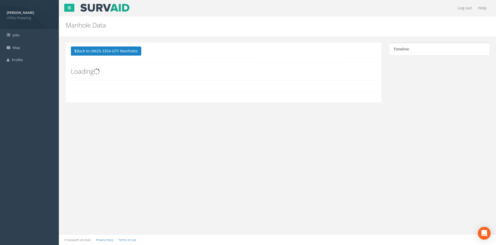
scroll to position [0, 0]
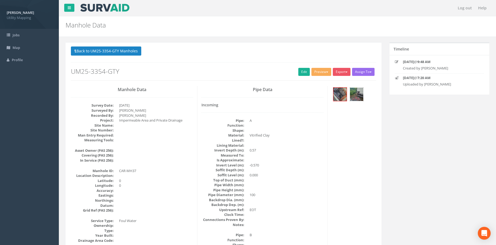
click at [354, 97] on img at bounding box center [356, 94] width 13 height 13
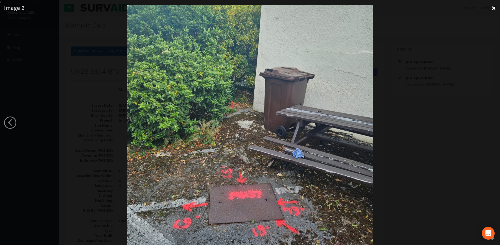
drag, startPoint x: 496, startPoint y: 9, endPoint x: 493, endPoint y: 14, distance: 5.9
click at [496, 8] on link "×" at bounding box center [493, 8] width 13 height 16
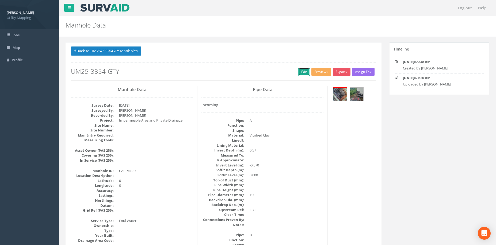
click at [298, 70] on link "Edit" at bounding box center [304, 72] width 12 height 8
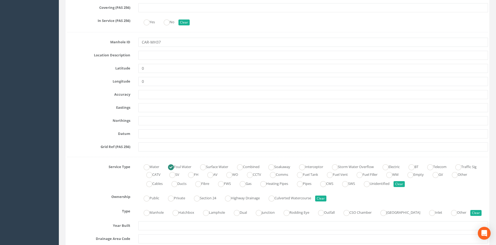
scroll to position [268, 0]
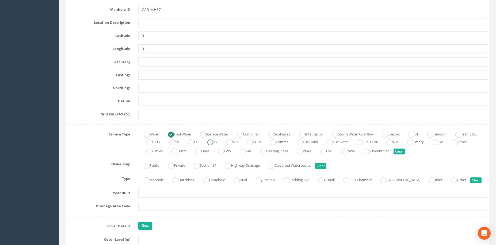
click at [243, 136] on ins at bounding box center [240, 135] width 6 height 6
radio input "false"
radio input "true"
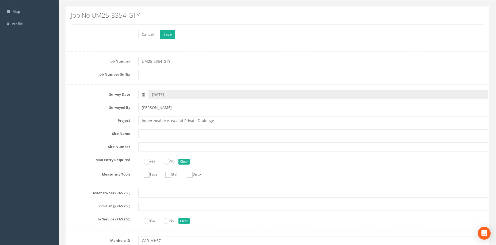
scroll to position [0, 0]
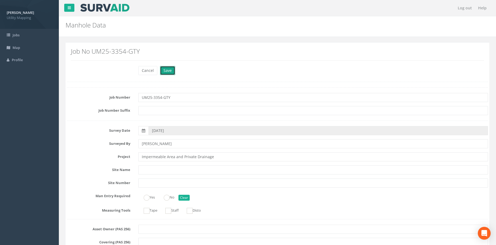
click at [172, 69] on button "Save" at bounding box center [167, 70] width 15 height 9
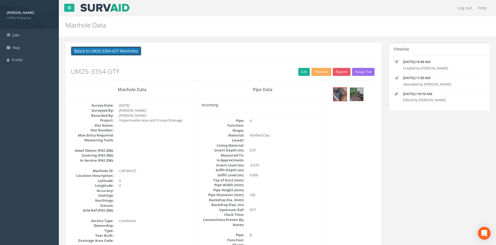
click at [126, 49] on button "Back to UM25-3354-GTY Manholes" at bounding box center [106, 51] width 70 height 9
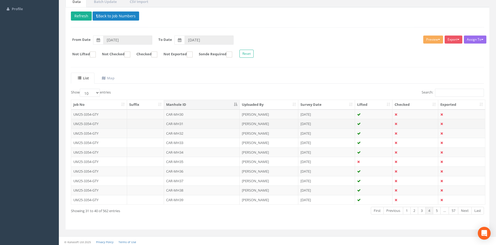
scroll to position [53, 0]
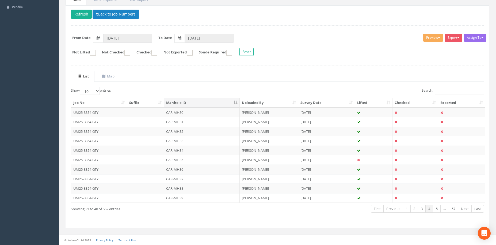
click at [205, 104] on th "Manhole ID" at bounding box center [202, 103] width 76 height 10
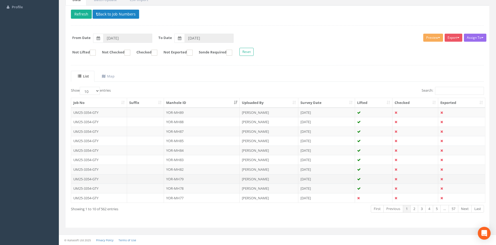
click at [192, 180] on td "YOR-MH79" at bounding box center [202, 179] width 76 height 10
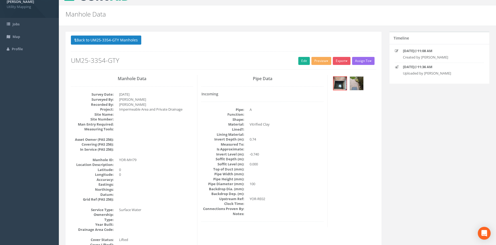
scroll to position [0, 0]
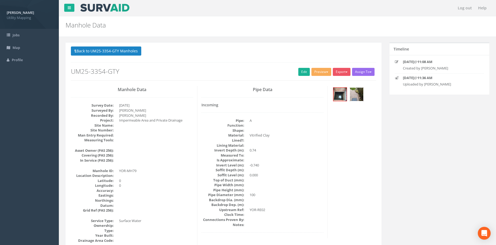
click at [361, 97] on img at bounding box center [356, 94] width 13 height 13
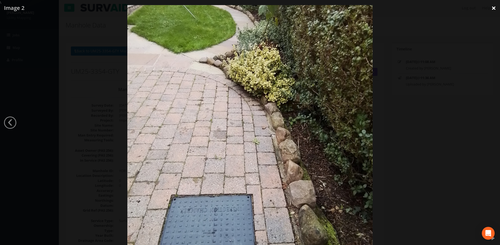
click at [492, 7] on link "×" at bounding box center [493, 8] width 13 height 16
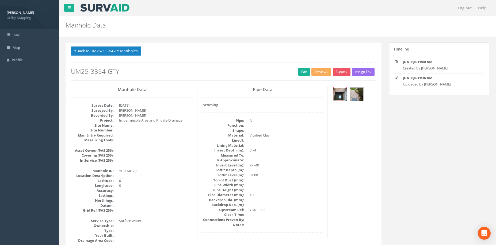
click at [342, 93] on img at bounding box center [339, 94] width 13 height 13
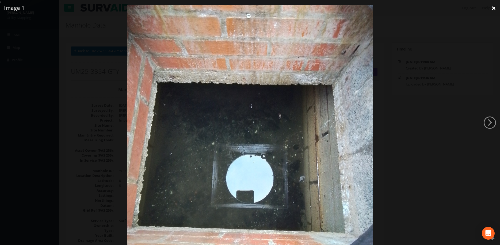
click at [492, 10] on link "×" at bounding box center [493, 8] width 13 height 16
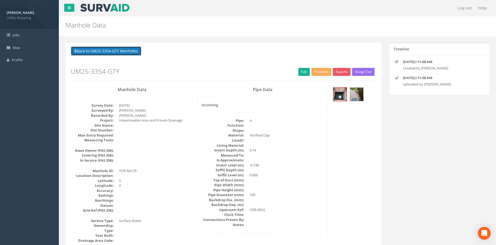
click at [128, 53] on button "Back to UM25-3354-GTY Manholes" at bounding box center [106, 51] width 70 height 9
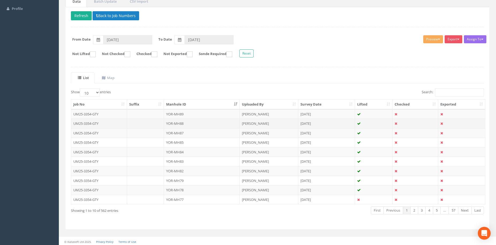
scroll to position [53, 0]
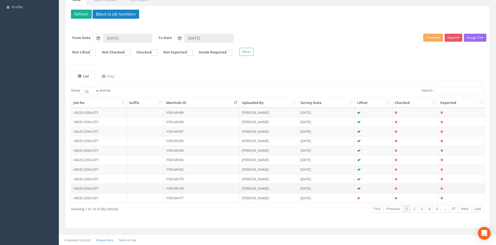
click at [191, 189] on td "YOR-MH78" at bounding box center [202, 189] width 76 height 10
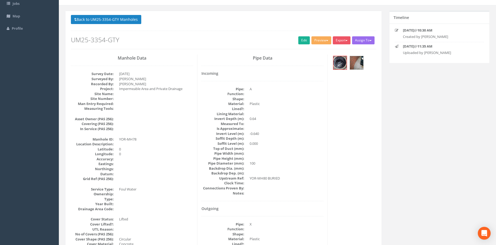
scroll to position [45, 0]
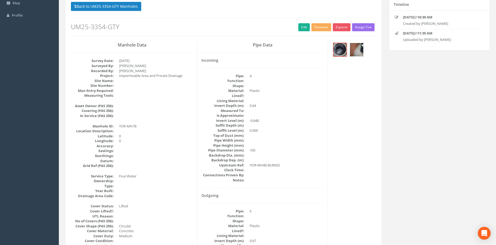
click at [359, 49] on img at bounding box center [356, 49] width 13 height 13
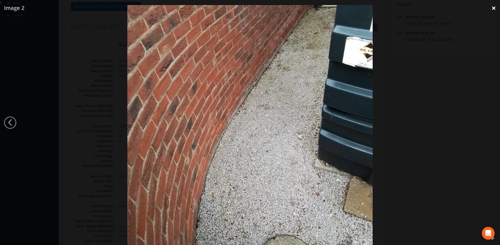
click at [491, 8] on link "×" at bounding box center [493, 8] width 13 height 16
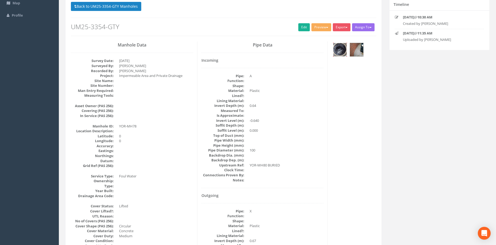
click at [340, 48] on img at bounding box center [339, 49] width 13 height 13
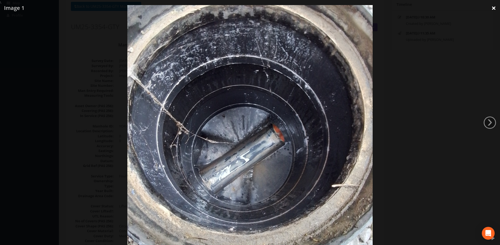
click at [489, 8] on link "×" at bounding box center [493, 8] width 13 height 16
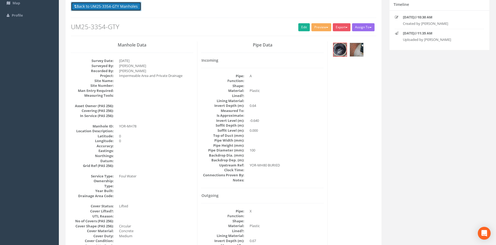
click at [120, 8] on button "Back to UM25-3354-GTY Manholes" at bounding box center [106, 6] width 70 height 9
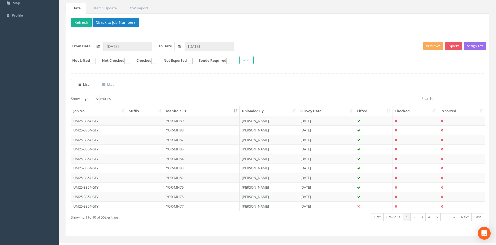
scroll to position [53, 0]
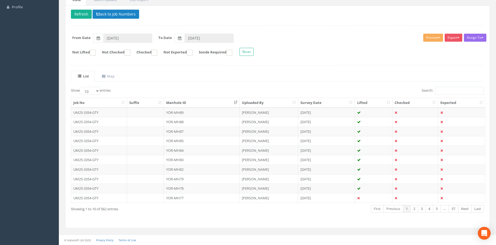
click at [192, 104] on th "Manhole ID" at bounding box center [202, 103] width 76 height 10
click at [180, 103] on th "Manhole ID" at bounding box center [202, 103] width 76 height 10
click at [429, 209] on link "4" at bounding box center [429, 209] width 8 height 8
click at [203, 190] on td "CAR-MH38" at bounding box center [202, 189] width 76 height 10
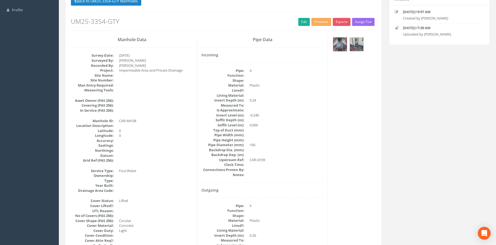
scroll to position [0, 0]
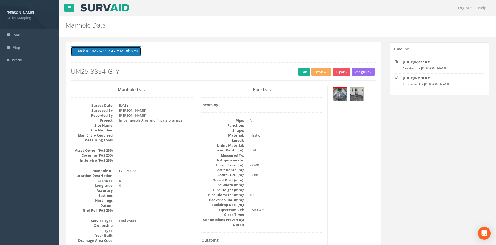
click at [113, 52] on button "Back to UM25-3354-GTY Manholes" at bounding box center [106, 51] width 70 height 9
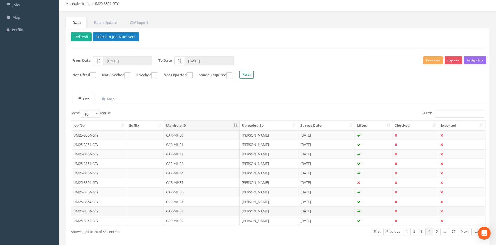
scroll to position [53, 0]
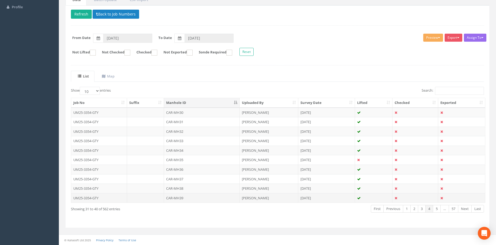
click at [216, 198] on td "CAR-MH39" at bounding box center [202, 198] width 76 height 10
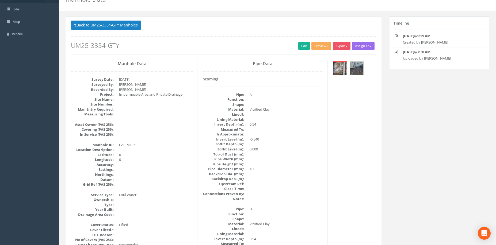
scroll to position [45, 0]
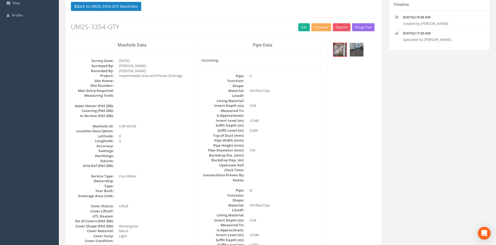
click at [295, 29] on h2 "UM25-3354-GTY" at bounding box center [223, 26] width 305 height 7
click at [304, 26] on link "Edit" at bounding box center [304, 27] width 12 height 8
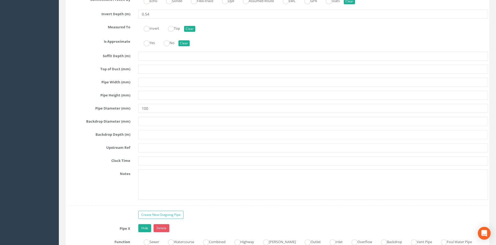
scroll to position [1918, 0]
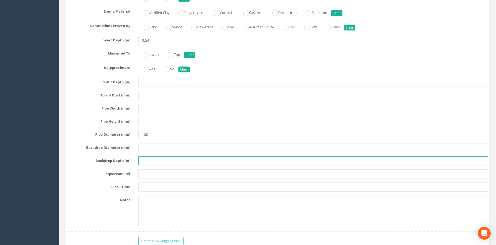
click at [162, 160] on input "text" at bounding box center [313, 161] width 350 height 9
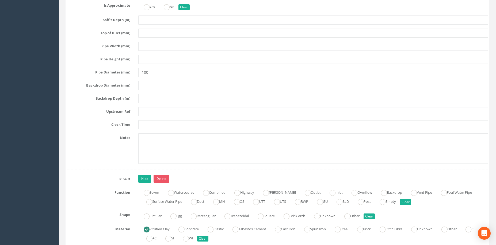
scroll to position [1650, 0]
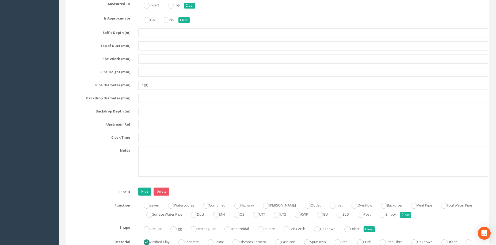
type input "EOT"
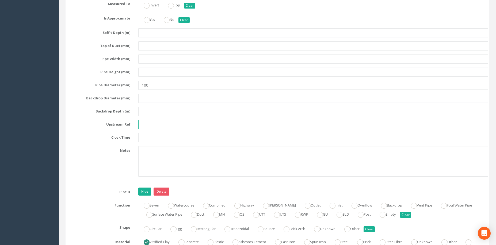
click at [151, 124] on input "text" at bounding box center [313, 124] width 350 height 9
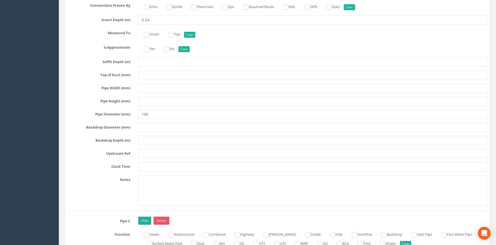
scroll to position [1293, 0]
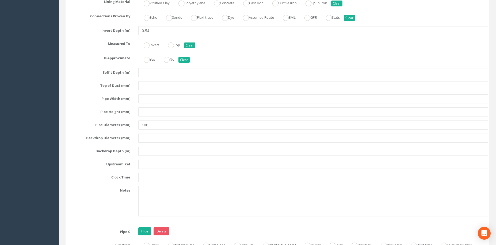
type input "EOT"
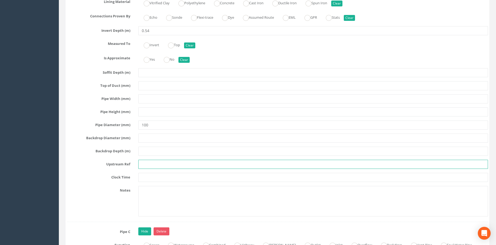
click at [152, 162] on input "text" at bounding box center [313, 164] width 350 height 9
drag, startPoint x: 153, startPoint y: 163, endPoint x: 140, endPoint y: 164, distance: 12.6
click at [140, 164] on input "EOT" at bounding box center [313, 164] width 350 height 9
drag, startPoint x: 153, startPoint y: 162, endPoint x: 137, endPoint y: 163, distance: 15.6
click at [137, 163] on div "BLDG" at bounding box center [313, 164] width 358 height 9
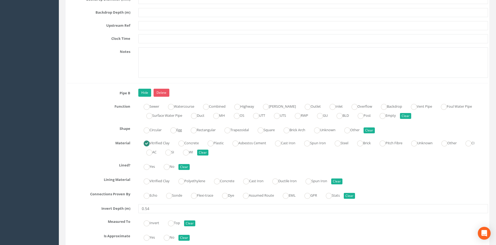
scroll to position [1026, 0]
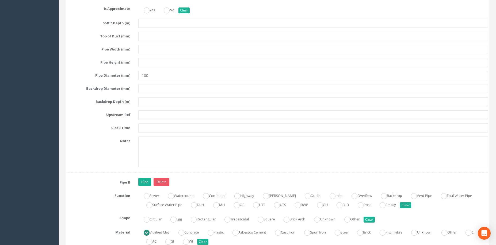
type input "EOT"
click at [149, 117] on input "text" at bounding box center [313, 115] width 350 height 9
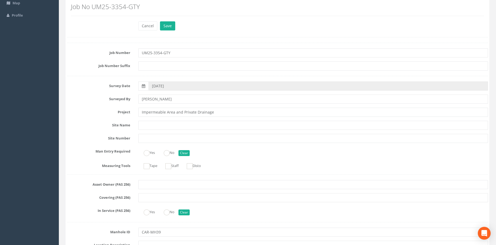
scroll to position [0, 0]
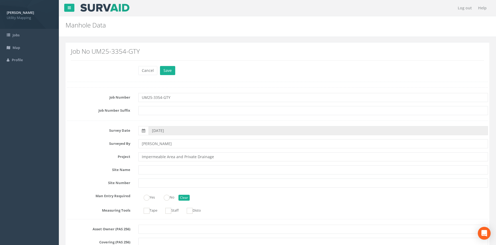
type input "EOT"
click at [176, 68] on div "Cancel Save Delete" at bounding box center [313, 71] width 358 height 10
click at [170, 70] on button "Save" at bounding box center [167, 70] width 15 height 9
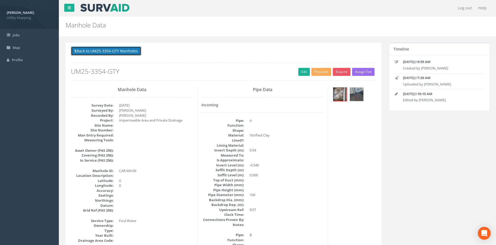
click at [123, 55] on button "Back to UM25-3354-GTY Manholes" at bounding box center [106, 51] width 70 height 9
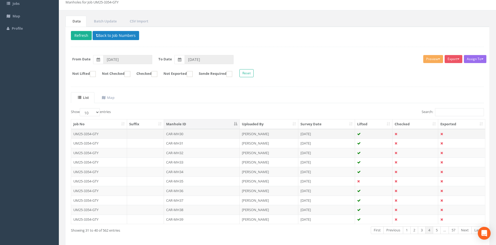
scroll to position [45, 0]
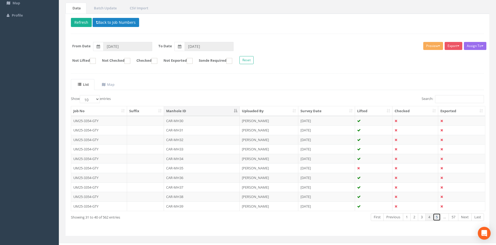
click at [435, 218] on link "5" at bounding box center [437, 218] width 8 height 8
click at [201, 121] on td "CAR-MH40" at bounding box center [202, 121] width 76 height 10
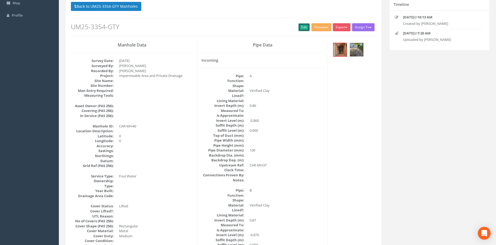
click at [298, 31] on link "Edit" at bounding box center [304, 27] width 12 height 8
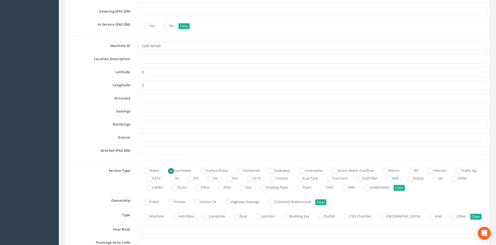
scroll to position [312, 0]
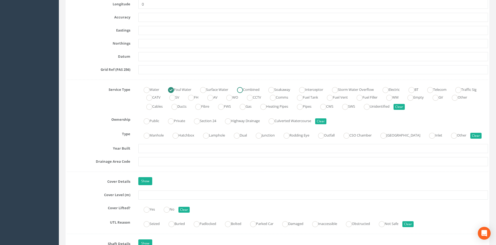
click at [240, 90] on label "Combined" at bounding box center [246, 89] width 28 height 8
radio input "false"
radio input "true"
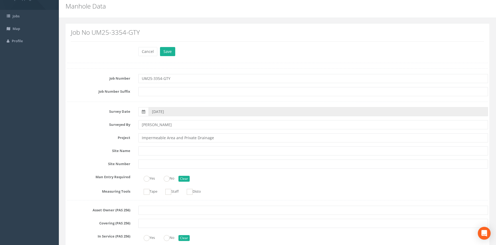
scroll to position [0, 0]
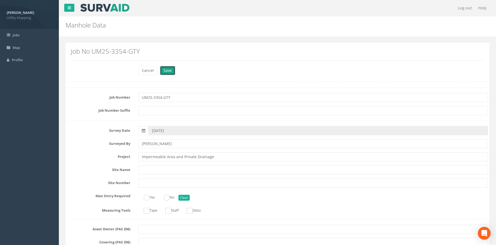
click at [169, 72] on button "Save" at bounding box center [167, 70] width 15 height 9
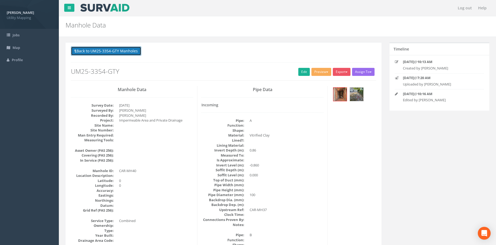
click at [127, 51] on button "Back to UM25-3354-GTY Manholes" at bounding box center [106, 51] width 70 height 9
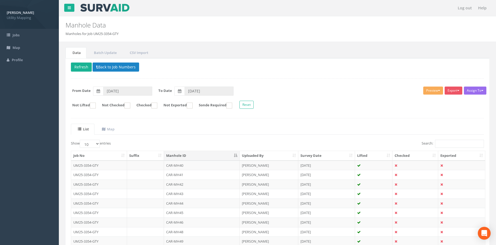
click at [197, 173] on td "CAR-MH41" at bounding box center [202, 175] width 76 height 10
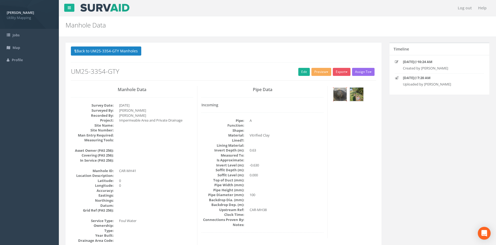
click at [338, 96] on img at bounding box center [339, 94] width 13 height 13
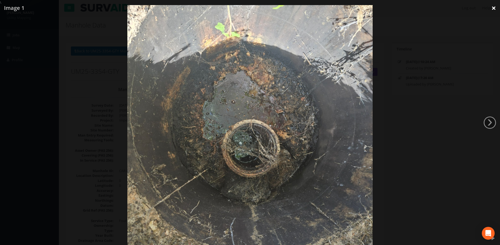
click at [492, 5] on link "×" at bounding box center [493, 8] width 13 height 16
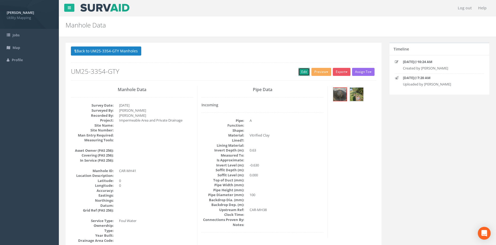
click at [300, 69] on link "Edit" at bounding box center [304, 72] width 12 height 8
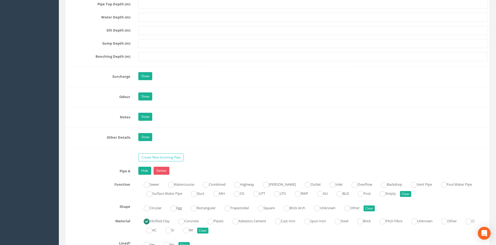
scroll to position [669, 0]
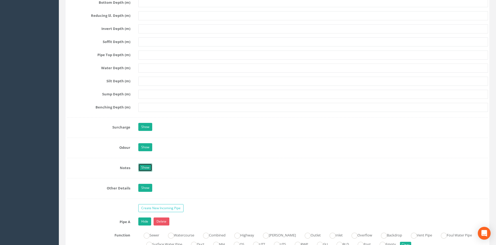
click at [150, 165] on link "Show" at bounding box center [145, 168] width 14 height 8
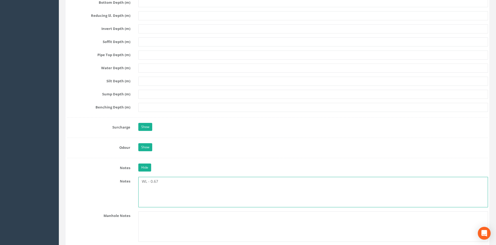
click at [158, 189] on textarea "WL - 0.67" at bounding box center [313, 192] width 350 height 31
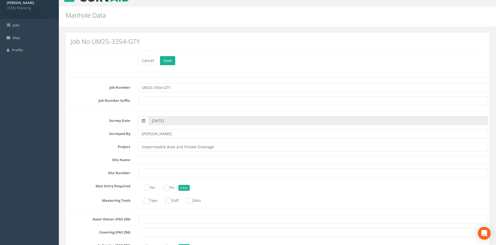
scroll to position [0, 0]
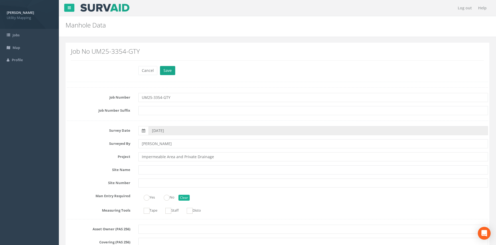
type textarea "WL - 0.67 Septic Tank"
click at [168, 73] on button "Save" at bounding box center [167, 70] width 15 height 9
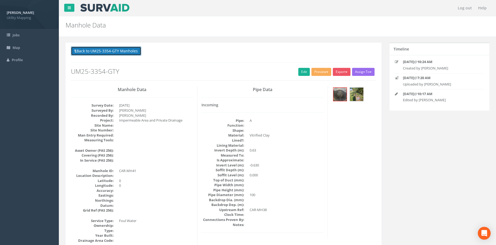
click at [106, 52] on button "Back to UM25-3354-GTY Manholes" at bounding box center [106, 51] width 70 height 9
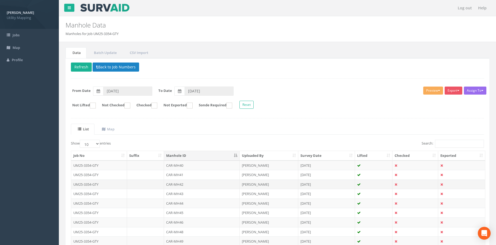
click at [205, 182] on td "CAR-MH42" at bounding box center [202, 185] width 76 height 10
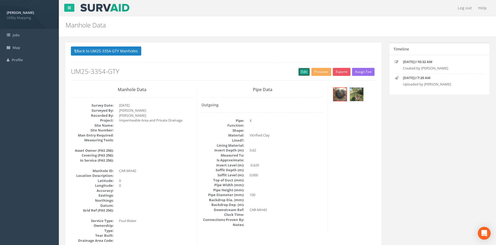
click at [298, 73] on link "Edit" at bounding box center [304, 72] width 12 height 8
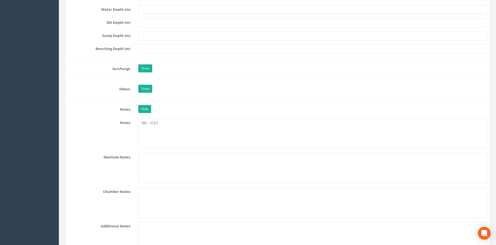
scroll to position [758, 0]
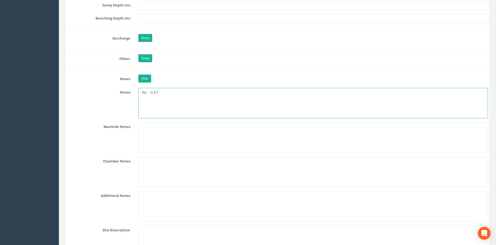
click at [166, 105] on textarea "WL - 0.67" at bounding box center [313, 103] width 350 height 31
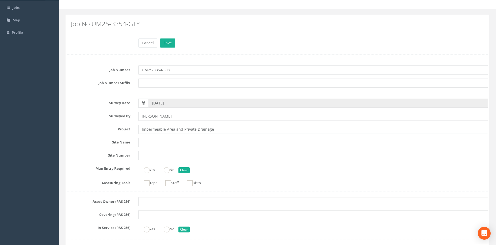
scroll to position [0, 0]
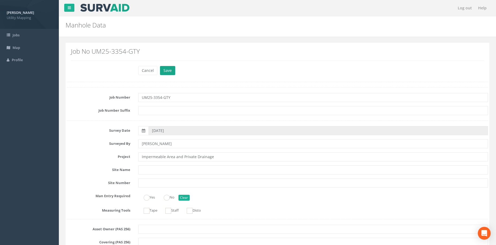
type textarea "WL - 0.67 Septic Tank"
click at [167, 71] on button "Save" at bounding box center [167, 70] width 15 height 9
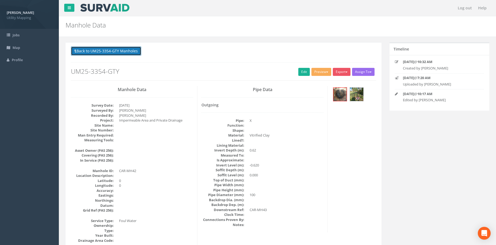
click at [130, 51] on button "Back to UM25-3354-GTY Manholes" at bounding box center [106, 51] width 70 height 9
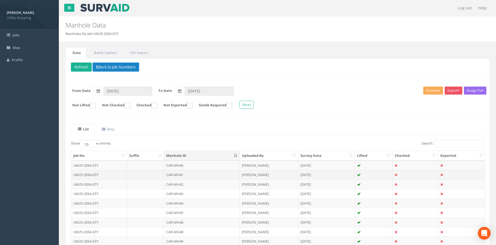
click at [187, 175] on td "CAR-MH41" at bounding box center [202, 175] width 76 height 10
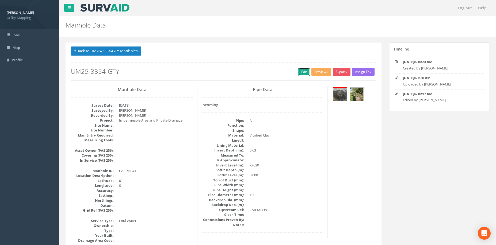
click at [299, 72] on link "Edit" at bounding box center [304, 72] width 12 height 8
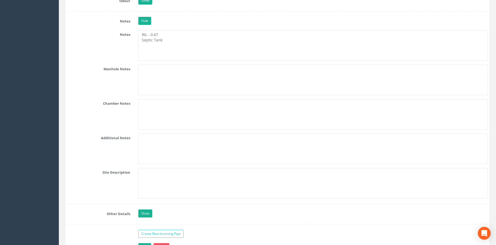
scroll to position [803, 0]
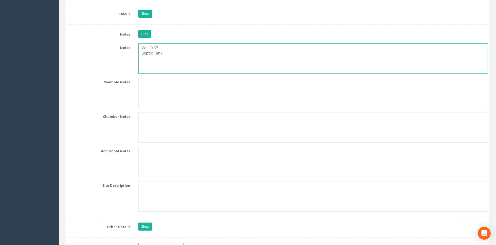
drag, startPoint x: 174, startPoint y: 55, endPoint x: 135, endPoint y: 53, distance: 38.9
click at [135, 53] on div "WL - 0.67 Septic Tank" at bounding box center [313, 58] width 358 height 31
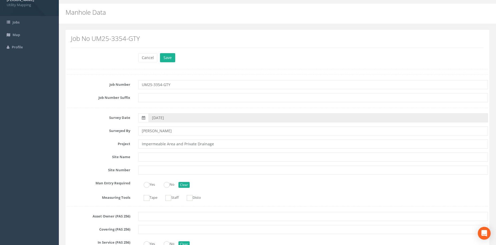
scroll to position [0, 0]
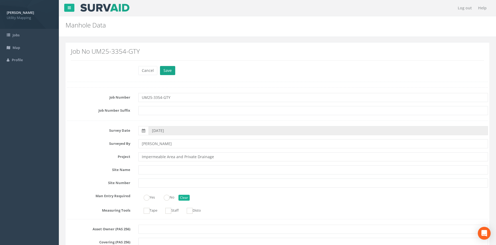
type textarea "WL - 0.67"
click at [172, 70] on button "Save" at bounding box center [167, 70] width 15 height 9
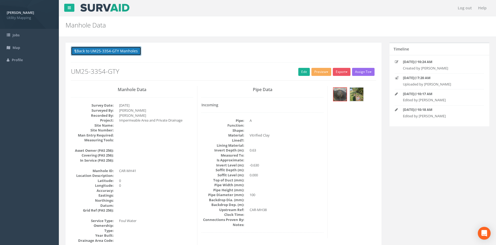
click at [114, 48] on button "Back to UM25-3354-GTY Manholes" at bounding box center [106, 51] width 70 height 9
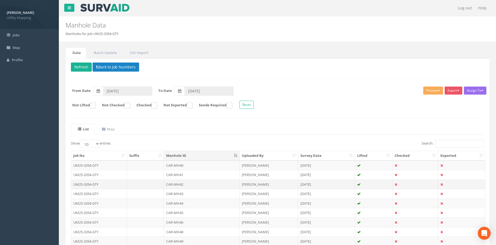
click at [189, 183] on td "CAR-MH42" at bounding box center [202, 185] width 76 height 10
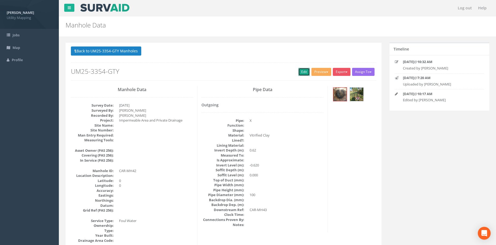
click at [301, 72] on link "Edit" at bounding box center [304, 72] width 12 height 8
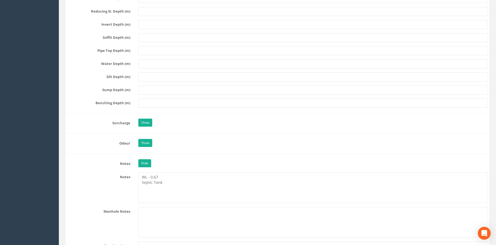
scroll to position [714, 0]
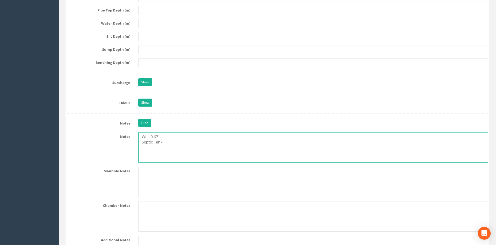
drag, startPoint x: 173, startPoint y: 145, endPoint x: 142, endPoint y: 144, distance: 30.3
click at [142, 144] on textarea "WL - 0.67 Septic Tank" at bounding box center [313, 147] width 350 height 31
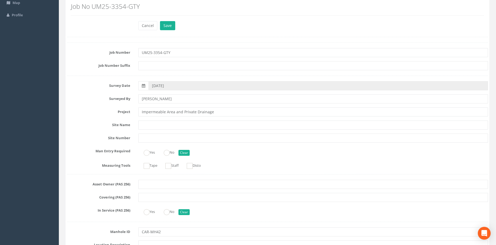
scroll to position [0, 0]
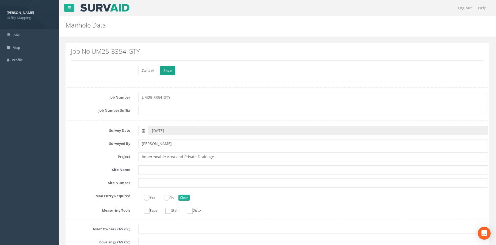
type textarea "WL - 0.67"
click at [165, 68] on button "Save" at bounding box center [167, 70] width 15 height 9
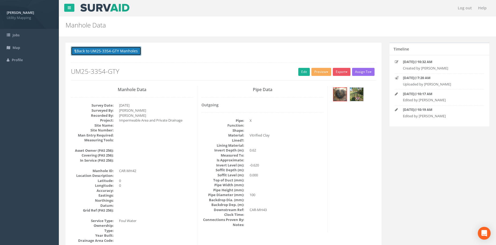
click at [134, 52] on button "Back to UM25-3354-GTY Manholes" at bounding box center [106, 51] width 70 height 9
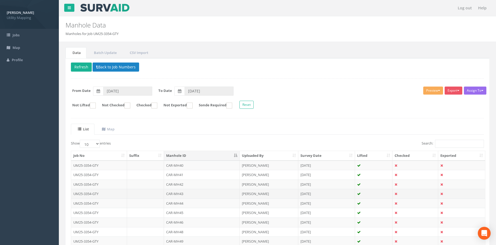
click at [189, 193] on td "CAR-MH43" at bounding box center [202, 194] width 76 height 10
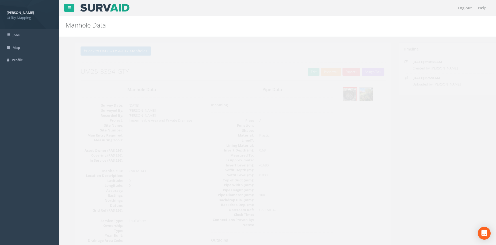
scroll to position [45, 0]
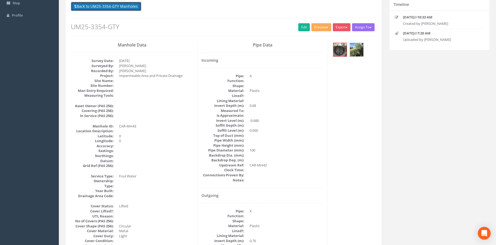
click at [131, 10] on button "Back to UM25-3354-GTY Manholes" at bounding box center [106, 6] width 70 height 9
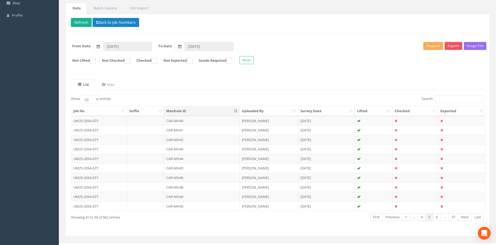
scroll to position [53, 0]
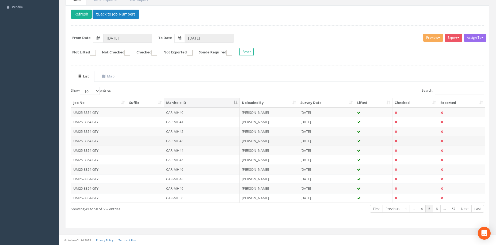
click at [187, 140] on td "CAR-MH43" at bounding box center [202, 141] width 76 height 10
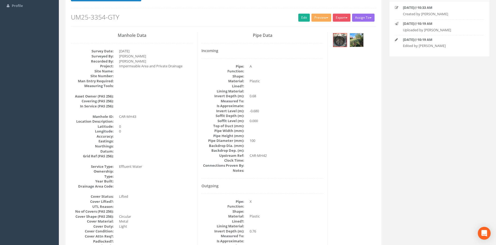
scroll to position [0, 0]
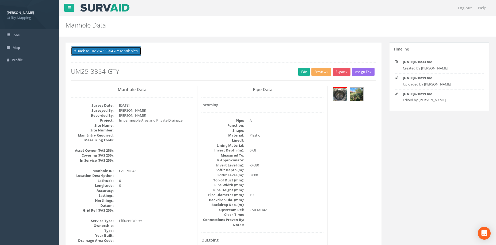
click at [131, 53] on button "Back to UM25-3354-GTY Manholes" at bounding box center [106, 51] width 70 height 9
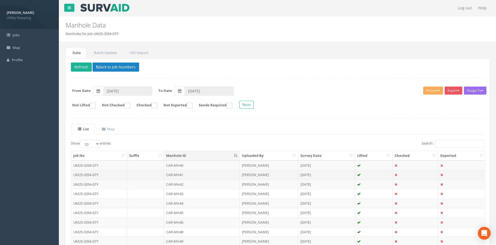
scroll to position [45, 0]
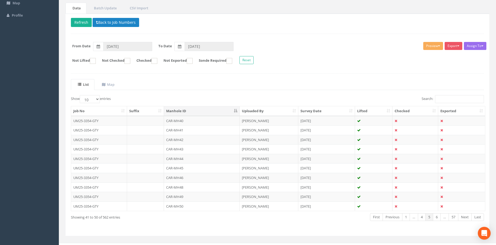
click at [218, 108] on th "Manhole ID" at bounding box center [202, 111] width 76 height 10
click at [185, 189] on td "YOR-MH79" at bounding box center [202, 188] width 76 height 10
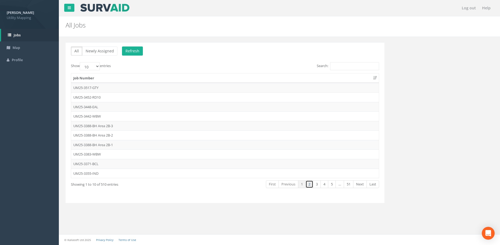
click at [307, 182] on link "2" at bounding box center [310, 185] width 8 height 8
click at [155, 90] on td "UM25-3354-GTY" at bounding box center [225, 88] width 308 height 10
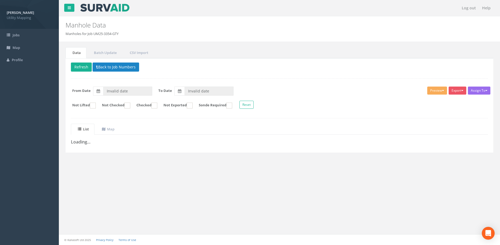
type input "[DATE]"
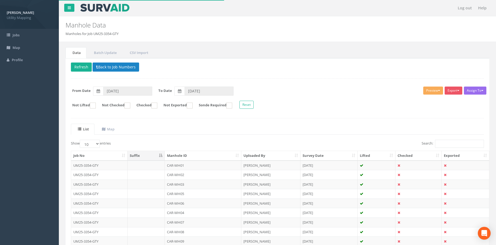
click at [202, 154] on th "Manhole ID" at bounding box center [203, 156] width 77 height 10
click at [197, 156] on th "Manhole ID" at bounding box center [203, 156] width 77 height 10
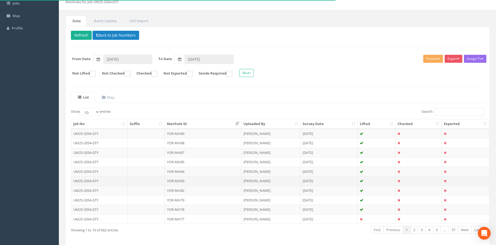
scroll to position [53, 0]
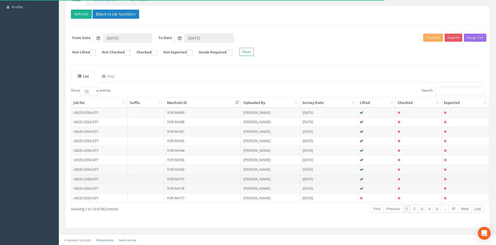
click at [195, 179] on td "YOR-MH79" at bounding box center [203, 179] width 77 height 10
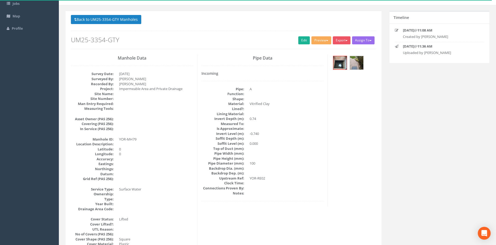
scroll to position [45, 0]
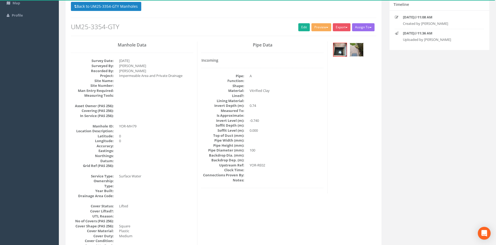
click at [356, 50] on img at bounding box center [356, 49] width 13 height 13
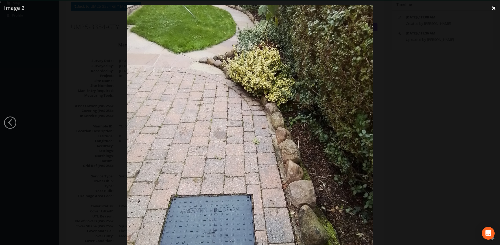
click at [492, 9] on link "×" at bounding box center [493, 8] width 13 height 16
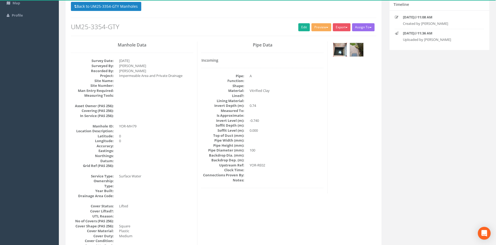
click at [338, 49] on img at bounding box center [339, 49] width 13 height 13
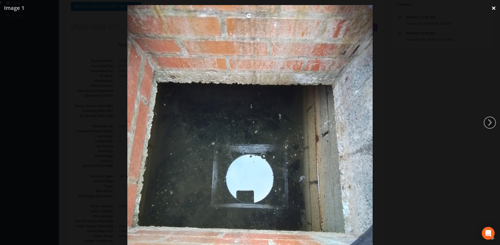
click at [495, 7] on link "×" at bounding box center [493, 8] width 13 height 16
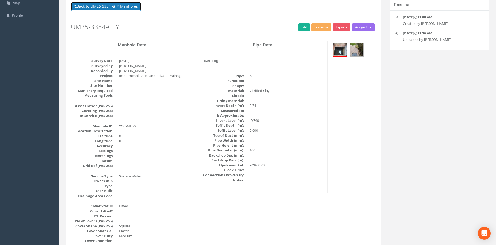
click at [117, 5] on button "Back to UM25-3354-GTY Manholes" at bounding box center [106, 6] width 70 height 9
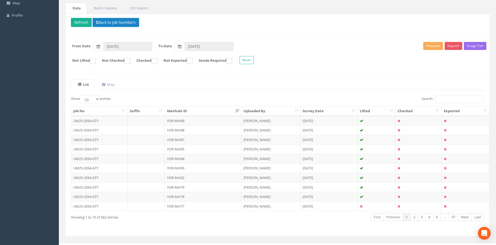
scroll to position [53, 0]
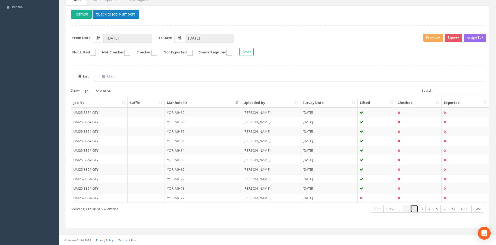
click at [415, 210] on link "2" at bounding box center [414, 209] width 8 height 8
click at [420, 208] on link "3" at bounding box center [422, 209] width 8 height 8
click at [194, 109] on td "YOR-MH66" at bounding box center [203, 113] width 77 height 10
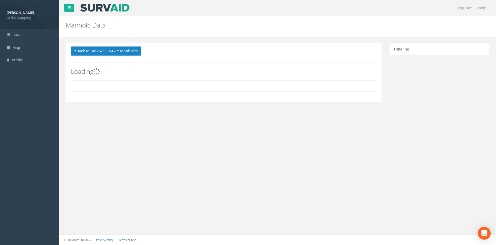
scroll to position [0, 0]
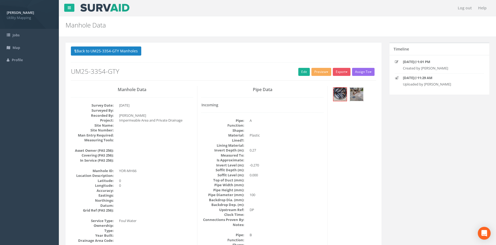
click at [350, 96] on img at bounding box center [356, 94] width 13 height 13
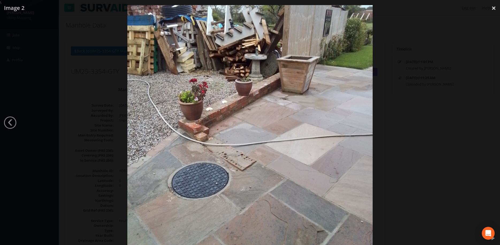
click at [355, 95] on img at bounding box center [249, 127] width 245 height 327
click at [493, 11] on div at bounding box center [250, 127] width 500 height 245
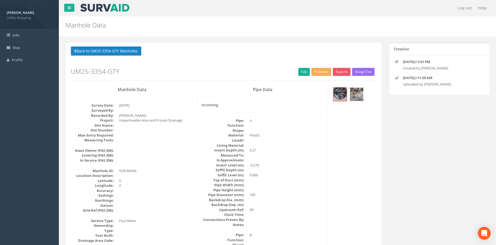
scroll to position [45, 0]
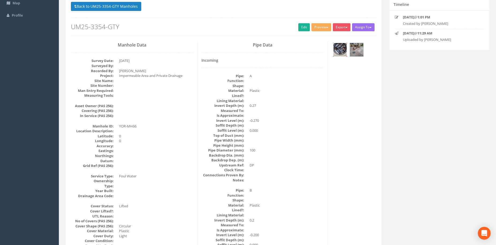
click at [341, 51] on img at bounding box center [339, 49] width 13 height 13
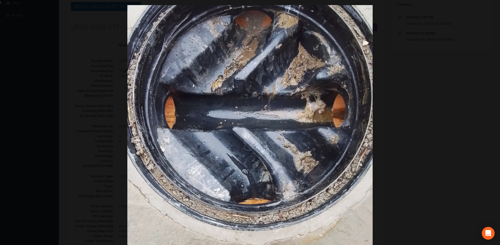
click at [456, 31] on div at bounding box center [250, 127] width 500 height 245
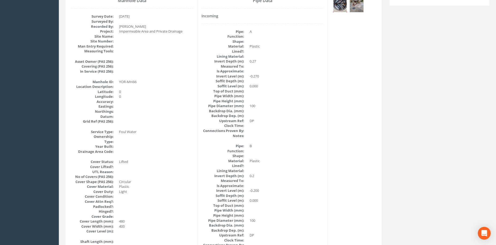
scroll to position [0, 0]
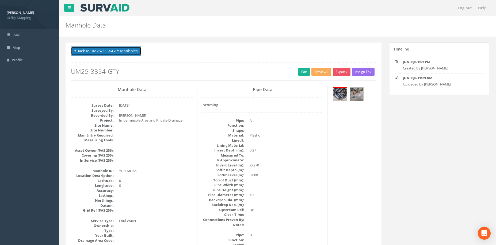
click at [128, 53] on button "Back to UM25-3354-GTY Manholes" at bounding box center [106, 51] width 70 height 9
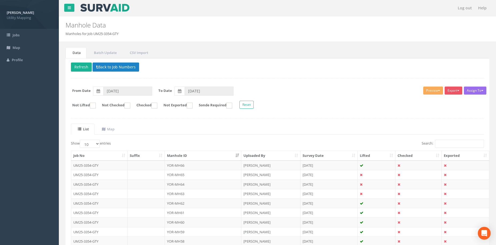
click at [204, 156] on th "Manhole ID" at bounding box center [203, 156] width 77 height 10
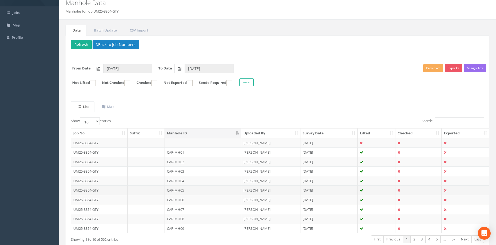
scroll to position [53, 0]
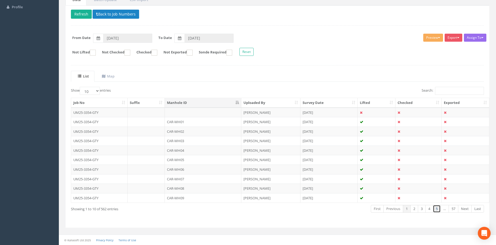
click at [436, 209] on link "5" at bounding box center [437, 209] width 8 height 8
click at [223, 150] on td "CAR-MH44" at bounding box center [203, 151] width 77 height 10
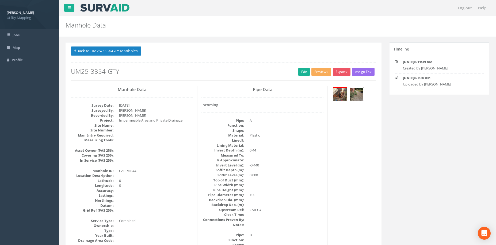
click at [355, 94] on img at bounding box center [356, 94] width 13 height 13
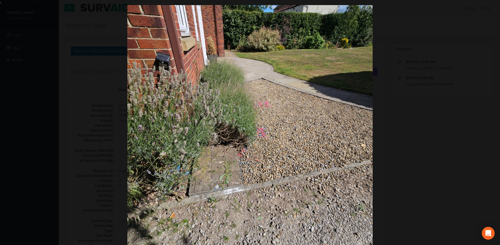
drag, startPoint x: 456, startPoint y: 31, endPoint x: 426, endPoint y: 39, distance: 30.4
click at [456, 32] on div at bounding box center [250, 127] width 500 height 245
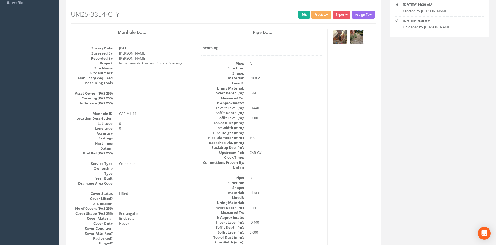
scroll to position [45, 0]
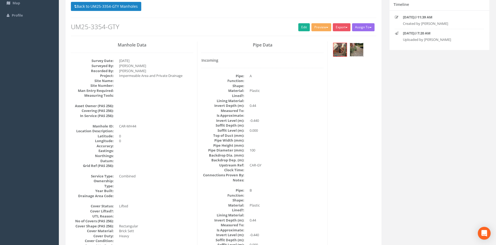
click at [356, 51] on img at bounding box center [356, 49] width 13 height 13
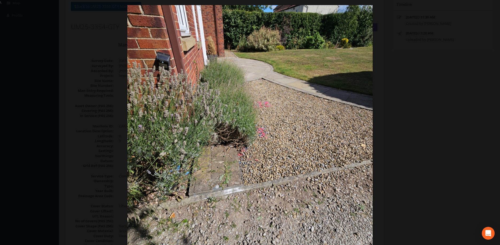
click at [393, 79] on div at bounding box center [250, 127] width 500 height 245
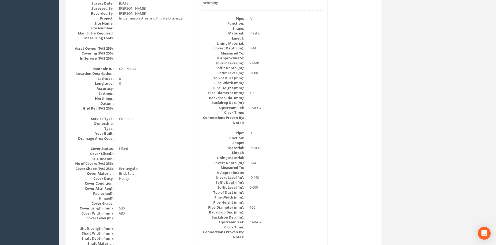
scroll to position [89, 0]
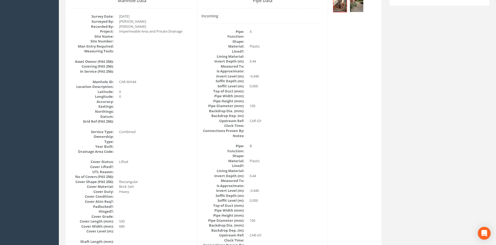
click at [360, 11] on img at bounding box center [356, 5] width 13 height 13
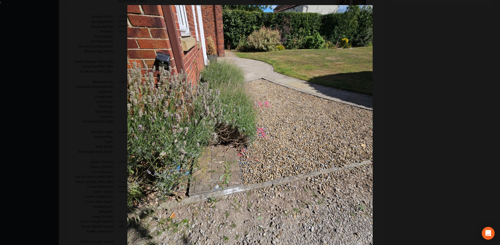
click at [291, 150] on img at bounding box center [249, 127] width 245 height 327
click at [428, 96] on div at bounding box center [250, 127] width 500 height 245
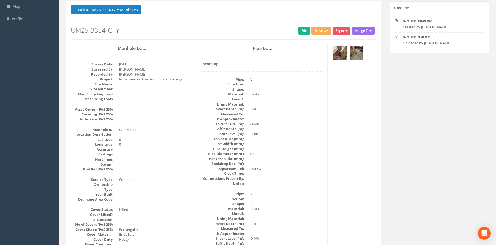
scroll to position [0, 0]
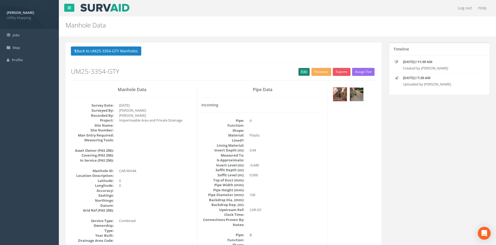
click at [299, 72] on link "Edit" at bounding box center [304, 72] width 12 height 8
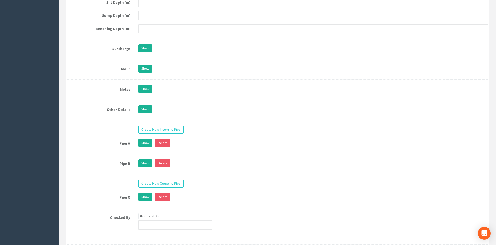
scroll to position [758, 0]
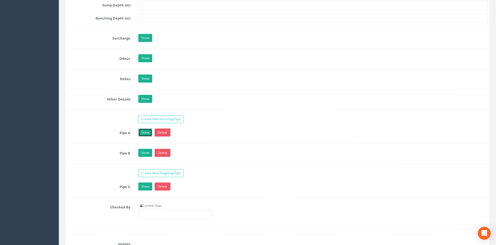
click at [149, 130] on link "Show" at bounding box center [145, 133] width 14 height 8
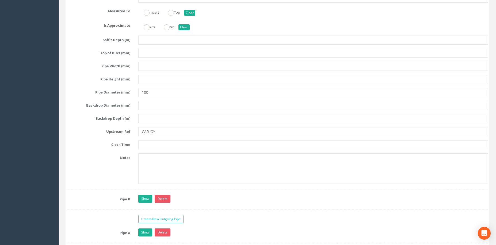
scroll to position [1026, 0]
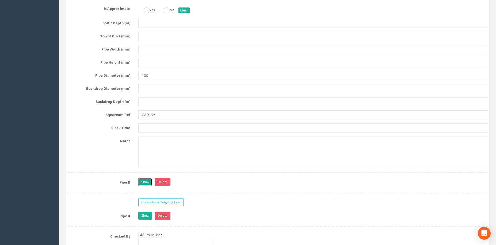
click at [146, 178] on link "Show" at bounding box center [145, 182] width 14 height 8
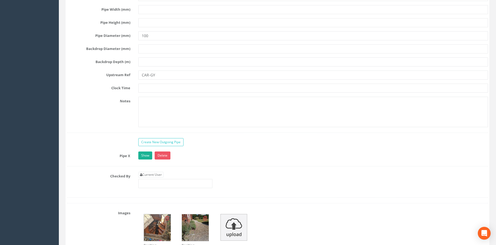
scroll to position [1472, 0]
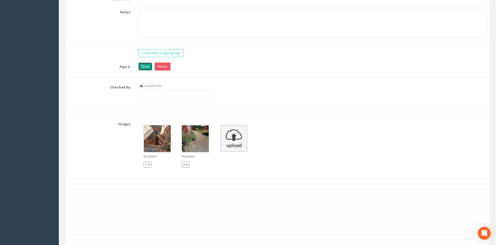
click at [142, 70] on link "Show" at bounding box center [145, 67] width 14 height 8
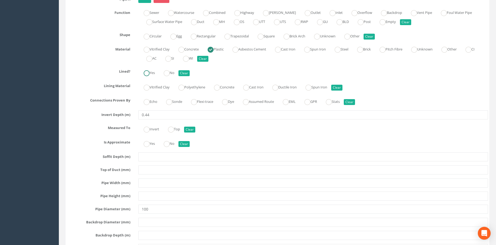
scroll to position [981, 0]
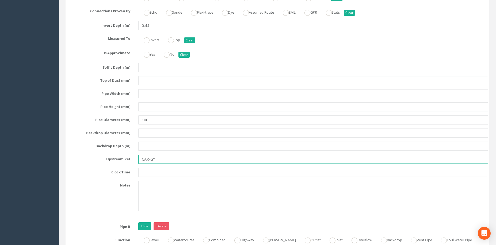
drag, startPoint x: 161, startPoint y: 160, endPoint x: 111, endPoint y: 159, distance: 49.8
click at [111, 159] on div "Upstream Ref CAR-GY" at bounding box center [277, 159] width 429 height 9
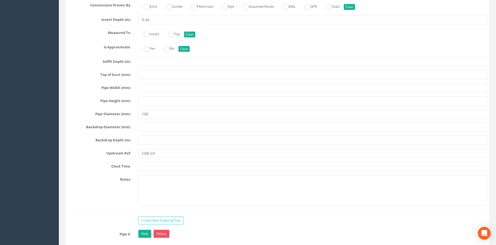
scroll to position [1338, 0]
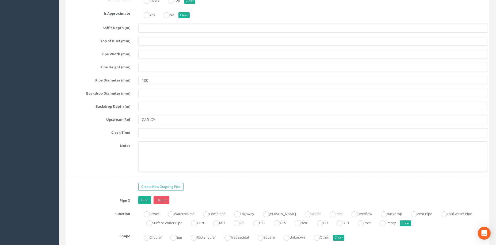
type input "RWP"
click at [160, 122] on input "CAR-GY" at bounding box center [313, 119] width 350 height 9
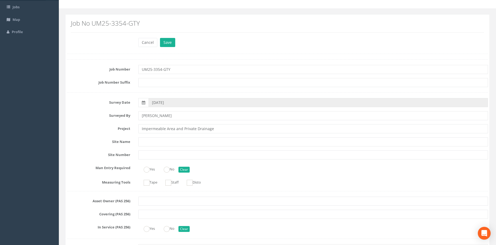
scroll to position [0, 0]
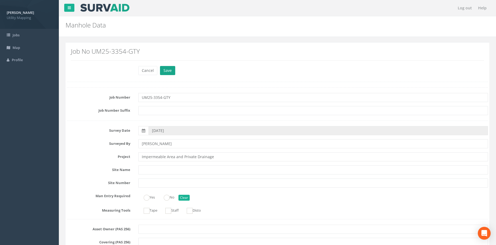
type input "CAR-GY41"
click at [170, 73] on button "Save" at bounding box center [167, 70] width 15 height 9
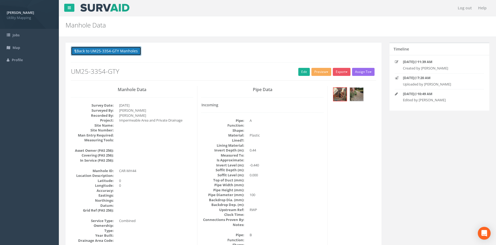
click at [131, 55] on button "Back to UM25-3354-GTY Manholes" at bounding box center [106, 51] width 70 height 9
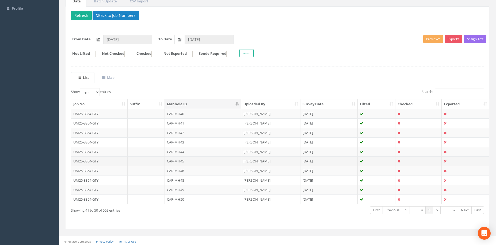
scroll to position [53, 0]
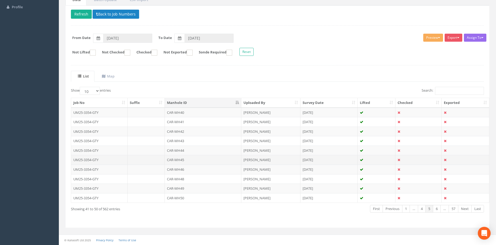
click at [188, 159] on td "CAR-MH45" at bounding box center [203, 160] width 77 height 10
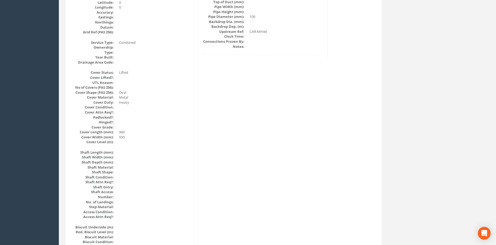
scroll to position [0, 0]
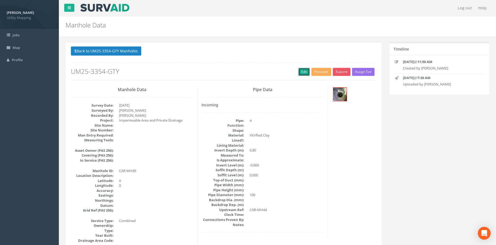
click at [302, 71] on link "Edit" at bounding box center [304, 72] width 12 height 8
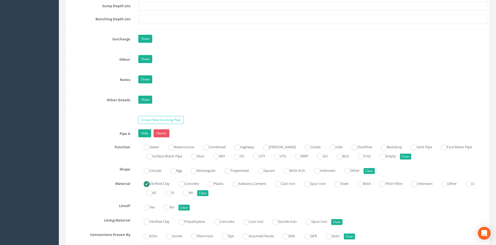
scroll to position [714, 0]
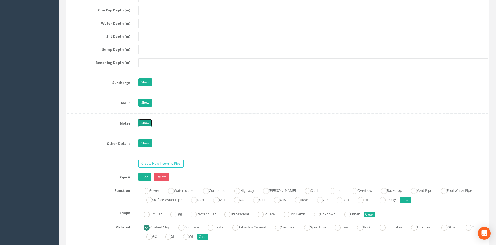
click at [143, 122] on link "Show" at bounding box center [145, 123] width 14 height 8
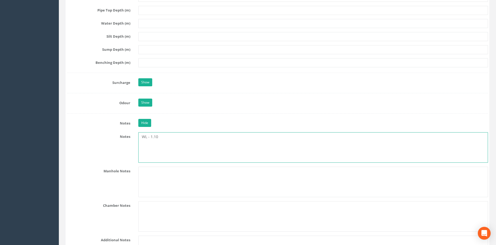
click at [159, 149] on textarea "WL - 1.10" at bounding box center [313, 147] width 350 height 31
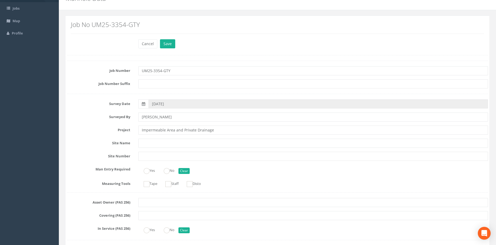
scroll to position [0, 0]
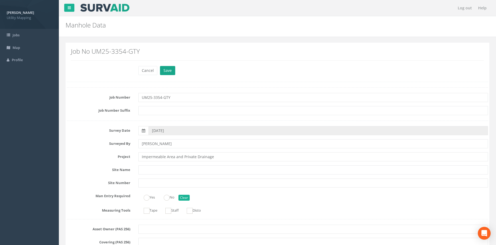
type textarea "WL - 1.10 NVO"
click at [173, 70] on button "Save" at bounding box center [167, 70] width 15 height 9
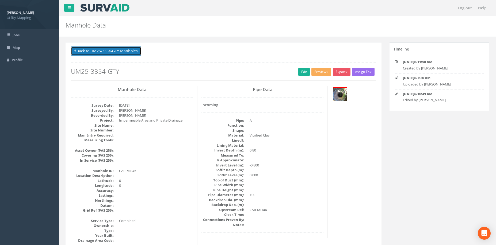
click at [128, 54] on button "Back to UM25-3354-GTY Manholes" at bounding box center [106, 51] width 70 height 9
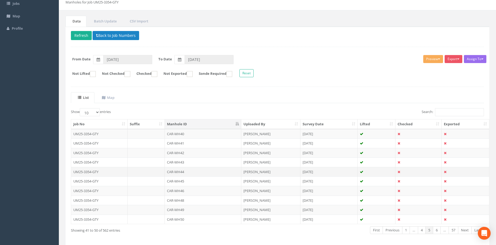
scroll to position [45, 0]
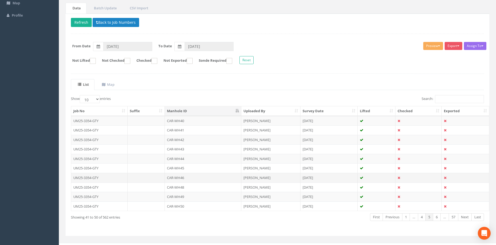
click at [201, 177] on td "CAR-MH46" at bounding box center [203, 178] width 77 height 10
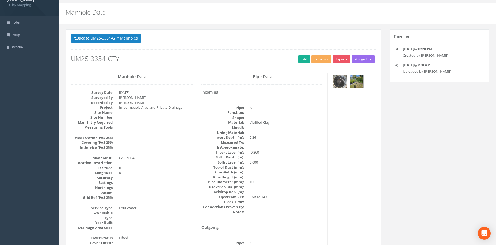
scroll to position [0, 0]
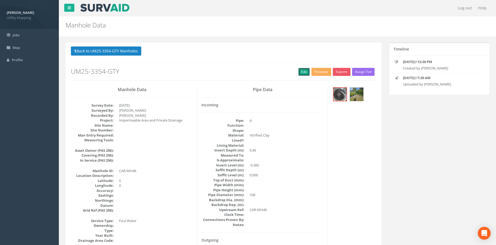
click at [302, 74] on link "Edit" at bounding box center [304, 72] width 12 height 8
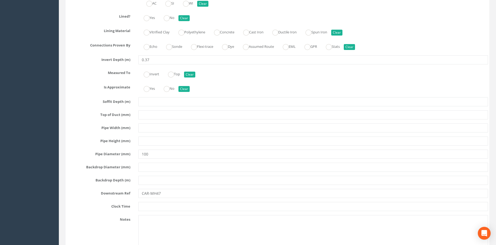
scroll to position [1472, 0]
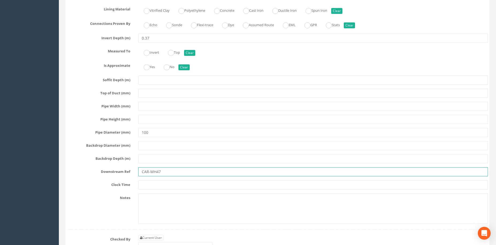
drag, startPoint x: 170, startPoint y: 174, endPoint x: 139, endPoint y: 174, distance: 31.0
click at [139, 174] on input "CAR-MH47" at bounding box center [313, 171] width 350 height 9
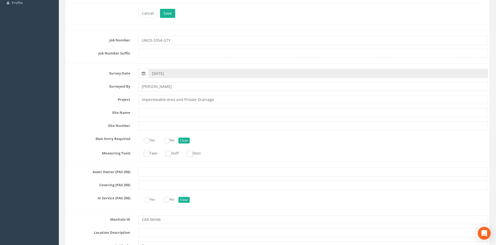
scroll to position [0, 0]
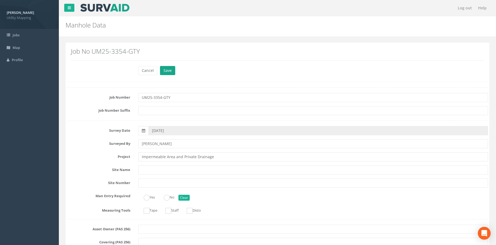
type input "MH UTF"
click at [168, 69] on button "Save" at bounding box center [167, 70] width 15 height 9
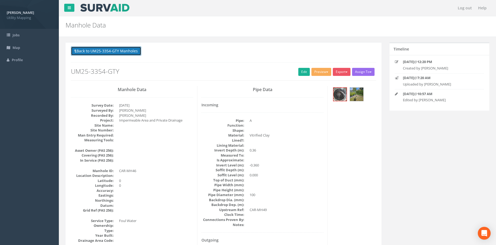
click at [126, 52] on button "Back to UM25-3354-GTY Manholes" at bounding box center [106, 51] width 70 height 9
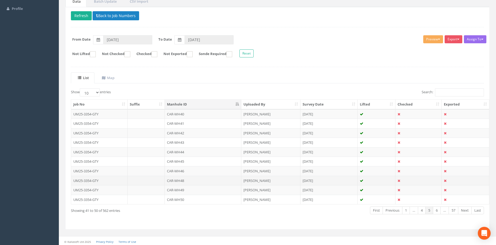
scroll to position [53, 0]
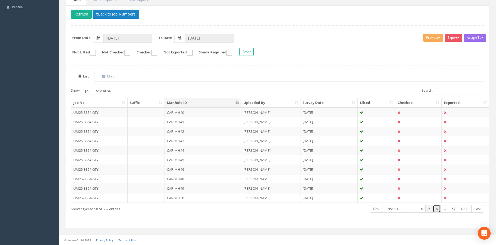
click at [439, 211] on link "6" at bounding box center [437, 209] width 8 height 8
click at [439, 211] on link "7" at bounding box center [437, 209] width 8 height 8
click at [439, 211] on link "8" at bounding box center [437, 209] width 8 height 8
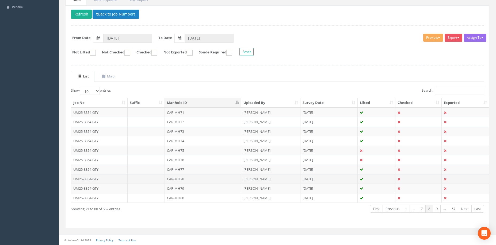
click at [220, 178] on td "CAR-MH78" at bounding box center [203, 179] width 77 height 10
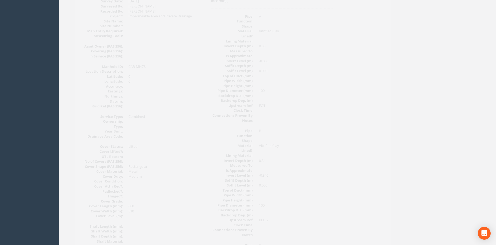
scroll to position [0, 0]
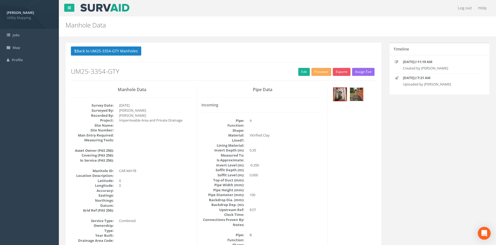
click at [354, 98] on img at bounding box center [356, 94] width 13 height 13
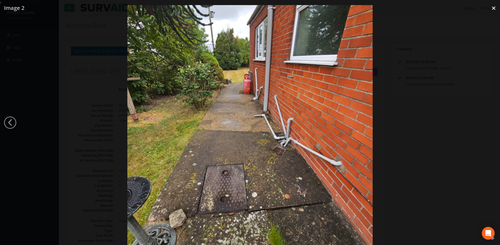
click at [402, 166] on div at bounding box center [250, 127] width 500 height 245
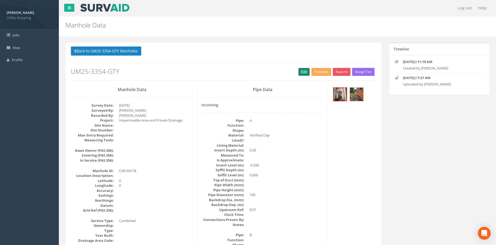
click at [299, 73] on link "Edit" at bounding box center [304, 72] width 12 height 8
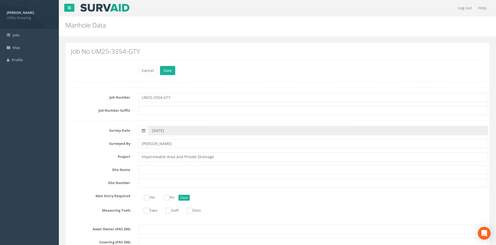
scroll to position [268, 0]
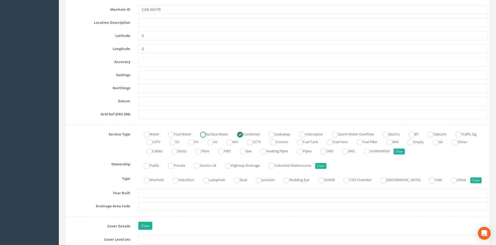
click at [211, 134] on label "Surface Water" at bounding box center [211, 134] width 33 height 8
radio input "true"
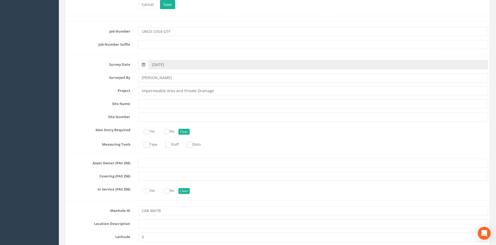
scroll to position [0, 0]
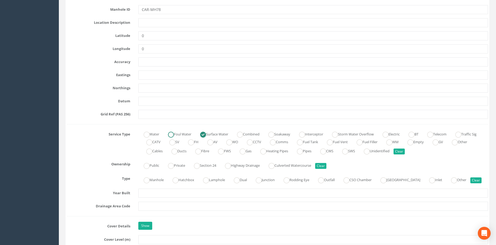
click at [185, 137] on label "Foul Water" at bounding box center [177, 134] width 29 height 8
radio input "true"
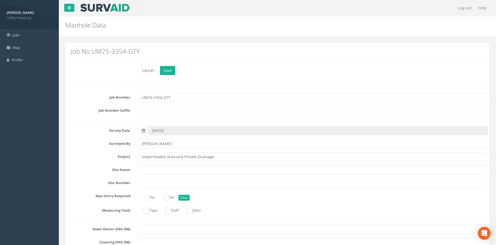
click at [169, 74] on button "Save" at bounding box center [167, 70] width 15 height 9
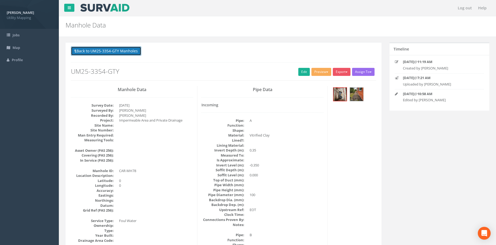
click at [132, 51] on button "Back to UM25-3354-GTY Manholes" at bounding box center [106, 51] width 70 height 9
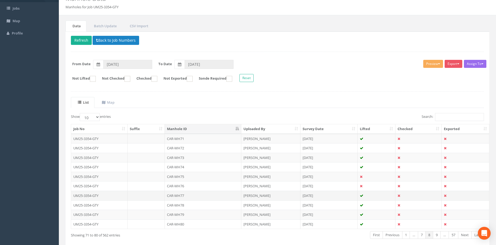
scroll to position [53, 0]
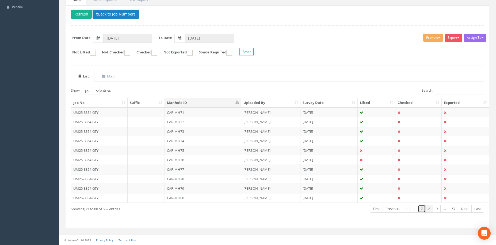
click at [423, 209] on link "7" at bounding box center [422, 209] width 8 height 8
click at [424, 210] on link "6" at bounding box center [422, 209] width 8 height 8
click at [424, 210] on link "5" at bounding box center [422, 209] width 8 height 8
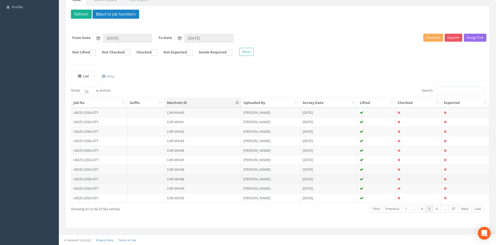
click at [200, 180] on td "CAR-MH48" at bounding box center [203, 179] width 77 height 10
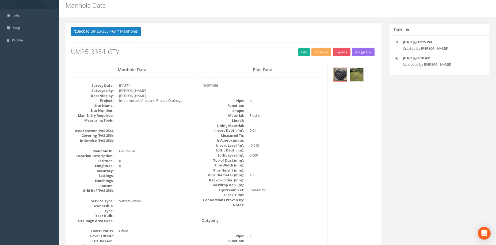
scroll to position [0, 0]
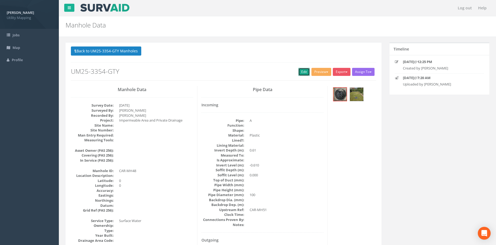
click at [299, 74] on link "Edit" at bounding box center [304, 72] width 12 height 8
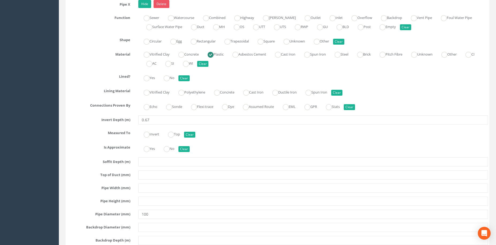
scroll to position [1427, 0]
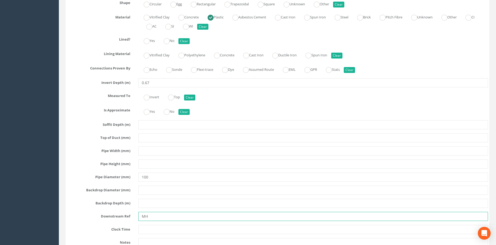
drag, startPoint x: 143, startPoint y: 214, endPoint x: 129, endPoint y: 213, distance: 13.6
click at [130, 213] on div "Downstream Ref MH" at bounding box center [277, 216] width 429 height 9
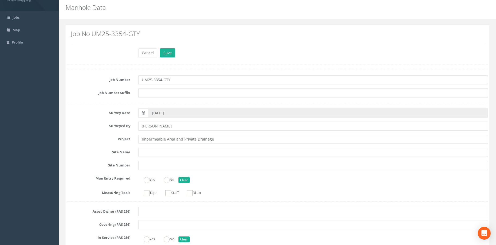
scroll to position [0, 0]
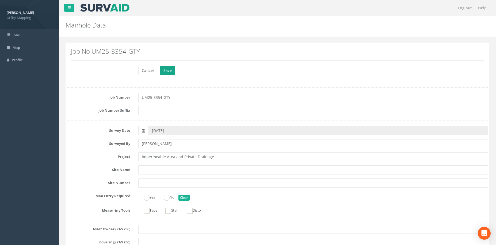
type input "THG-MH06"
click at [171, 70] on button "Save" at bounding box center [167, 70] width 15 height 9
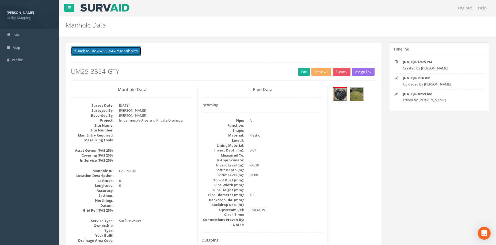
click at [124, 53] on button "Back to UM25-3354-GTY Manholes" at bounding box center [106, 51] width 70 height 9
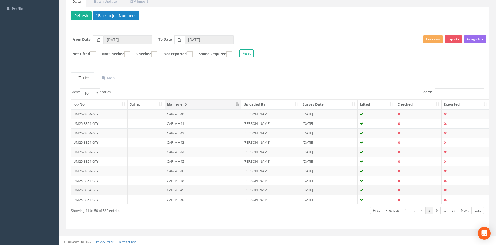
scroll to position [53, 0]
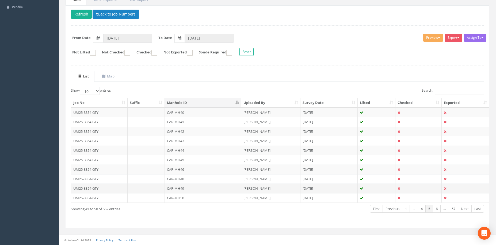
click at [188, 188] on td "CAR-MH49" at bounding box center [203, 189] width 77 height 10
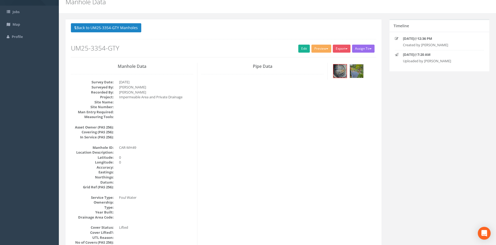
scroll to position [0, 0]
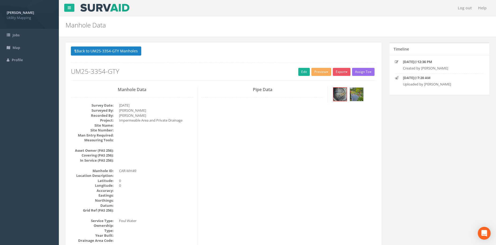
click at [119, 36] on div "Manhole Data Manholes for Job UM25-3354-GTY" at bounding box center [277, 26] width 437 height 21
click at [121, 52] on button "Back to UM25-3354-GTY Manholes" at bounding box center [106, 51] width 70 height 9
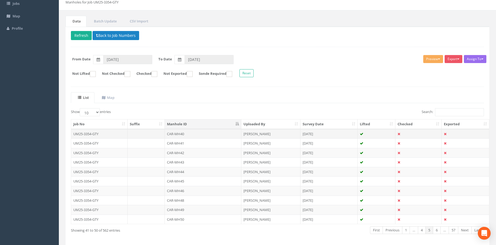
scroll to position [45, 0]
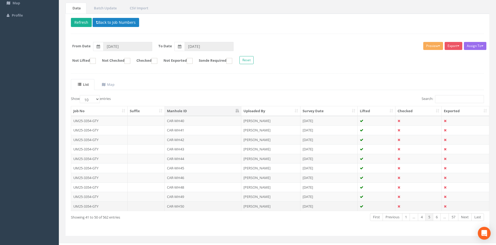
click at [220, 205] on td "CAR-MH50" at bounding box center [203, 207] width 77 height 10
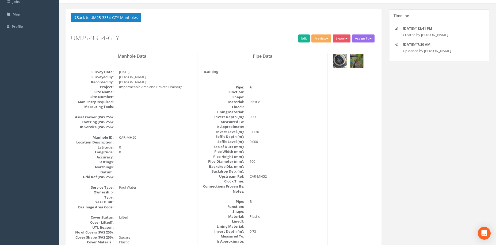
scroll to position [0, 0]
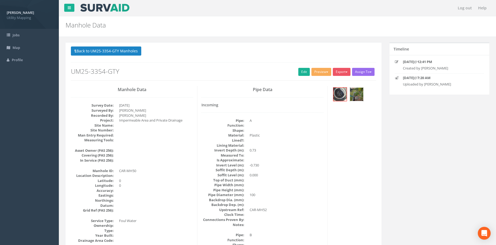
click at [355, 97] on img at bounding box center [356, 94] width 13 height 13
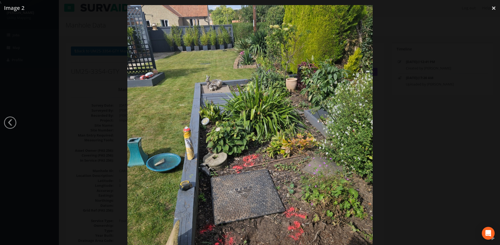
click at [396, 124] on div at bounding box center [250, 127] width 500 height 245
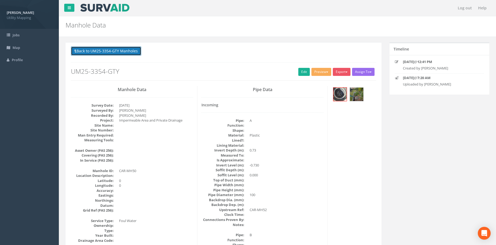
click at [121, 48] on button "Back to UM25-3354-GTY Manholes" at bounding box center [106, 51] width 70 height 9
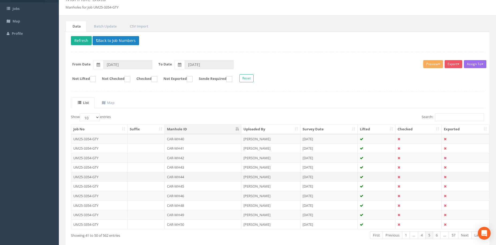
scroll to position [53, 0]
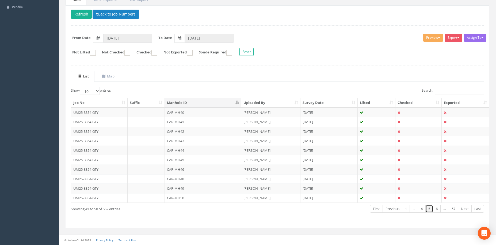
click at [425, 211] on link "5" at bounding box center [429, 209] width 8 height 8
click at [424, 210] on link "4" at bounding box center [422, 209] width 8 height 8
click at [215, 167] on td "CAR-MH36" at bounding box center [203, 170] width 77 height 10
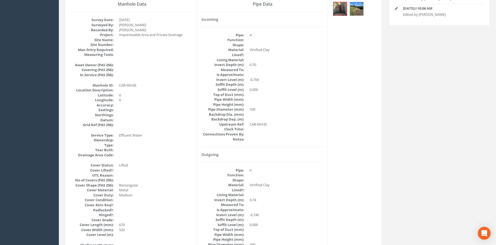
scroll to position [45, 0]
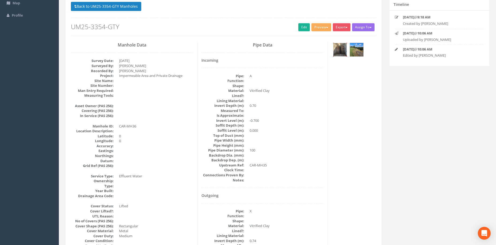
click at [337, 48] on img at bounding box center [339, 49] width 13 height 13
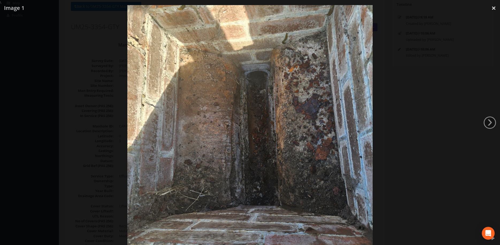
click at [426, 116] on div at bounding box center [250, 127] width 500 height 245
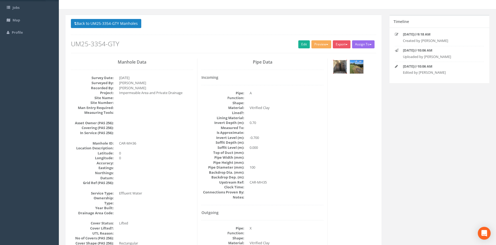
scroll to position [0, 0]
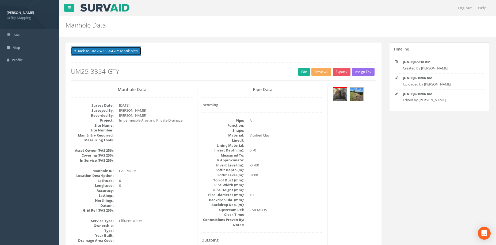
click at [129, 50] on button "Back to UM25-3354-GTY Manholes" at bounding box center [106, 51] width 70 height 9
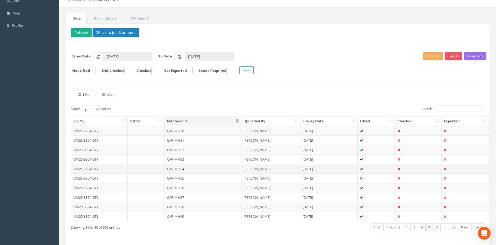
scroll to position [53, 0]
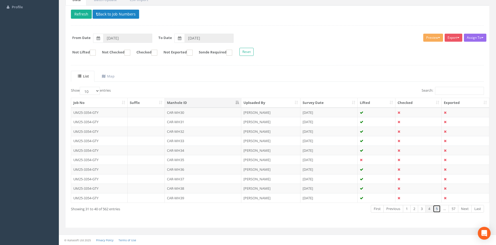
click at [437, 211] on link "5" at bounding box center [437, 209] width 8 height 8
click at [222, 189] on td "CAR-MH49" at bounding box center [203, 189] width 77 height 10
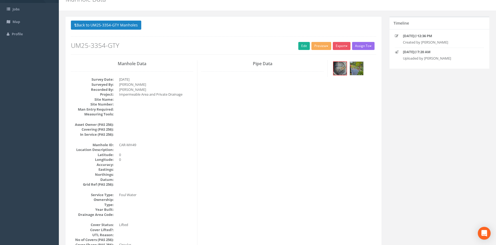
scroll to position [0, 0]
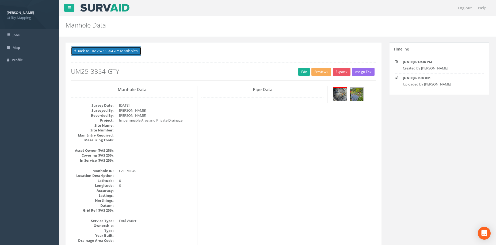
click at [126, 49] on button "Back to UM25-3354-GTY Manholes" at bounding box center [106, 51] width 70 height 9
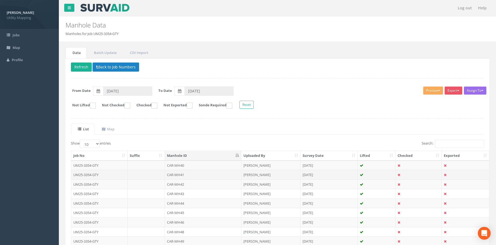
scroll to position [53, 0]
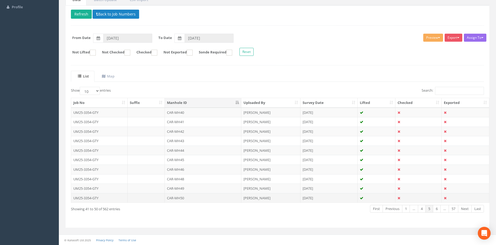
click at [193, 199] on td "CAR-MH50" at bounding box center [203, 198] width 77 height 10
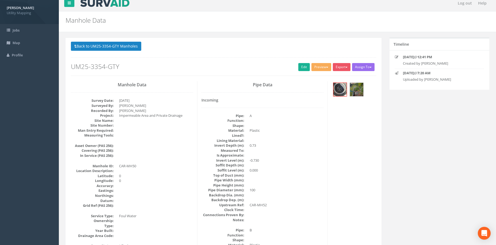
scroll to position [0, 0]
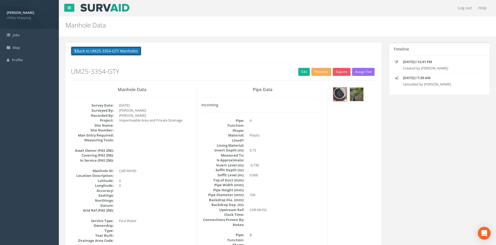
click at [130, 52] on button "Back to UM25-3354-GTY Manholes" at bounding box center [106, 51] width 70 height 9
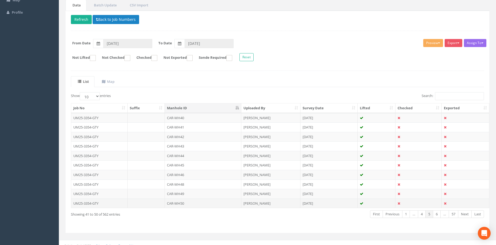
scroll to position [53, 0]
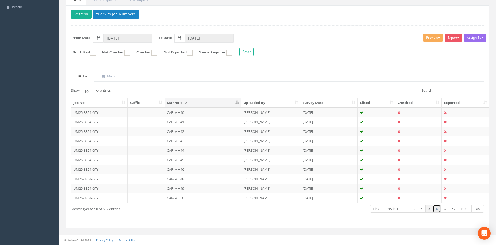
click at [435, 210] on link "6" at bounding box center [437, 209] width 8 height 8
click at [217, 113] on td "CAR-MH51" at bounding box center [203, 113] width 77 height 10
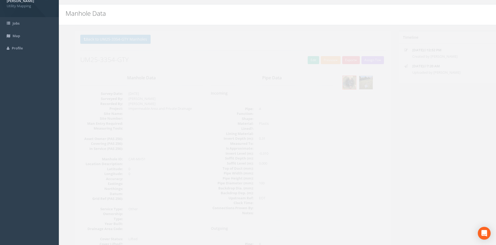
scroll to position [0, 0]
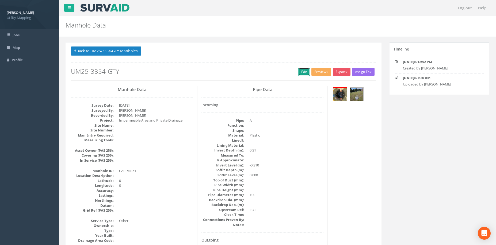
click at [302, 74] on link "Edit" at bounding box center [304, 72] width 12 height 8
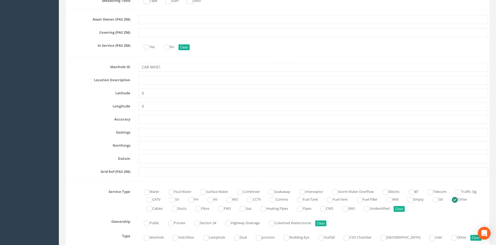
scroll to position [223, 0]
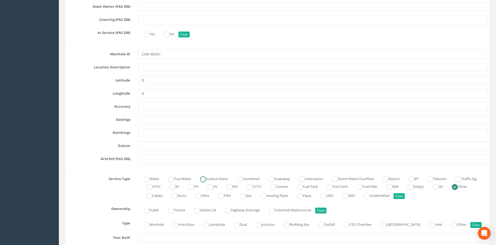
click at [218, 177] on label "Surface Water" at bounding box center [211, 179] width 33 height 8
radio input "true"
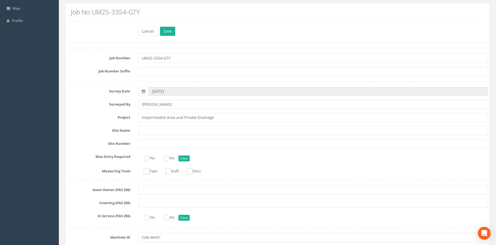
scroll to position [0, 0]
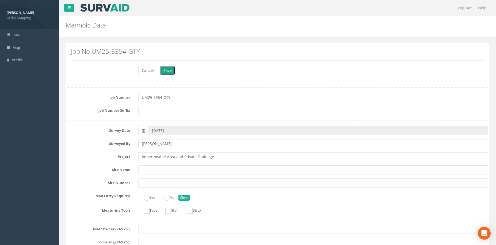
click at [174, 74] on button "Save" at bounding box center [167, 70] width 15 height 9
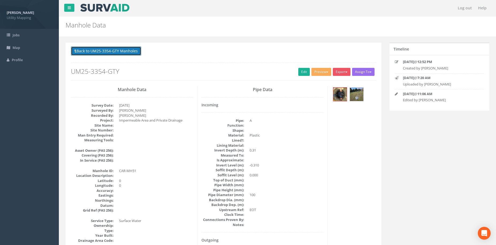
click at [123, 54] on button "Back to UM25-3354-GTY Manholes" at bounding box center [106, 51] width 70 height 9
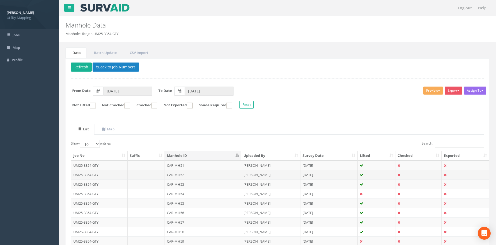
click at [193, 176] on td "CAR-MH52" at bounding box center [203, 175] width 77 height 10
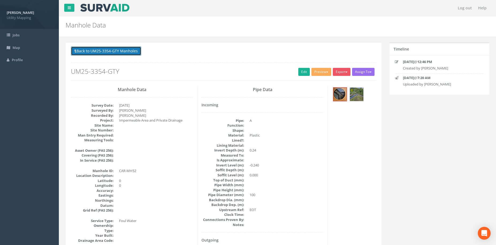
click at [127, 53] on button "Back to UM25-3354-GTY Manholes" at bounding box center [106, 51] width 70 height 9
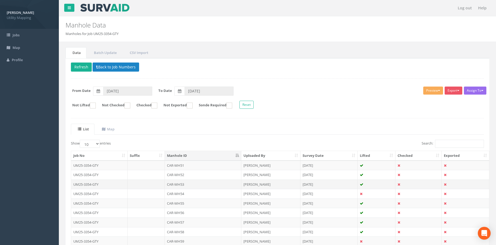
click at [204, 185] on td "CAR-MH53" at bounding box center [203, 185] width 77 height 10
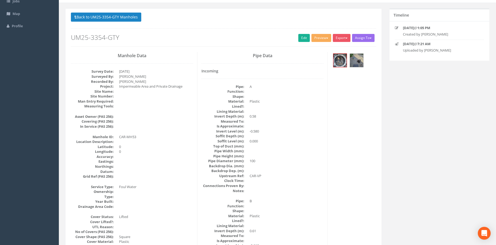
scroll to position [45, 0]
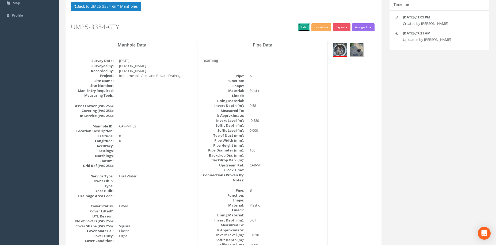
click at [301, 29] on link "Edit" at bounding box center [304, 27] width 12 height 8
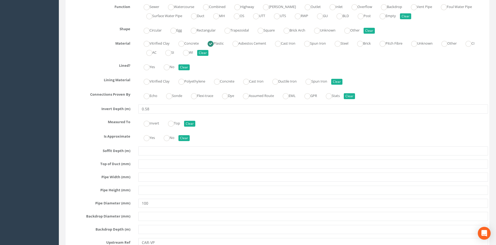
scroll to position [1159, 0]
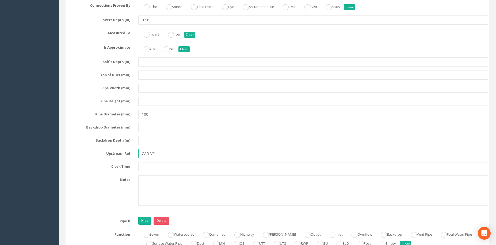
drag, startPoint x: 150, startPoint y: 154, endPoint x: 125, endPoint y: 155, distance: 25.2
click at [125, 155] on div "Upstream Ref CAR-VP" at bounding box center [277, 153] width 429 height 9
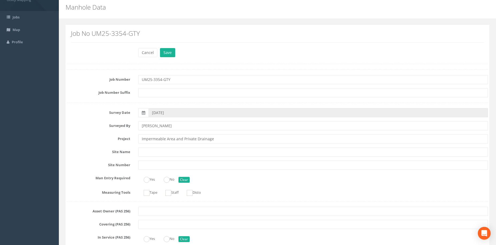
scroll to position [0, 0]
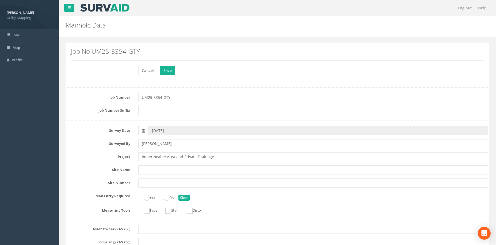
type input "VP"
click at [165, 68] on button "Save" at bounding box center [167, 70] width 15 height 9
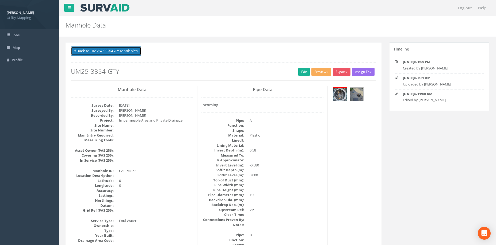
click at [114, 50] on button "Back to UM25-3354-GTY Manholes" at bounding box center [106, 51] width 70 height 9
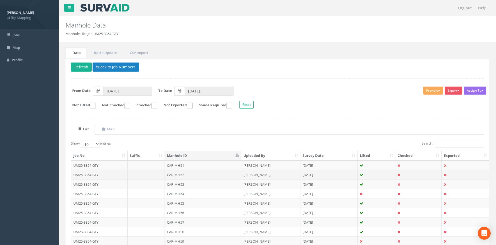
scroll to position [53, 0]
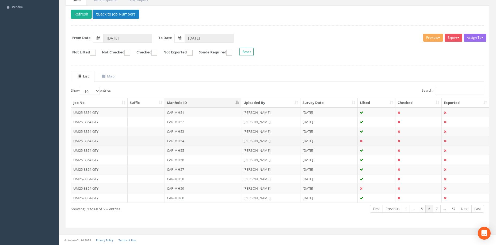
click at [216, 143] on td "CAR-MH54" at bounding box center [203, 141] width 77 height 10
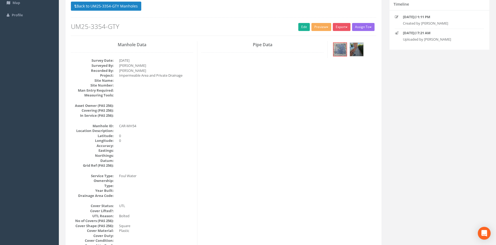
scroll to position [0, 0]
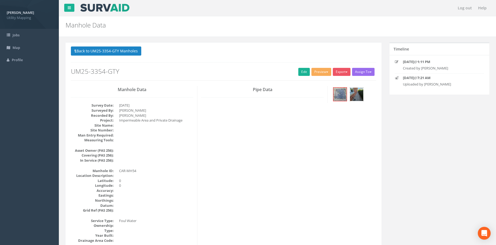
click at [359, 94] on img at bounding box center [356, 94] width 13 height 13
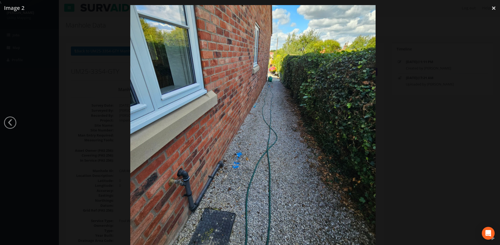
click at [422, 94] on div at bounding box center [253, 127] width 500 height 245
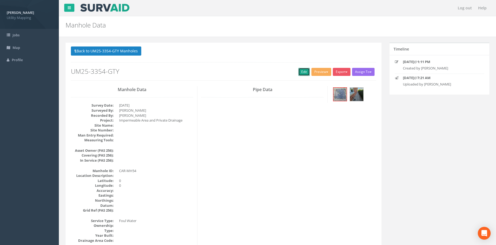
click at [298, 74] on link "Edit" at bounding box center [304, 72] width 12 height 8
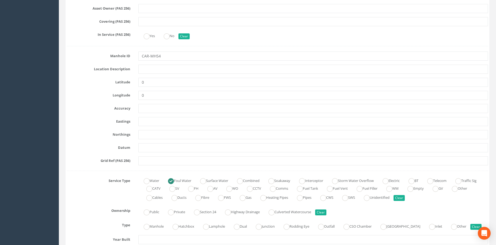
scroll to position [223, 0]
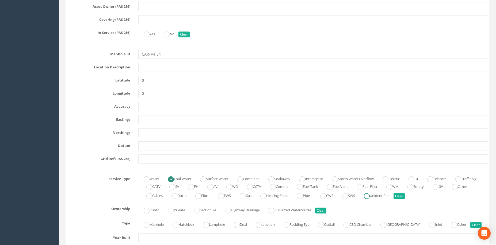
click at [370, 196] on ins at bounding box center [367, 196] width 6 height 6
radio input "false"
radio input "true"
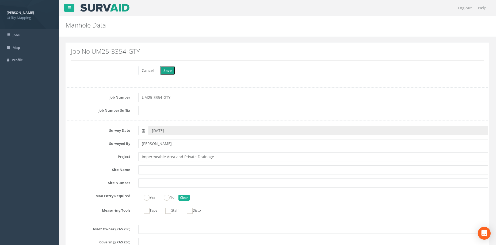
click at [168, 72] on button "Save" at bounding box center [167, 70] width 15 height 9
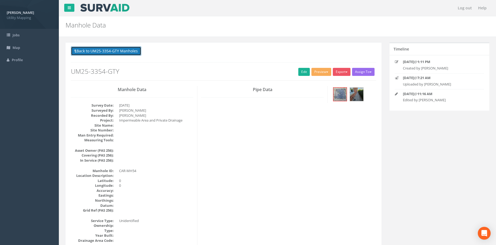
click at [126, 52] on button "Back to UM25-3354-GTY Manholes" at bounding box center [106, 51] width 70 height 9
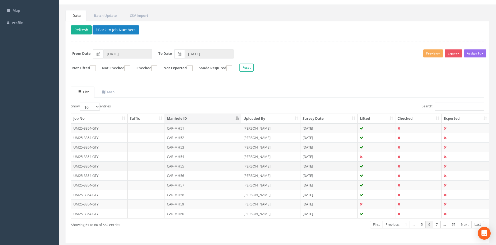
scroll to position [45, 0]
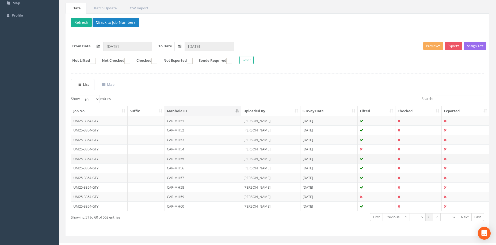
click at [182, 159] on td "CAR-MH55" at bounding box center [203, 159] width 77 height 10
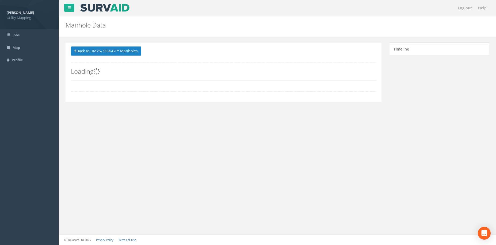
scroll to position [0, 0]
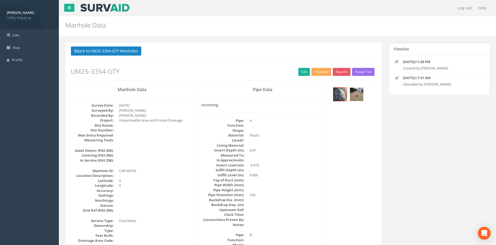
click at [353, 97] on img at bounding box center [356, 94] width 13 height 13
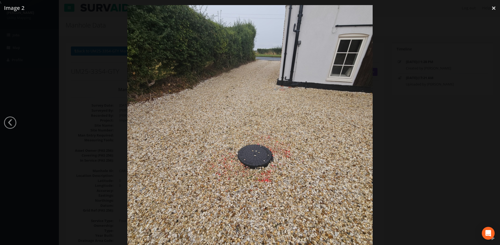
click at [397, 129] on div at bounding box center [250, 127] width 500 height 245
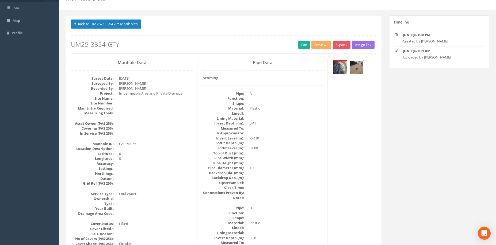
scroll to position [45, 0]
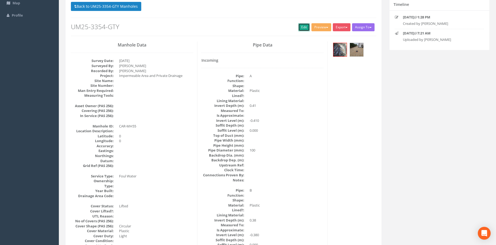
click at [300, 27] on link "Edit" at bounding box center [304, 27] width 12 height 8
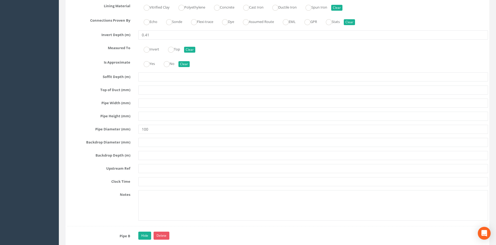
scroll to position [1204, 0]
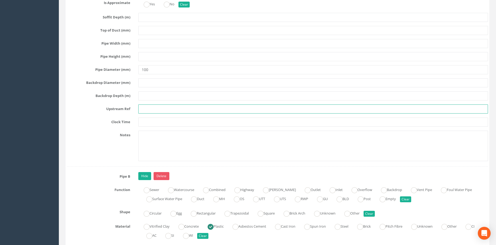
click at [154, 111] on input "text" at bounding box center [313, 109] width 350 height 9
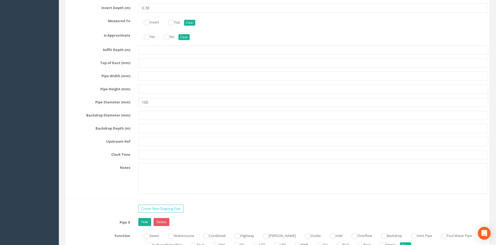
scroll to position [1516, 0]
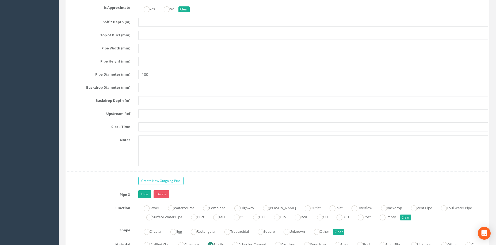
type input "dp"
click at [146, 113] on input "text" at bounding box center [313, 113] width 350 height 9
type input "c"
type input "CAR-GY42"
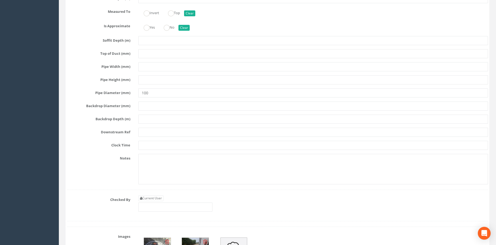
scroll to position [1873, 0]
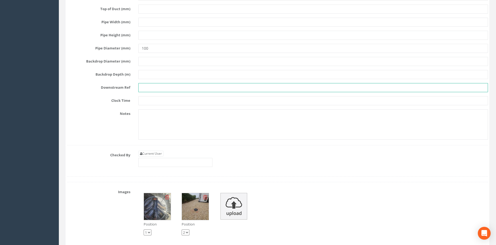
click at [156, 89] on input "text" at bounding box center [313, 87] width 350 height 9
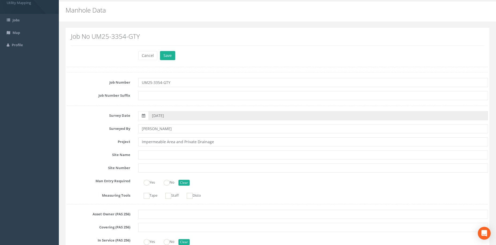
scroll to position [0, 0]
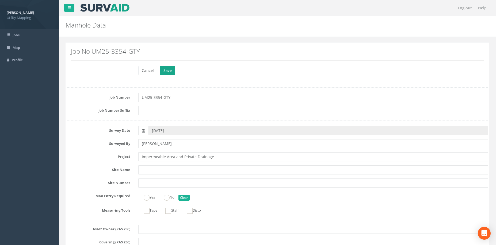
type input "CAR-MH56"
click at [165, 71] on button "Save" at bounding box center [167, 70] width 15 height 9
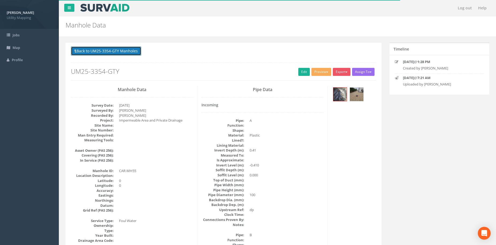
click at [132, 51] on button "Back to UM25-3354-GTY Manholes" at bounding box center [106, 51] width 70 height 9
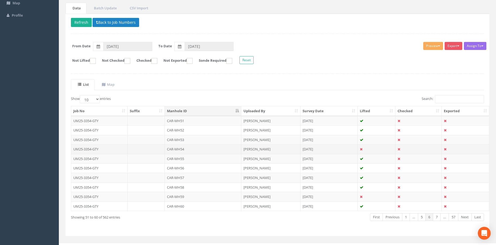
scroll to position [53, 0]
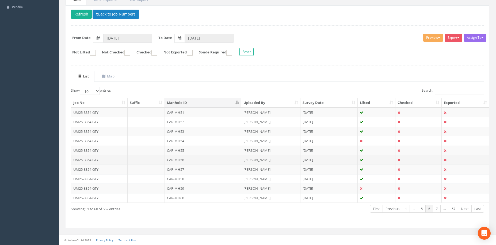
click at [200, 161] on td "CAR-MH56" at bounding box center [203, 160] width 77 height 10
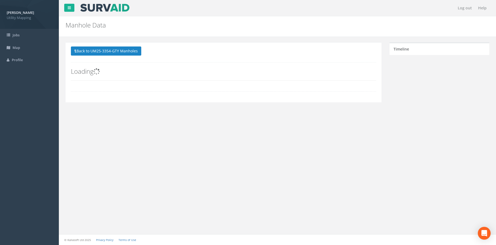
scroll to position [0, 0]
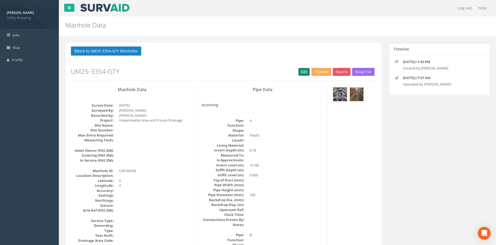
click at [299, 74] on link "Edit" at bounding box center [304, 72] width 12 height 8
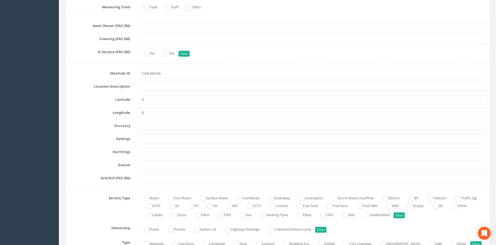
scroll to position [223, 0]
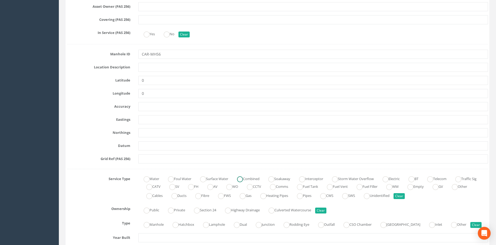
click at [248, 181] on label "Combined" at bounding box center [246, 179] width 28 height 8
radio input "true"
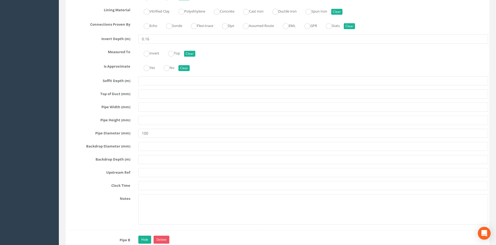
scroll to position [1159, 0]
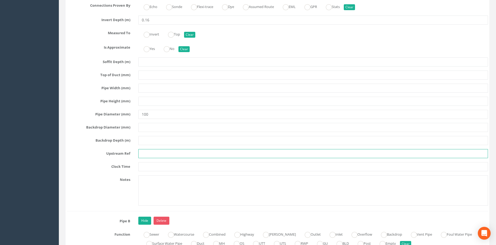
click at [151, 155] on input "text" at bounding box center [313, 153] width 350 height 9
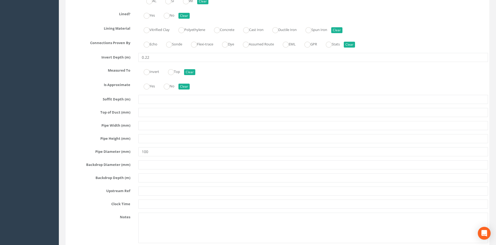
scroll to position [1472, 0]
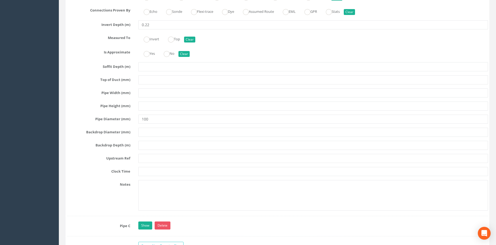
type input "RWP"
click at [153, 161] on input "text" at bounding box center [313, 158] width 350 height 9
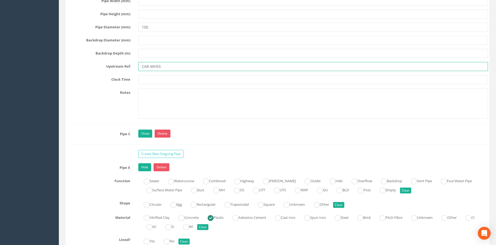
scroll to position [1650, 0]
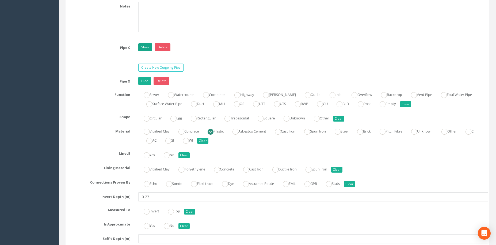
type input "CAR-MH55"
click at [148, 48] on link "Show" at bounding box center [145, 47] width 14 height 8
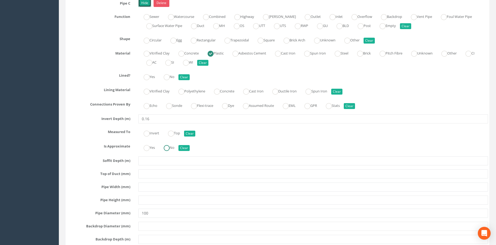
scroll to position [1784, 0]
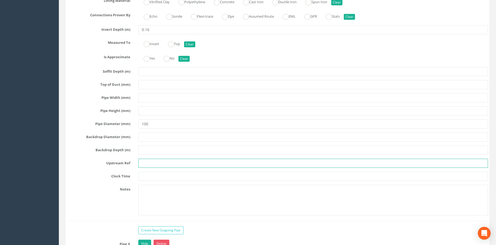
click at [150, 162] on input "text" at bounding box center [313, 163] width 350 height 9
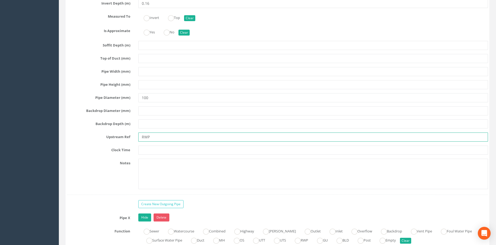
scroll to position [1828, 0]
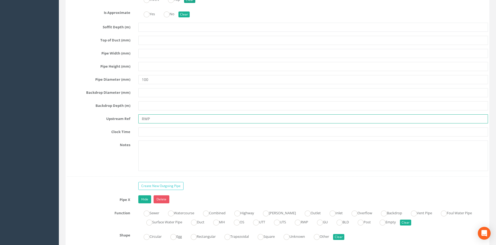
type input "RWP"
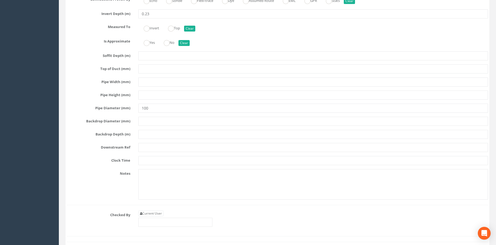
scroll to position [2140, 0]
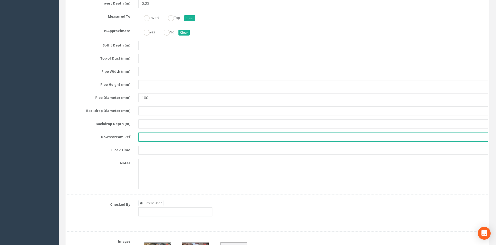
click at [151, 137] on input "text" at bounding box center [313, 137] width 350 height 9
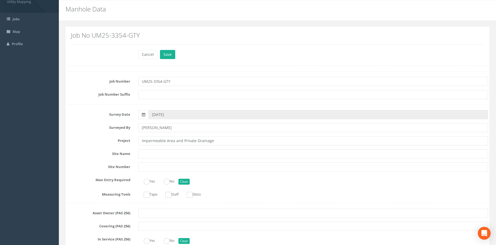
scroll to position [0, 0]
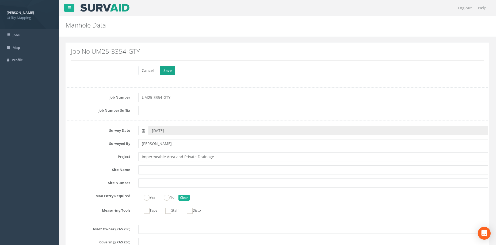
type input "CAR-MH58"
click at [171, 73] on button "Save" at bounding box center [167, 70] width 15 height 9
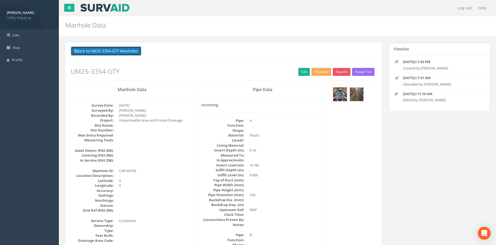
click at [127, 54] on button "Back to UM25-3354-GTY Manholes" at bounding box center [106, 51] width 70 height 9
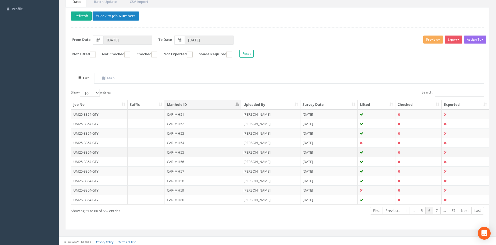
scroll to position [53, 0]
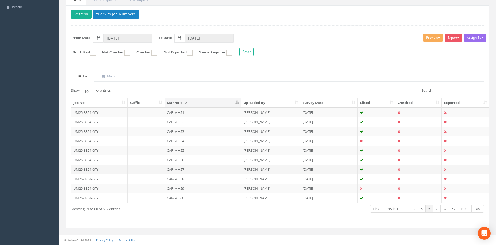
click at [195, 169] on td "CAR-MH57" at bounding box center [203, 170] width 77 height 10
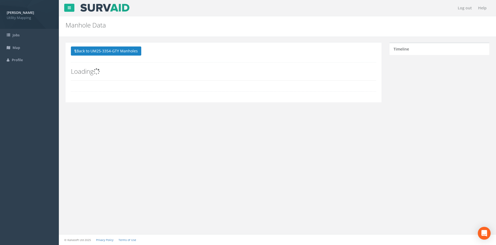
scroll to position [0, 0]
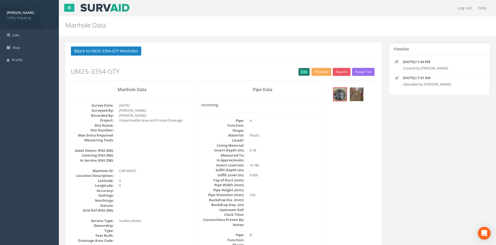
click at [301, 73] on link "Edit" at bounding box center [304, 72] width 12 height 8
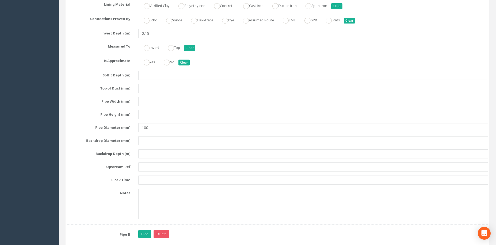
scroll to position [1159, 0]
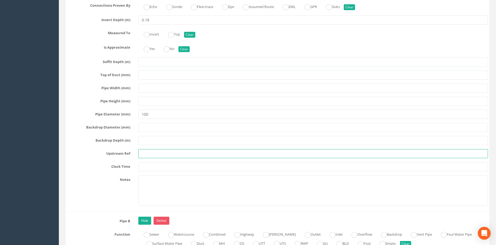
click at [151, 155] on input "text" at bounding box center [313, 153] width 350 height 9
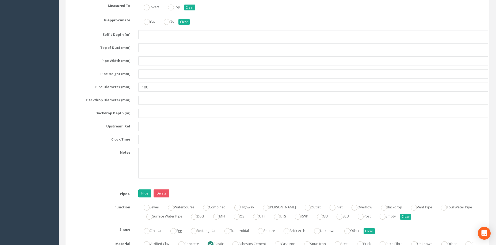
scroll to position [1516, 0]
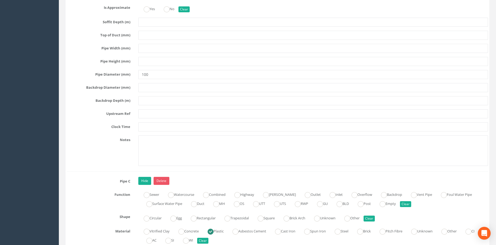
type input "RWP"
click at [146, 117] on input "text" at bounding box center [313, 113] width 350 height 9
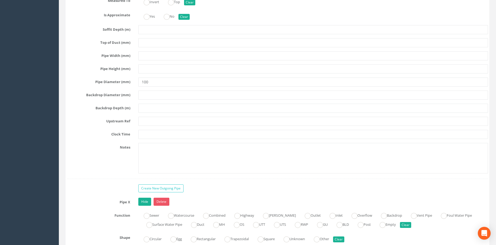
scroll to position [1828, 0]
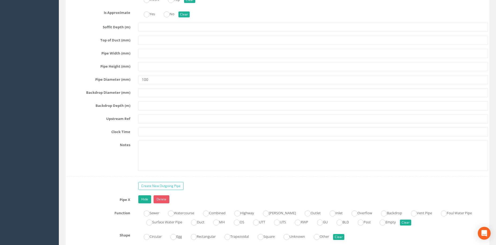
type input "RWP"
click at [146, 121] on input "text" at bounding box center [313, 119] width 350 height 9
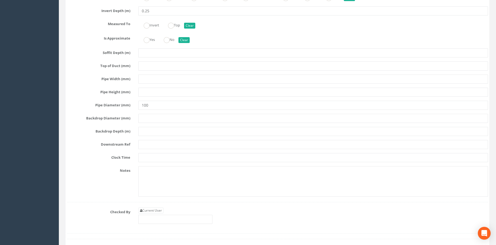
scroll to position [2140, 0]
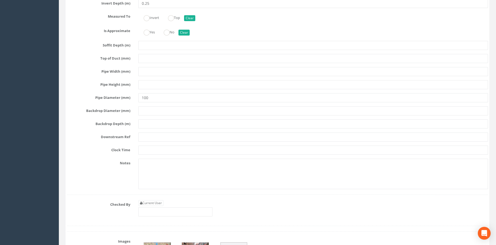
type input "RWP"
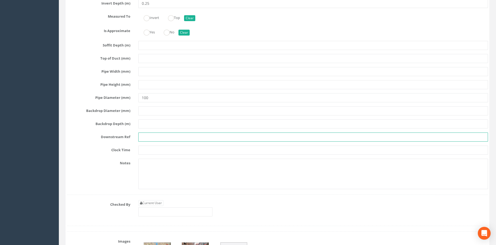
click at [151, 136] on input "text" at bounding box center [313, 137] width 350 height 9
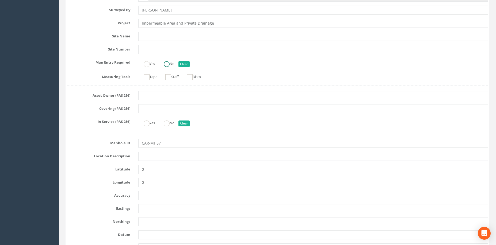
scroll to position [0, 0]
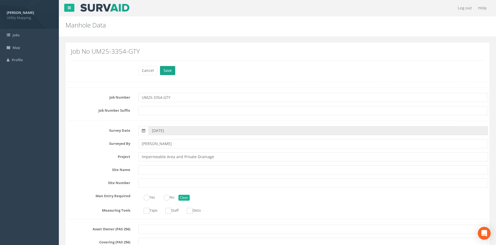
type input "CAR-MH59"
click at [172, 70] on button "Save" at bounding box center [167, 70] width 15 height 9
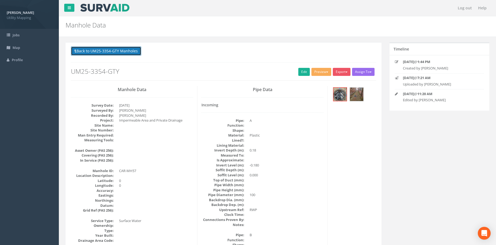
click at [116, 51] on button "Back to UM25-3354-GTY Manholes" at bounding box center [106, 51] width 70 height 9
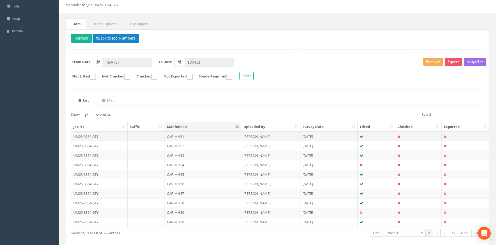
scroll to position [53, 0]
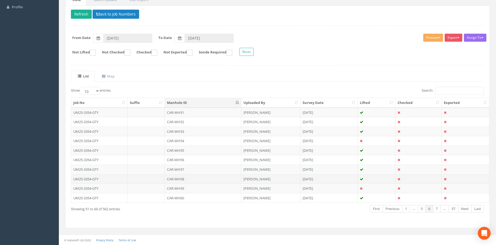
click at [201, 181] on td "CAR-MH58" at bounding box center [203, 179] width 77 height 10
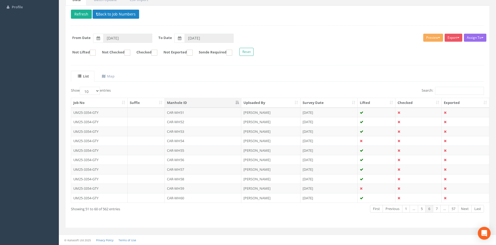
scroll to position [0, 0]
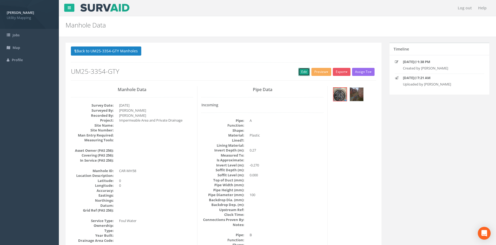
click at [303, 74] on link "Edit" at bounding box center [304, 72] width 12 height 8
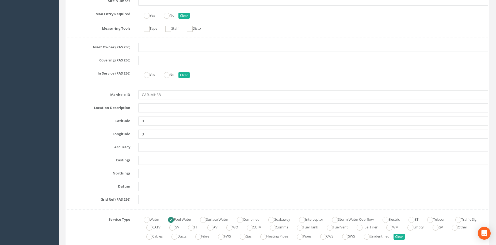
scroll to position [223, 0]
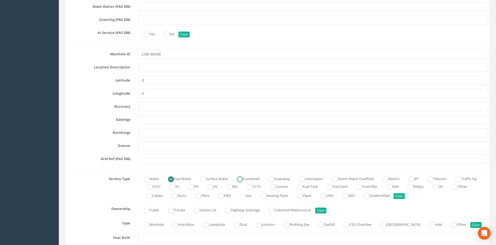
click at [242, 180] on ins at bounding box center [240, 180] width 6 height 6
radio input "false"
radio input "true"
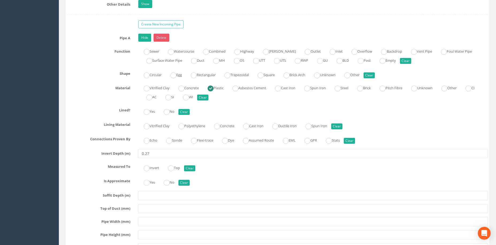
scroll to position [1115, 0]
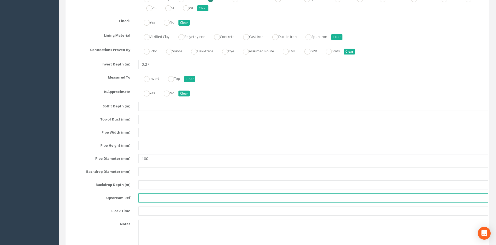
click at [153, 195] on input "text" at bounding box center [313, 198] width 350 height 9
type input "RWP"
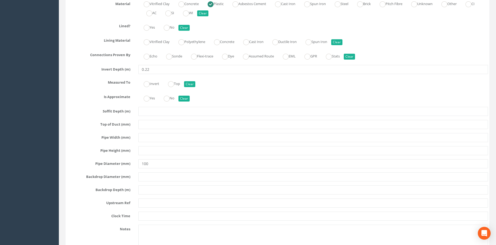
scroll to position [1472, 0]
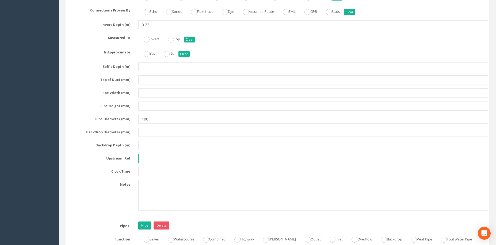
click at [148, 162] on input "text" at bounding box center [313, 158] width 350 height 9
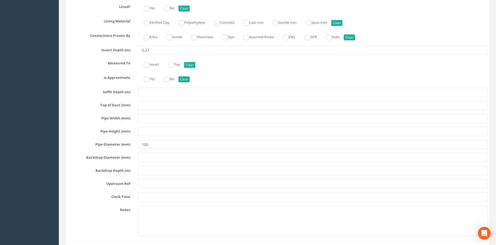
scroll to position [1784, 0]
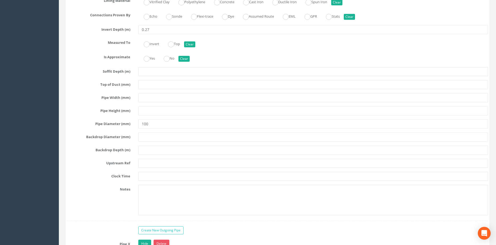
type input "CAR-MH56"
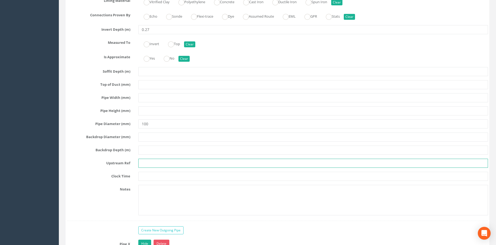
click at [163, 165] on input "text" at bounding box center [313, 163] width 350 height 9
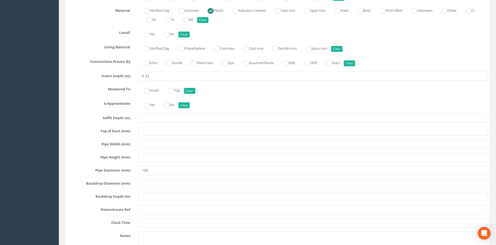
scroll to position [2096, 0]
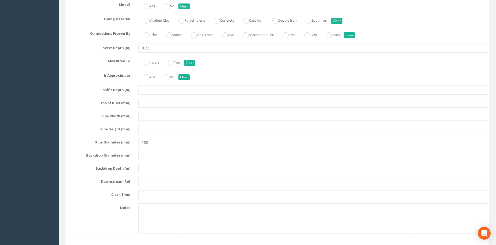
type input "RWP"
click at [155, 181] on input "text" at bounding box center [313, 181] width 350 height 9
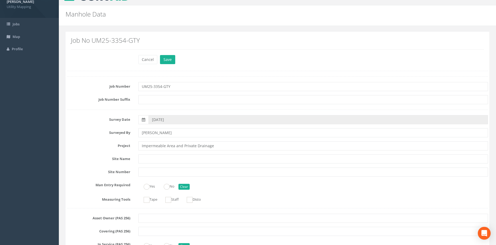
scroll to position [0, 0]
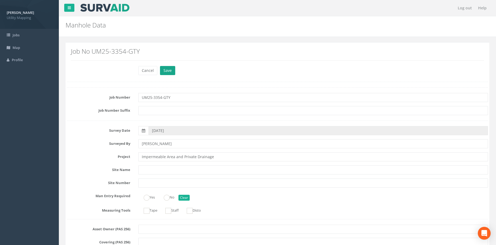
type input "CAR-MH60"
click at [167, 67] on button "Save" at bounding box center [167, 70] width 15 height 9
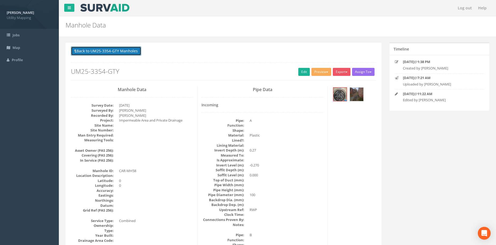
click at [129, 55] on button "Back to UM25-3354-GTY Manholes" at bounding box center [106, 51] width 70 height 9
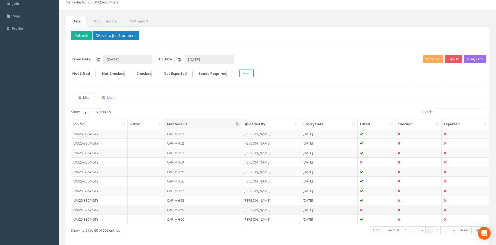
scroll to position [45, 0]
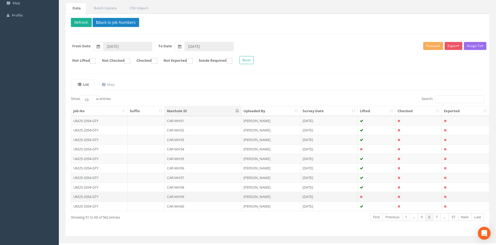
click at [201, 198] on td "CAR-MH59" at bounding box center [203, 197] width 77 height 10
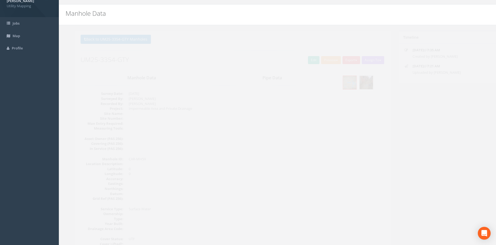
scroll to position [0, 0]
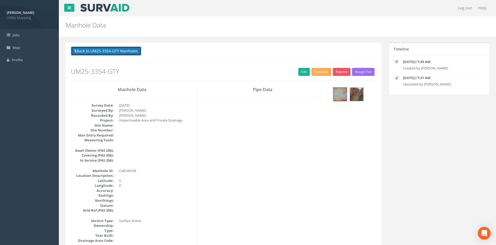
click at [132, 54] on button "Back to UM25-3354-GTY Manholes" at bounding box center [106, 51] width 70 height 9
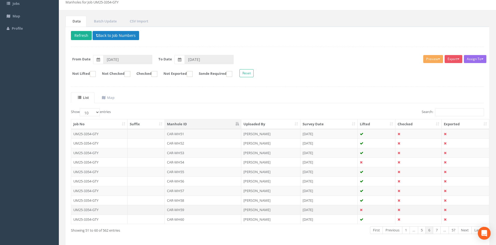
scroll to position [45, 0]
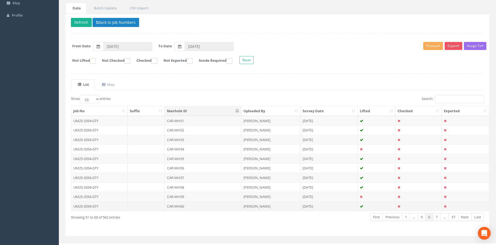
click at [198, 207] on td "CAR-MH60" at bounding box center [203, 207] width 77 height 10
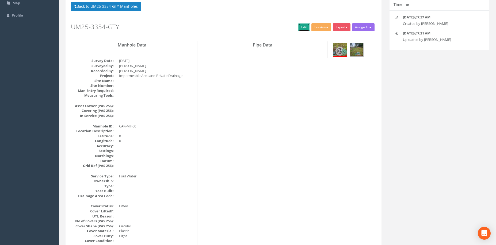
click at [298, 29] on link "Edit" at bounding box center [304, 27] width 12 height 8
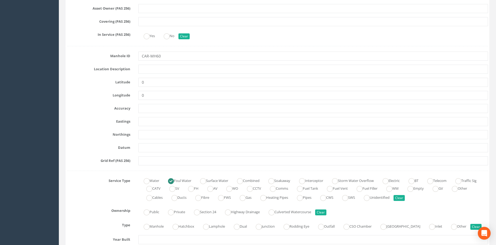
scroll to position [268, 0]
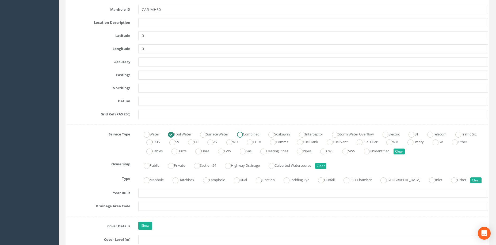
click at [243, 134] on ins at bounding box center [240, 135] width 6 height 6
radio input "false"
radio input "true"
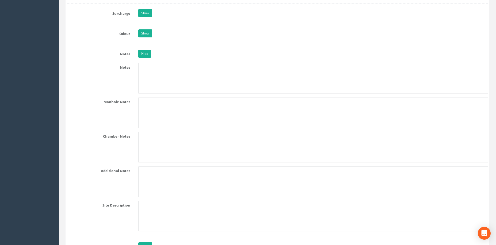
scroll to position [803, 0]
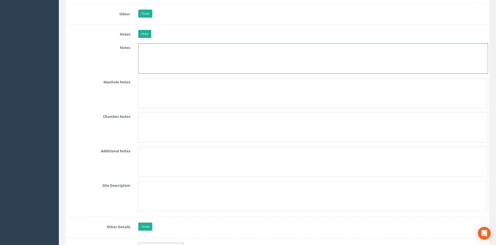
click at [164, 61] on textarea at bounding box center [313, 58] width 350 height 31
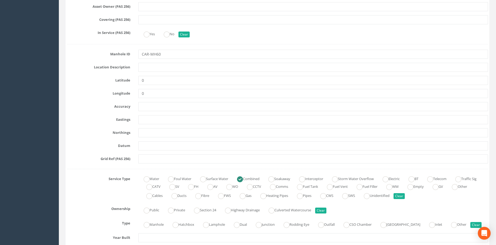
scroll to position [0, 0]
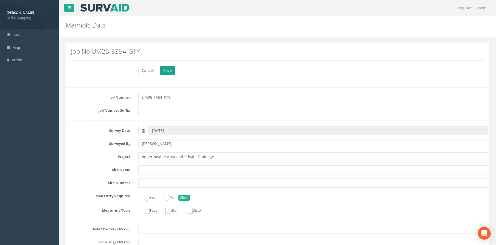
type textarea "UTS Septic Tank"
click at [166, 67] on button "Save" at bounding box center [167, 70] width 15 height 9
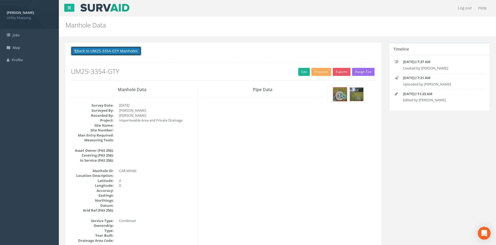
click at [134, 54] on button "Back to UM25-3354-GTY Manholes" at bounding box center [106, 51] width 70 height 9
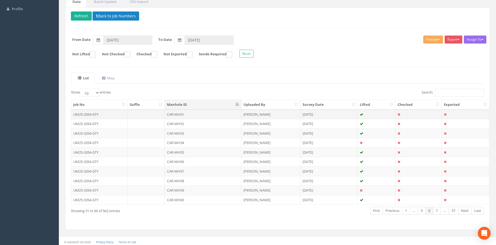
scroll to position [53, 0]
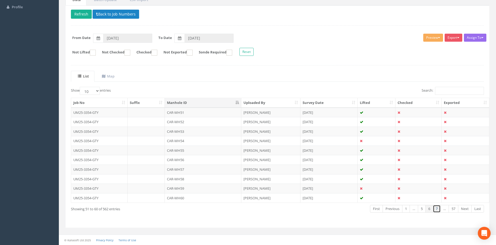
click at [437, 207] on link "7" at bounding box center [437, 209] width 8 height 8
